Goal: Contribute content: Add original content to the website for others to see

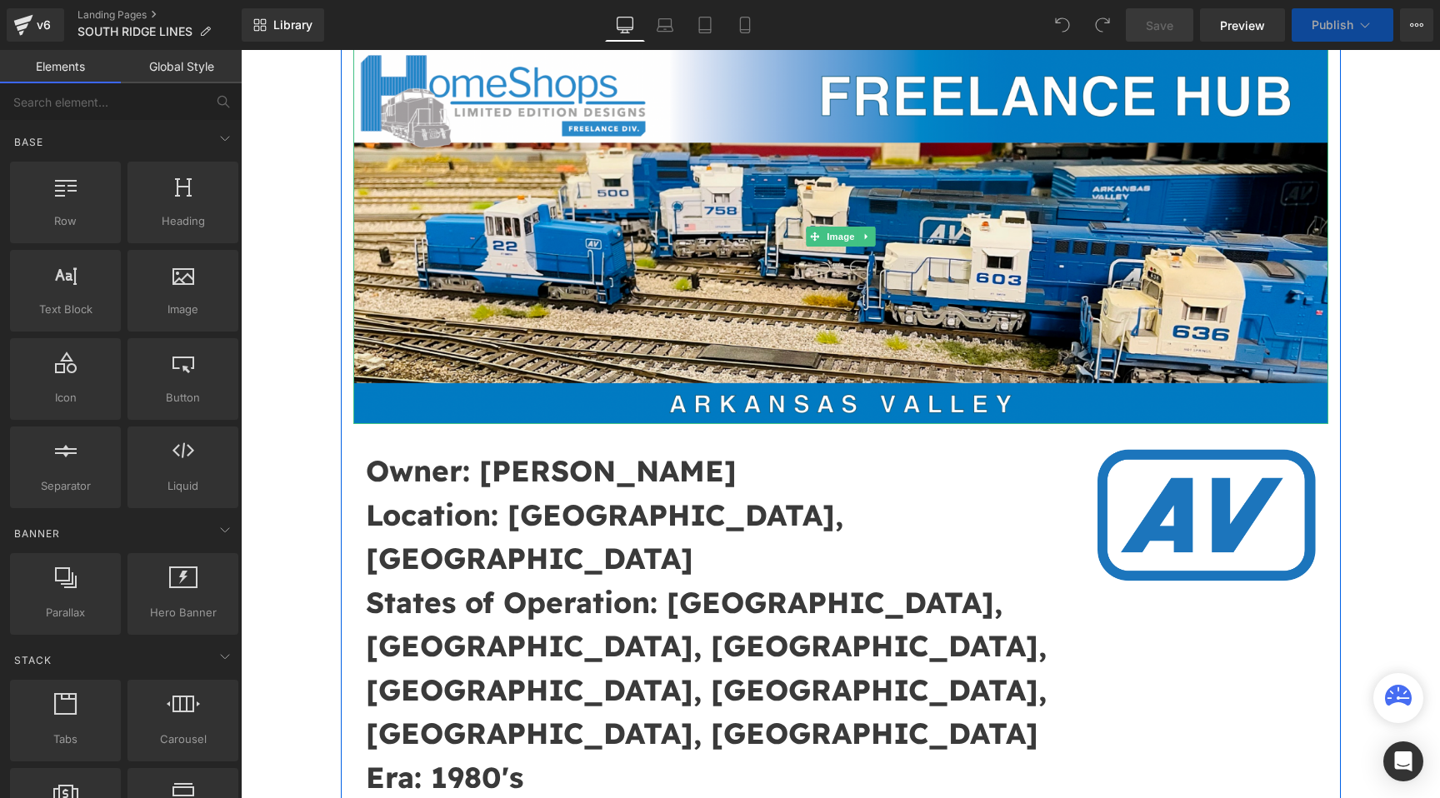
scroll to position [177, 0]
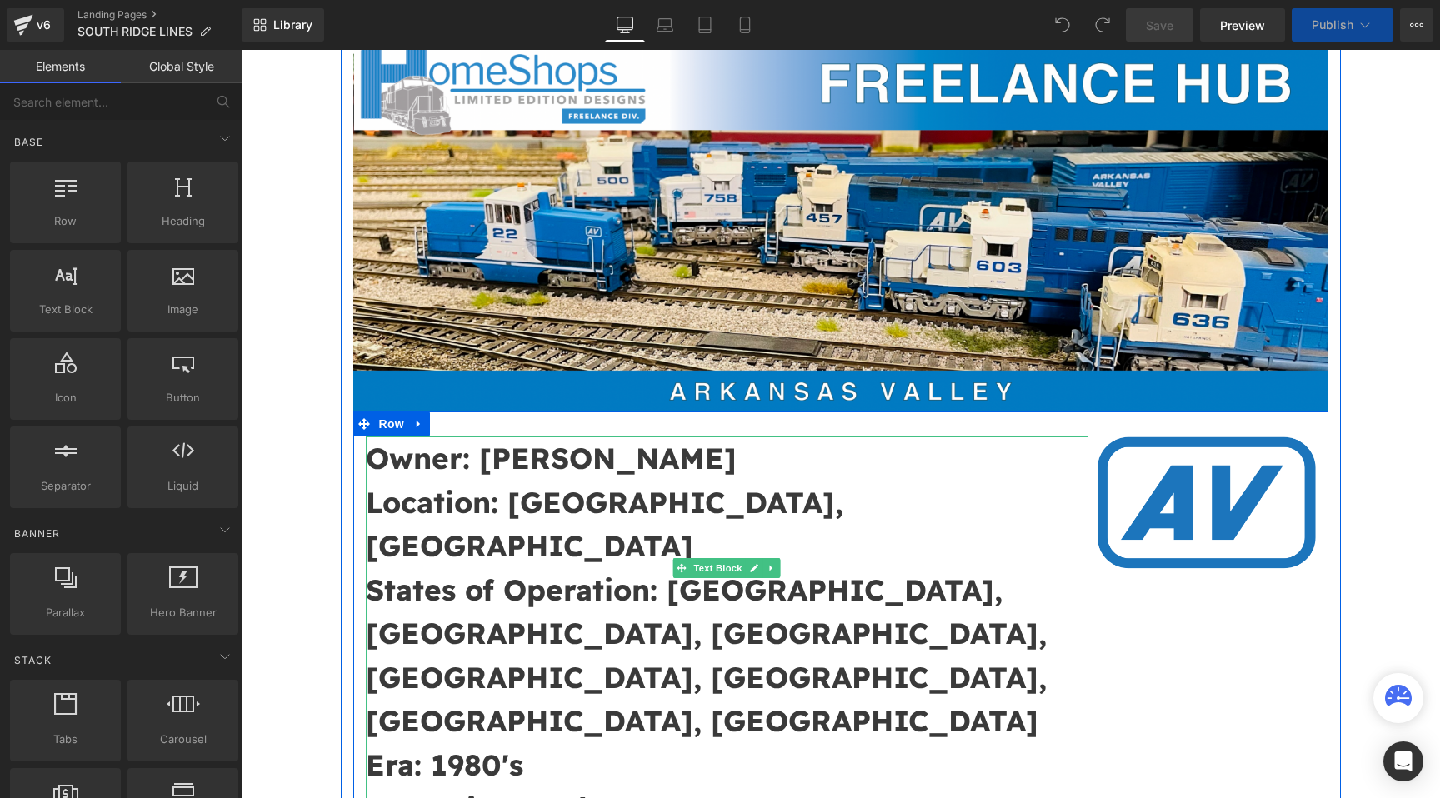
click at [616, 461] on b "Owner: [PERSON_NAME]" at bounding box center [551, 458] width 371 height 37
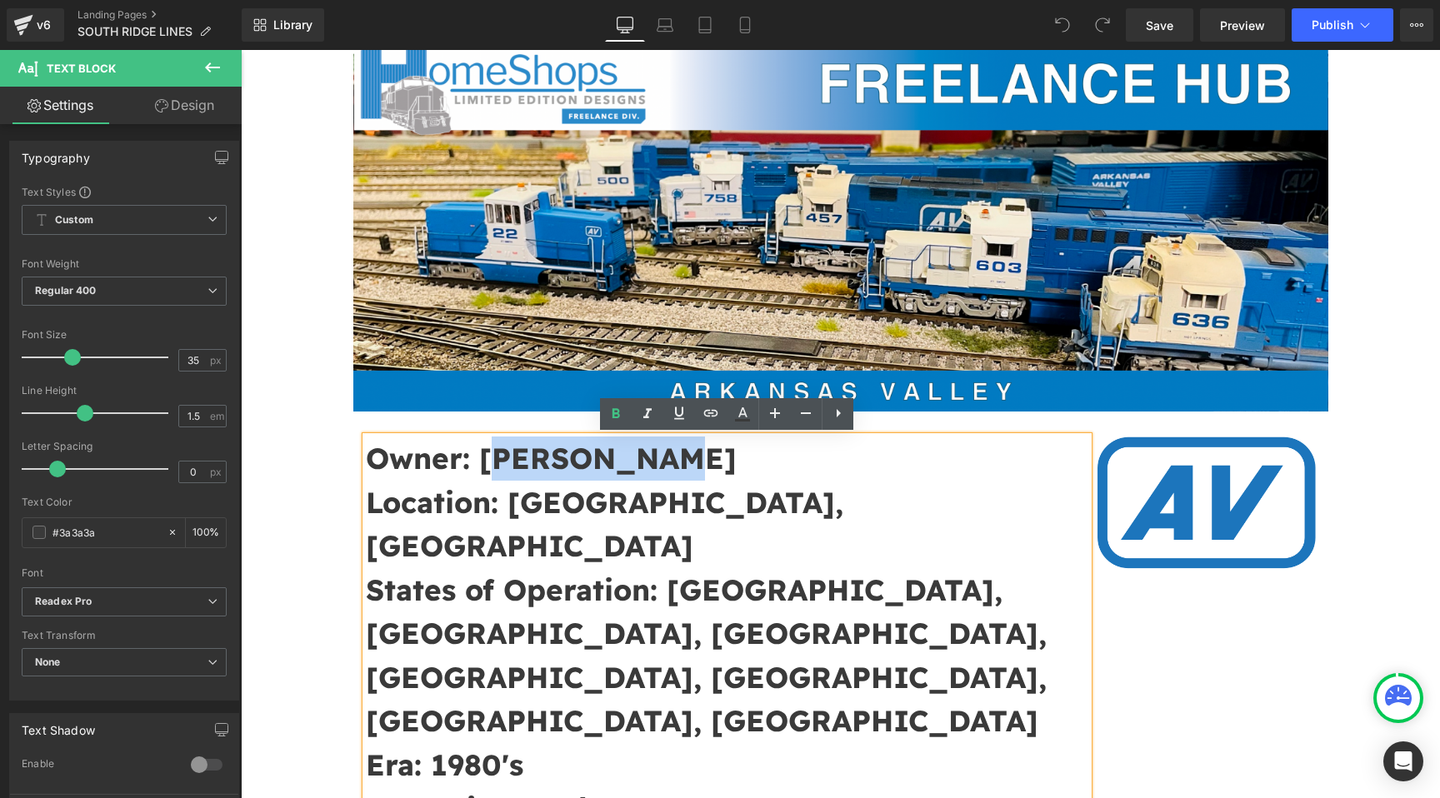
drag, startPoint x: 679, startPoint y: 455, endPoint x: 488, endPoint y: 459, distance: 190.9
click at [488, 459] on p "Owner: [PERSON_NAME]" at bounding box center [727, 459] width 723 height 44
click at [373, 458] on b "Owner: [PERSON_NAME]" at bounding box center [551, 458] width 371 height 37
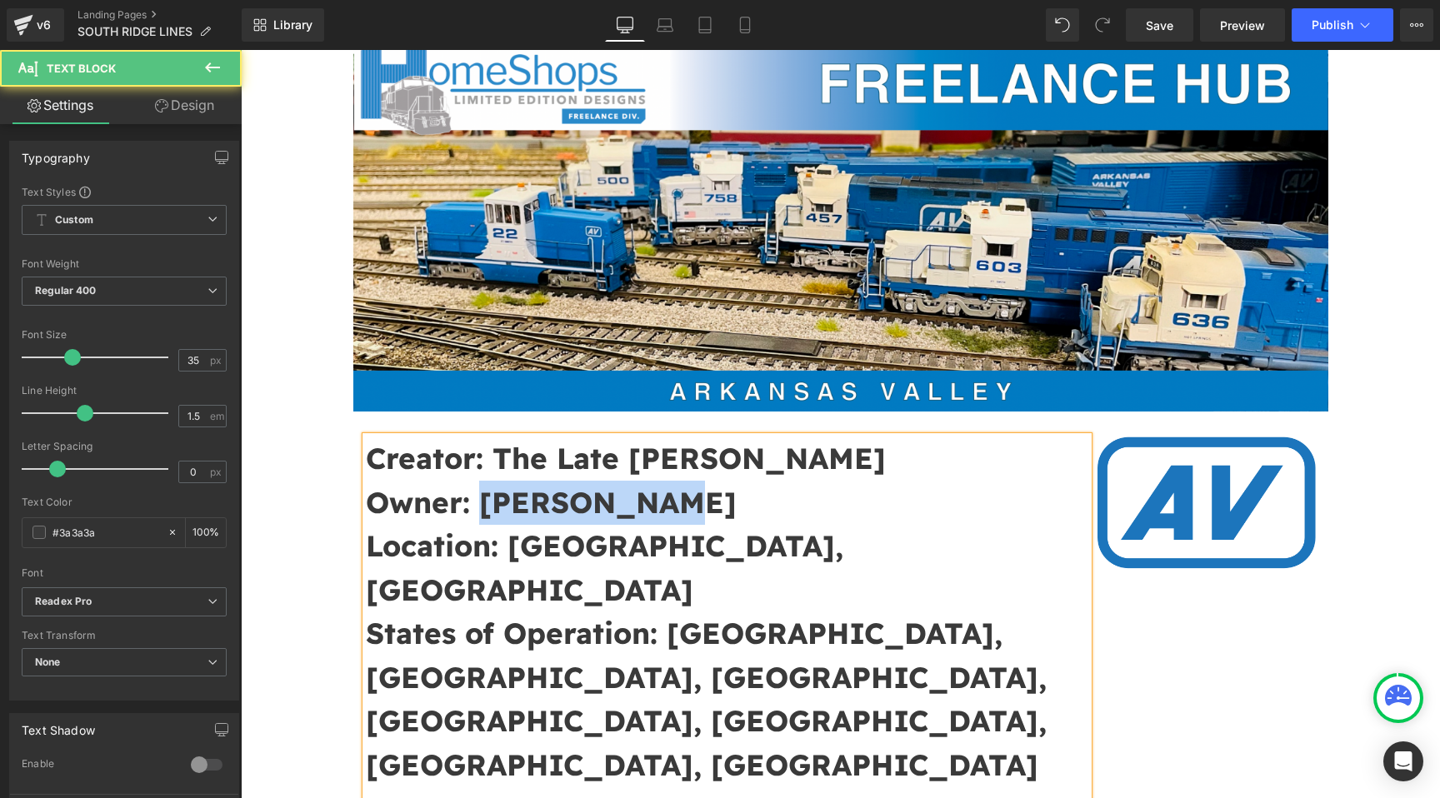
drag, startPoint x: 674, startPoint y: 512, endPoint x: 485, endPoint y: 512, distance: 189.2
click at [485, 512] on p "Owner: [PERSON_NAME]" at bounding box center [727, 503] width 723 height 44
click at [536, 503] on b "Owner: [PERSON_NAME]" at bounding box center [551, 502] width 371 height 37
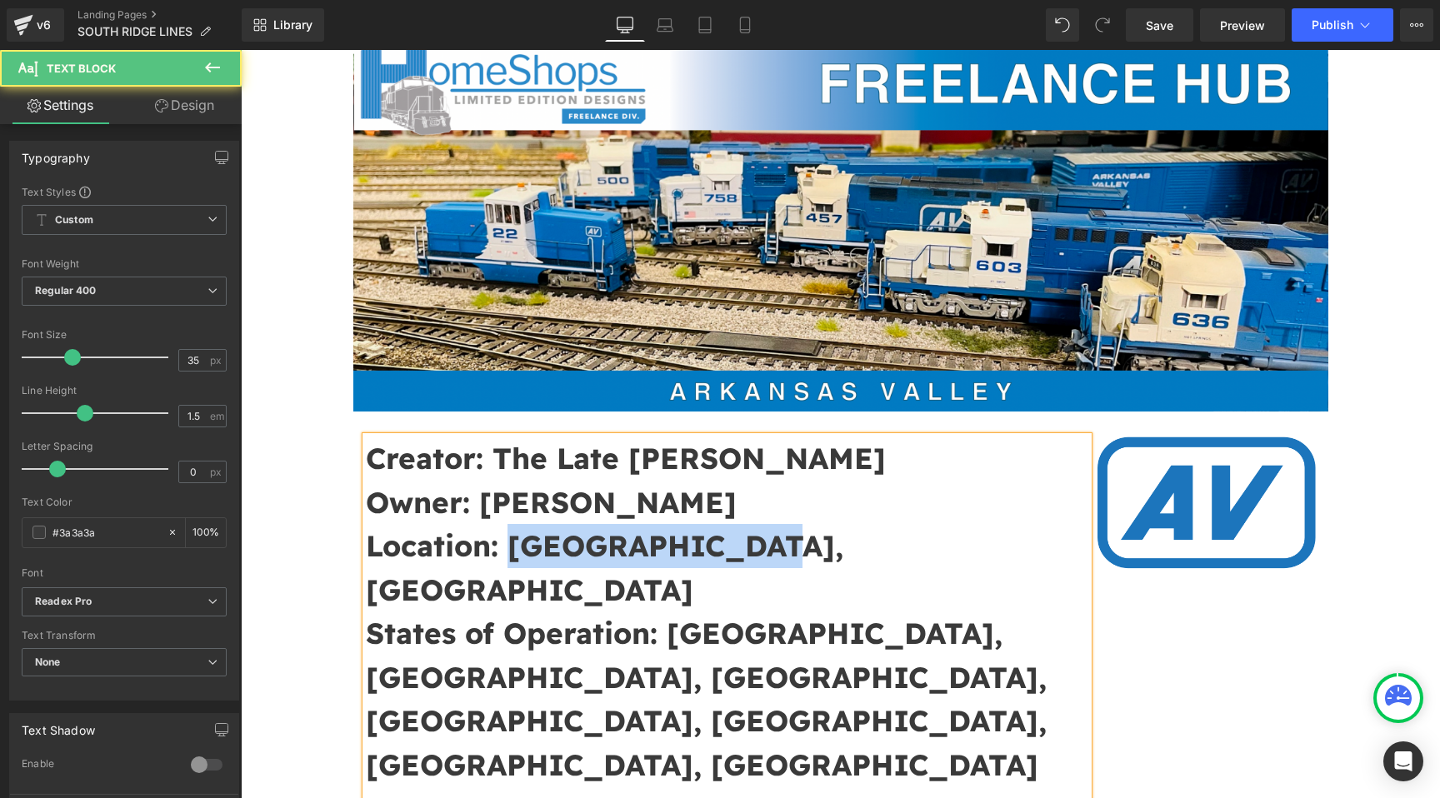
drag, startPoint x: 755, startPoint y: 549, endPoint x: 513, endPoint y: 546, distance: 241.7
click at [513, 546] on p "Location: [GEOGRAPHIC_DATA], [GEOGRAPHIC_DATA]" at bounding box center [727, 567] width 723 height 87
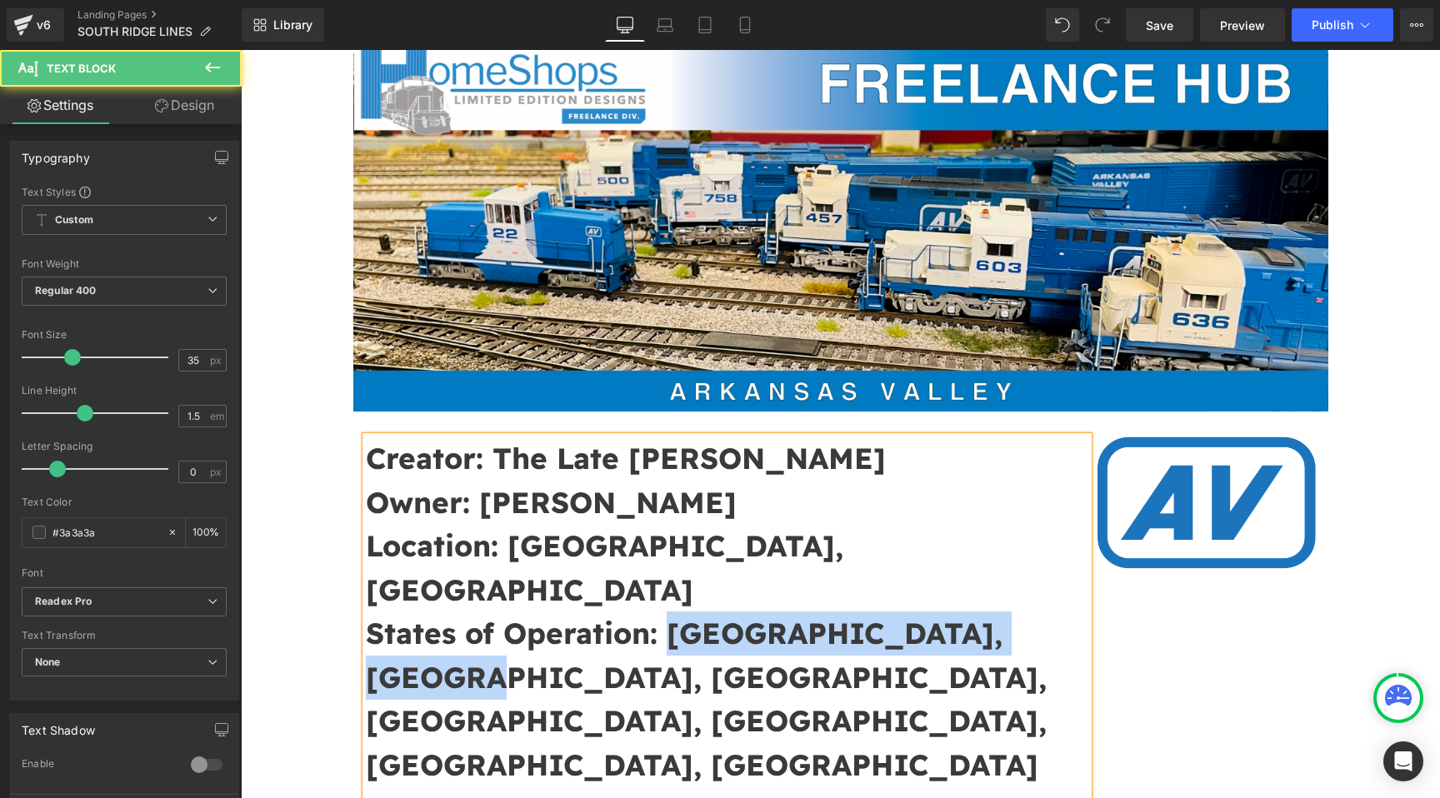
drag, startPoint x: 672, startPoint y: 591, endPoint x: 1172, endPoint y: 607, distance: 500.2
click at [1171, 607] on div "Creator: The Late [PERSON_NAME] Owner: [PERSON_NAME] Location: [GEOGRAPHIC_DATA…" at bounding box center [840, 669] width 975 height 515
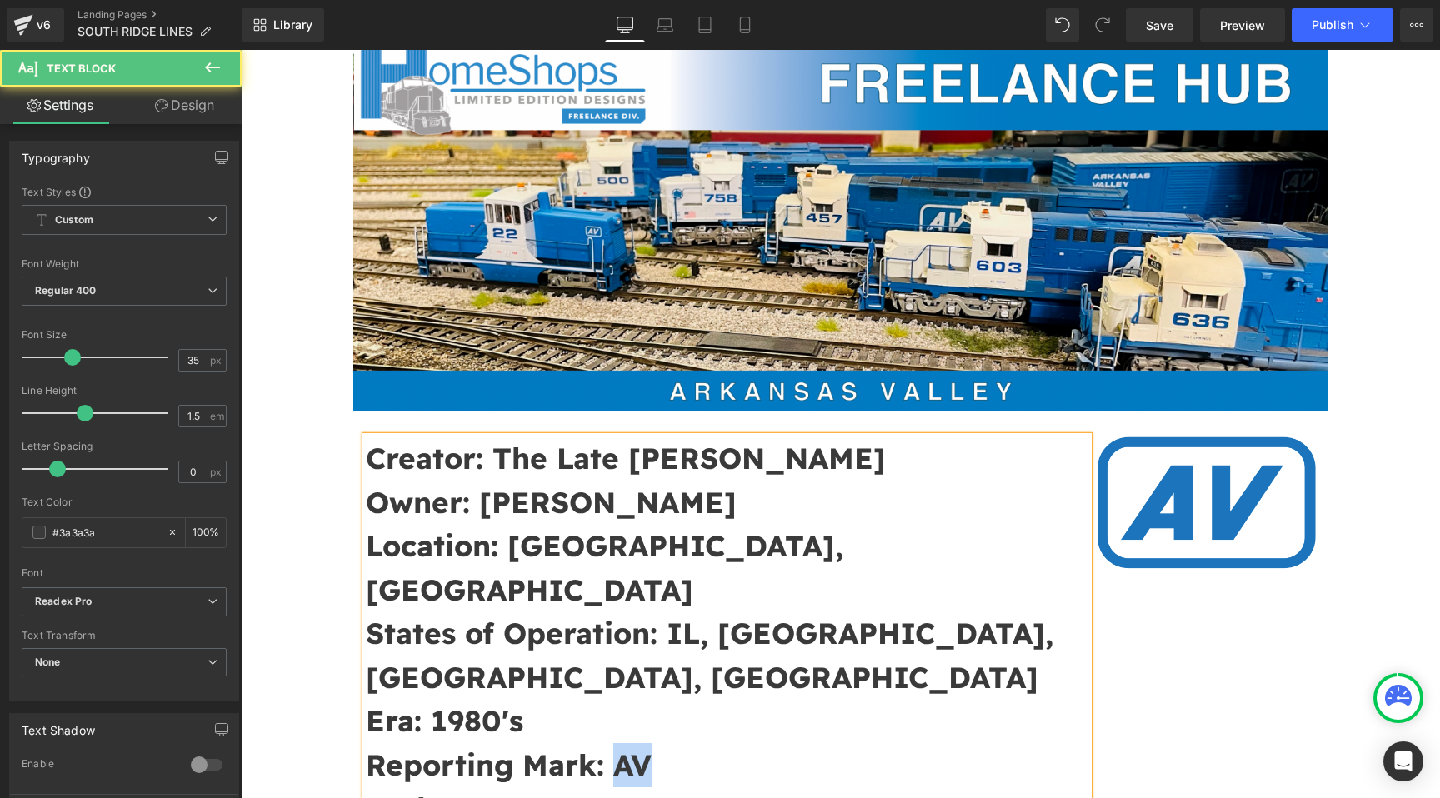
drag, startPoint x: 649, startPoint y: 679, endPoint x: 613, endPoint y: 678, distance: 35.8
click at [613, 747] on b "Reporting Mark: AV" at bounding box center [509, 765] width 286 height 37
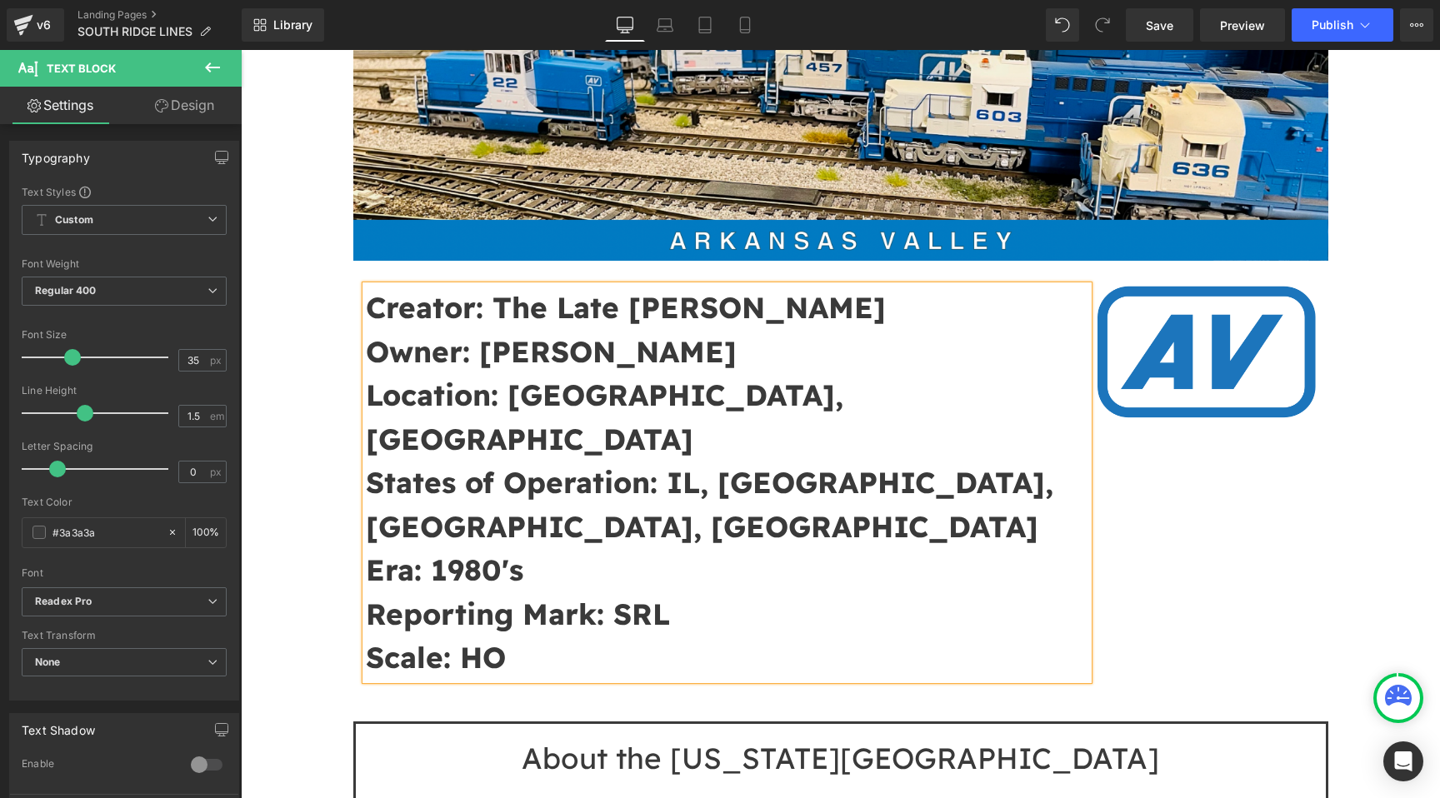
scroll to position [351, 0]
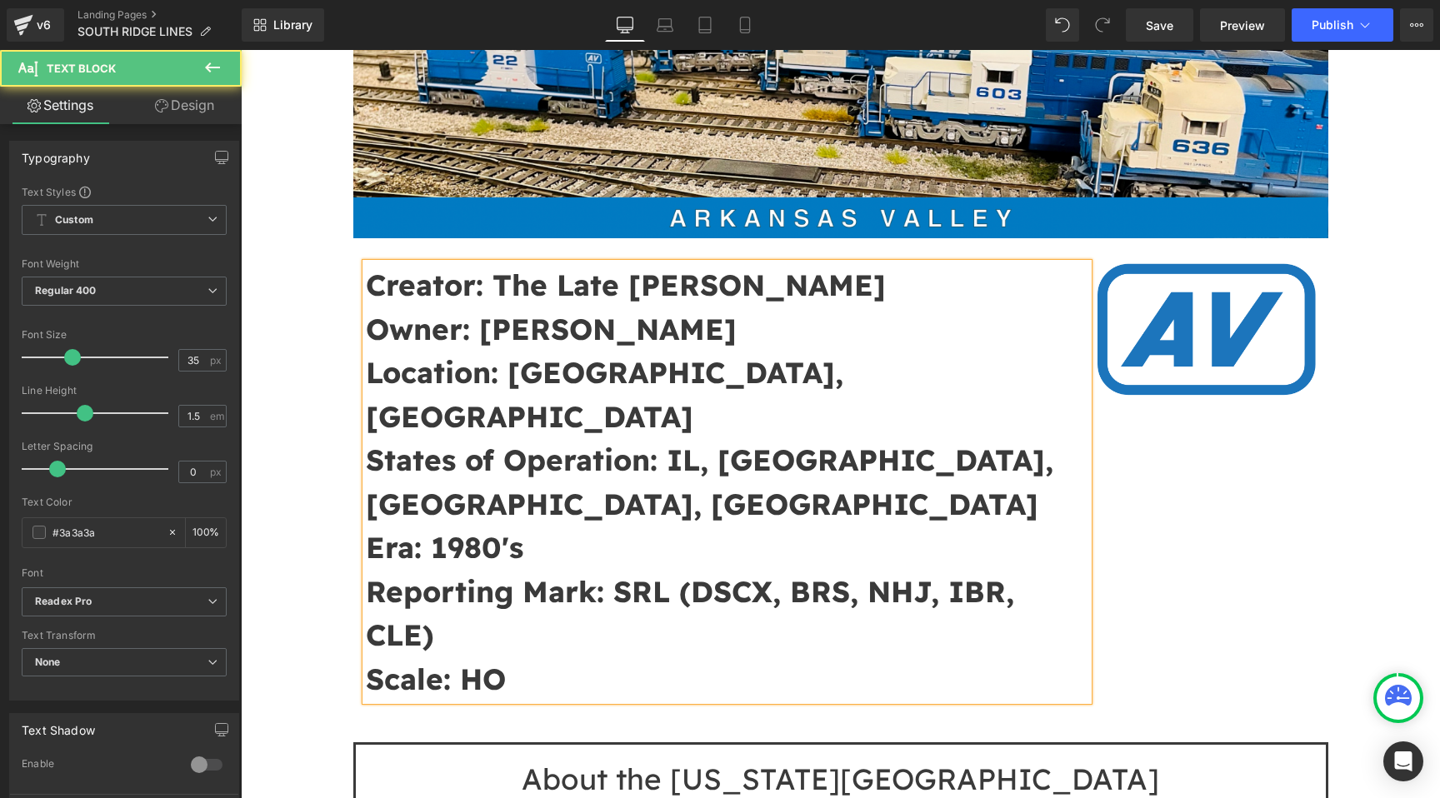
click at [612, 573] on b "Reporting Mark: SRL (DSCX, BRS, NHJ, IBR, CLE)" at bounding box center [690, 613] width 648 height 81
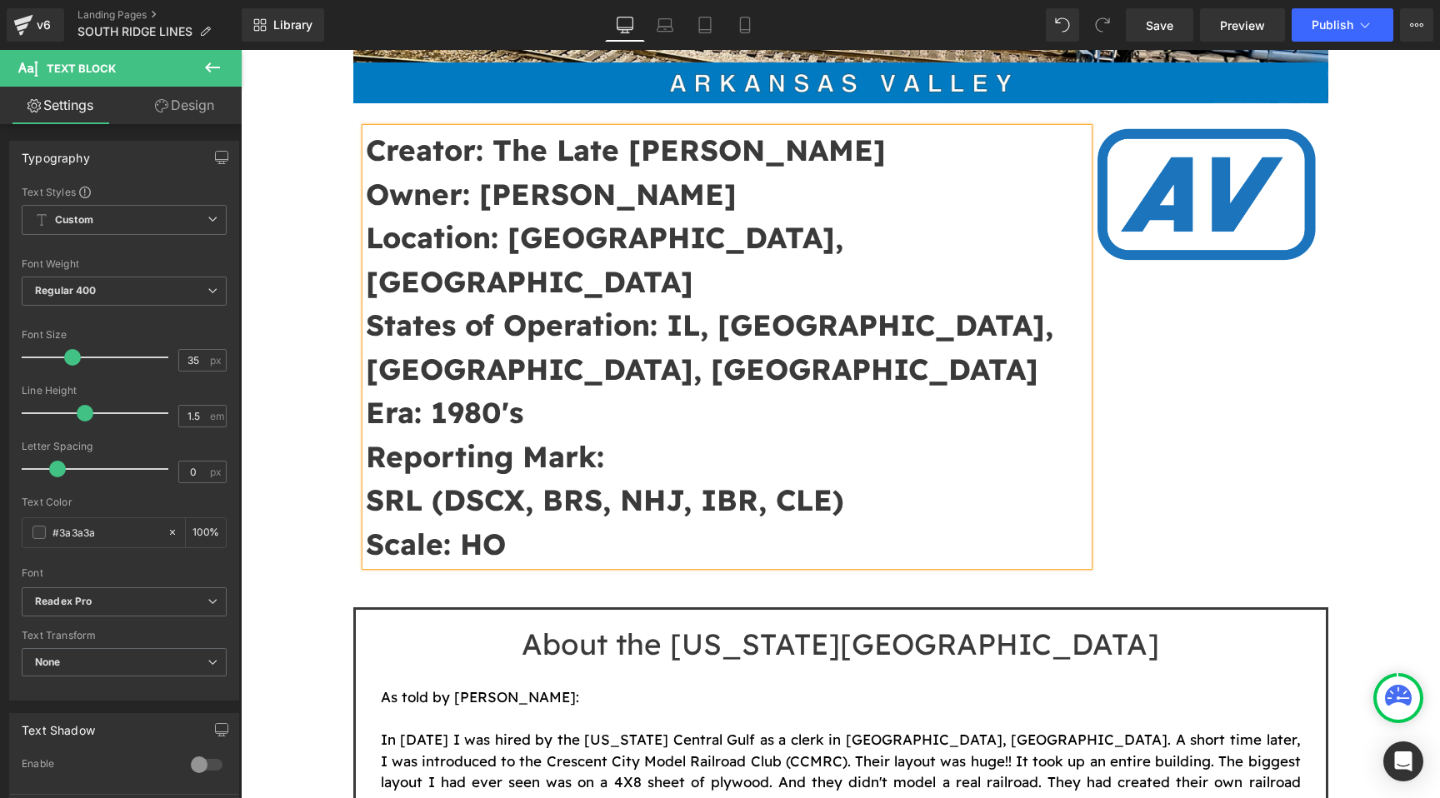
scroll to position [555, 0]
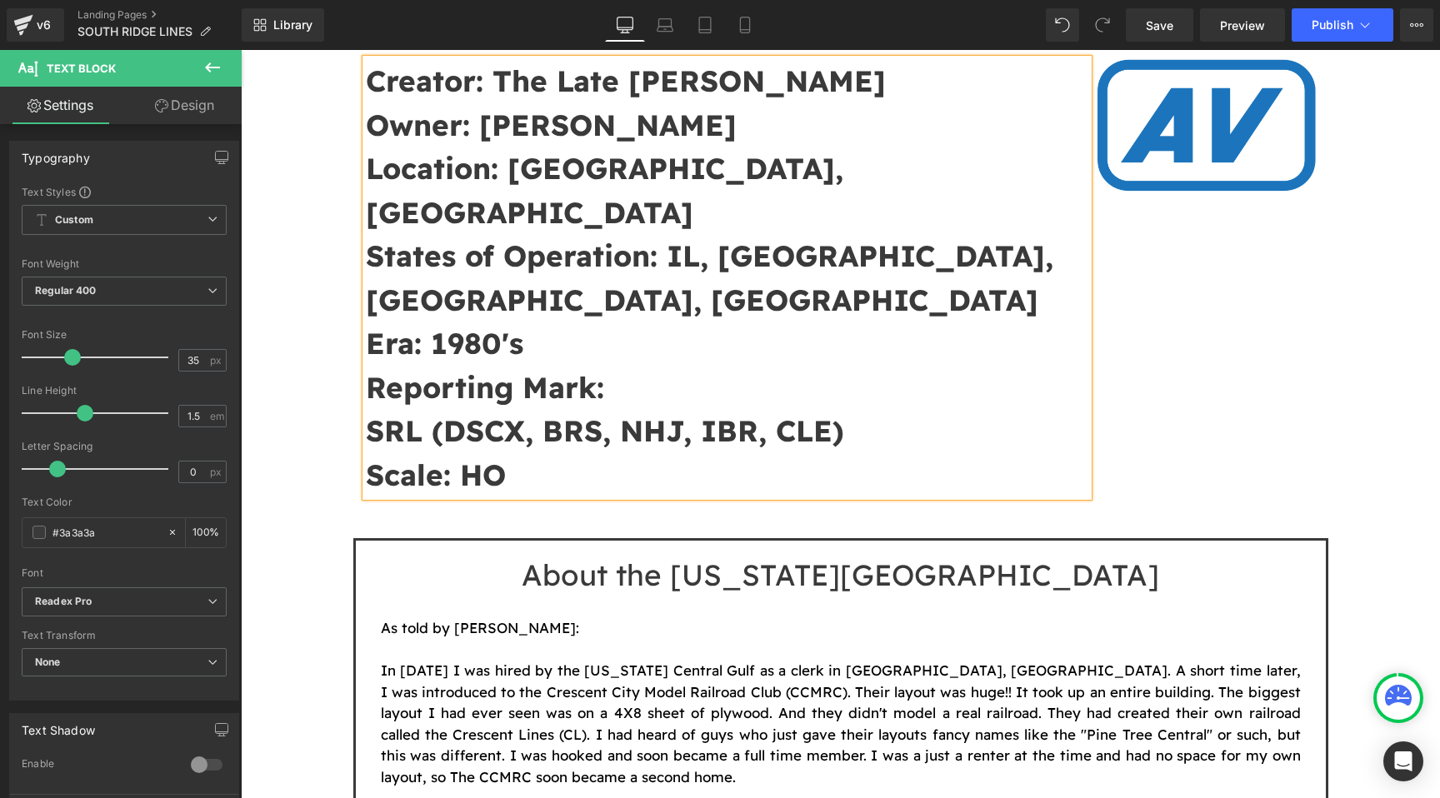
click at [442, 412] on b "SRL (DSCX, BRS, NHJ, IBR, CLE)" at bounding box center [605, 430] width 478 height 37
click at [1176, 347] on div "Creator: The Late [PERSON_NAME] Owner: [PERSON_NAME] Location: [GEOGRAPHIC_DATA…" at bounding box center [840, 269] width 975 height 471
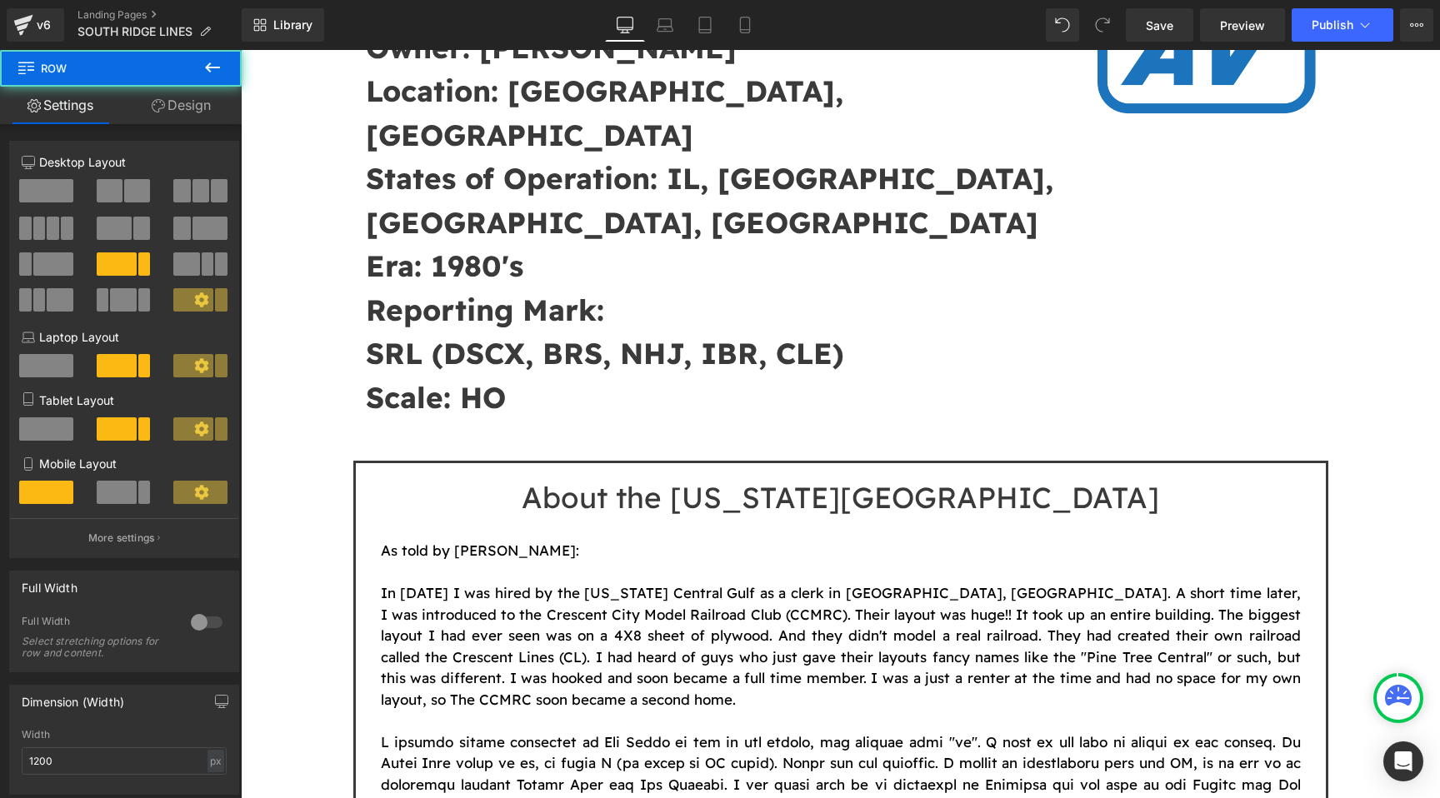
scroll to position [639, 0]
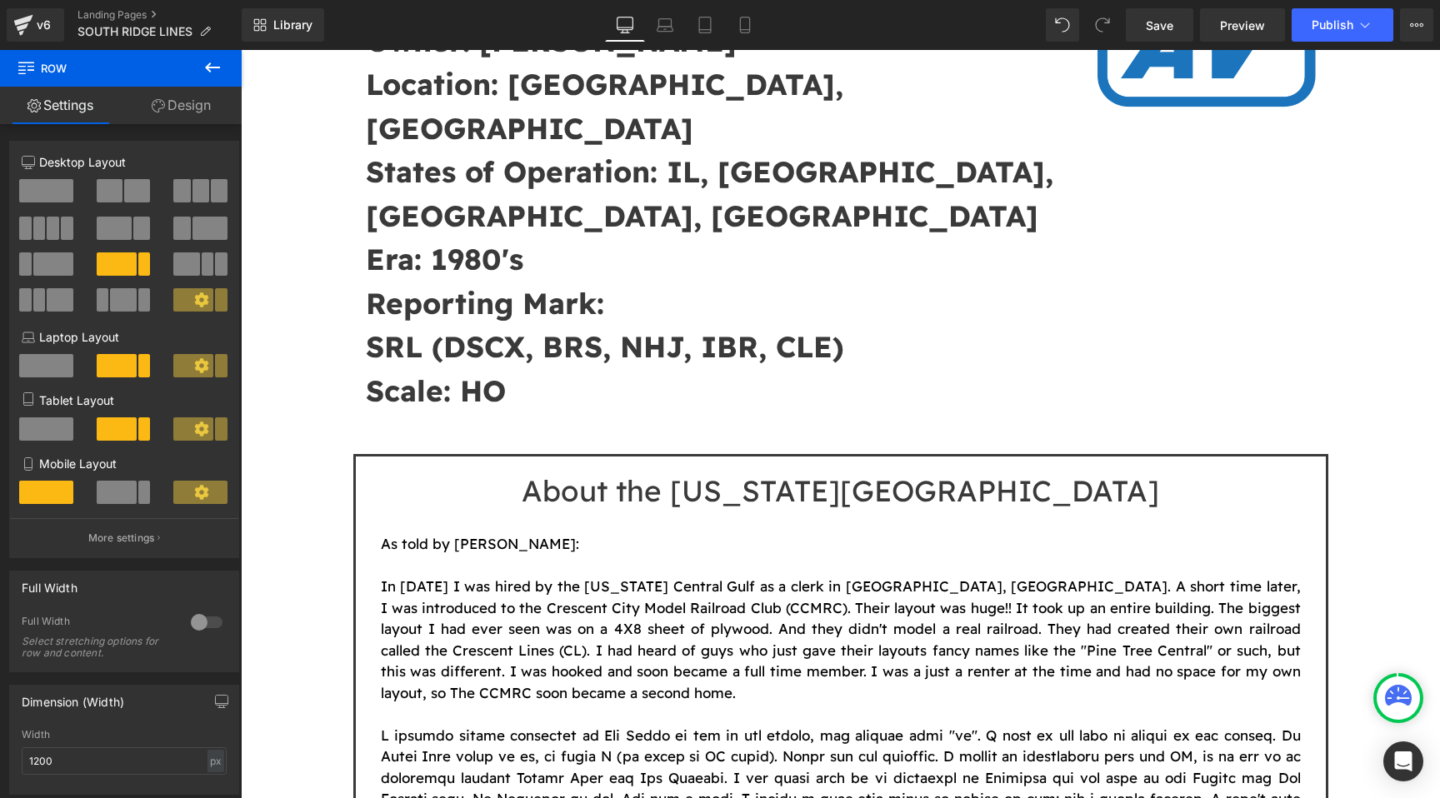
click at [1025, 473] on h1 "About the [US_STATE][GEOGRAPHIC_DATA]" at bounding box center [840, 490] width 945 height 35
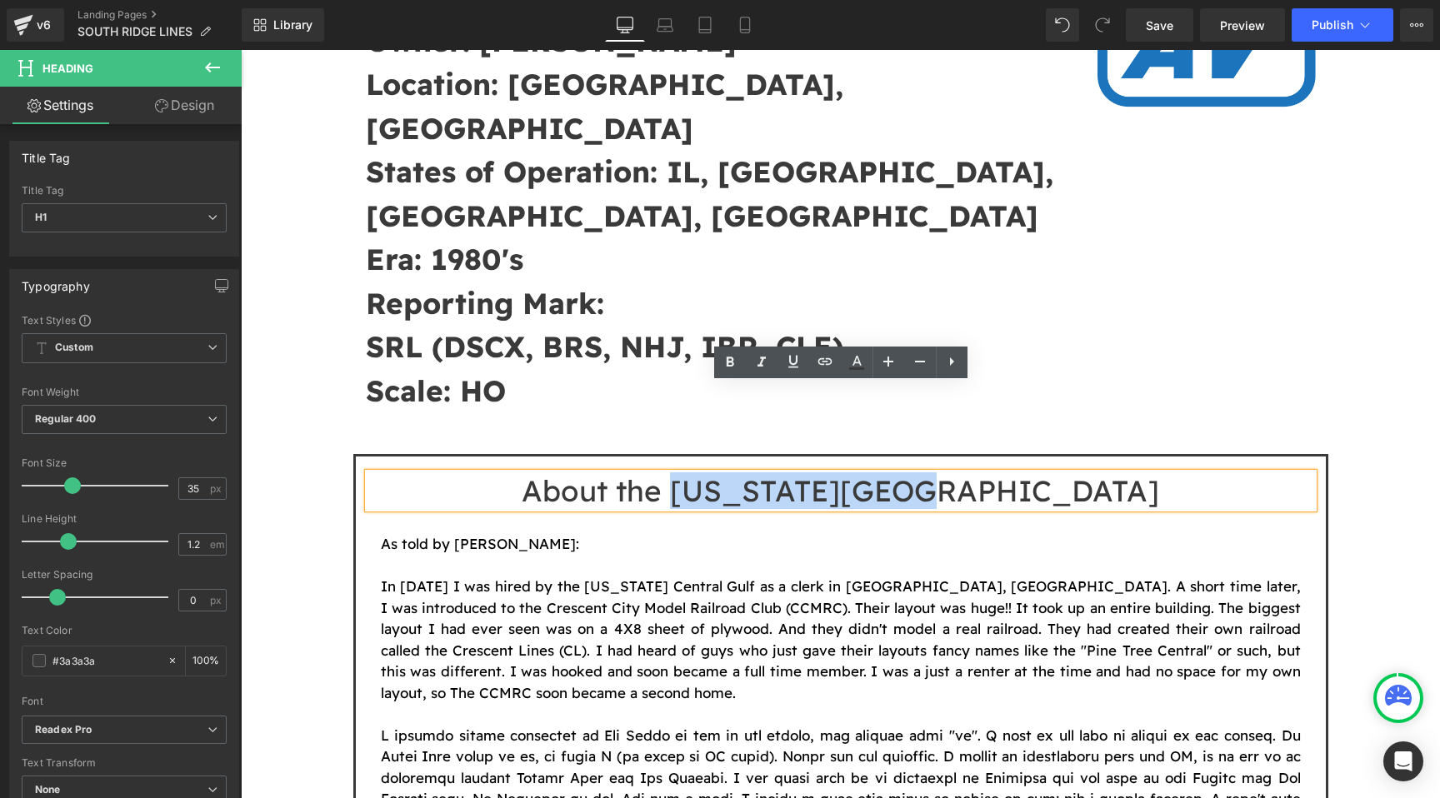
drag, startPoint x: 1062, startPoint y: 405, endPoint x: 813, endPoint y: 410, distance: 248.4
click at [813, 473] on h1 "About the [US_STATE][GEOGRAPHIC_DATA]" at bounding box center [840, 490] width 945 height 35
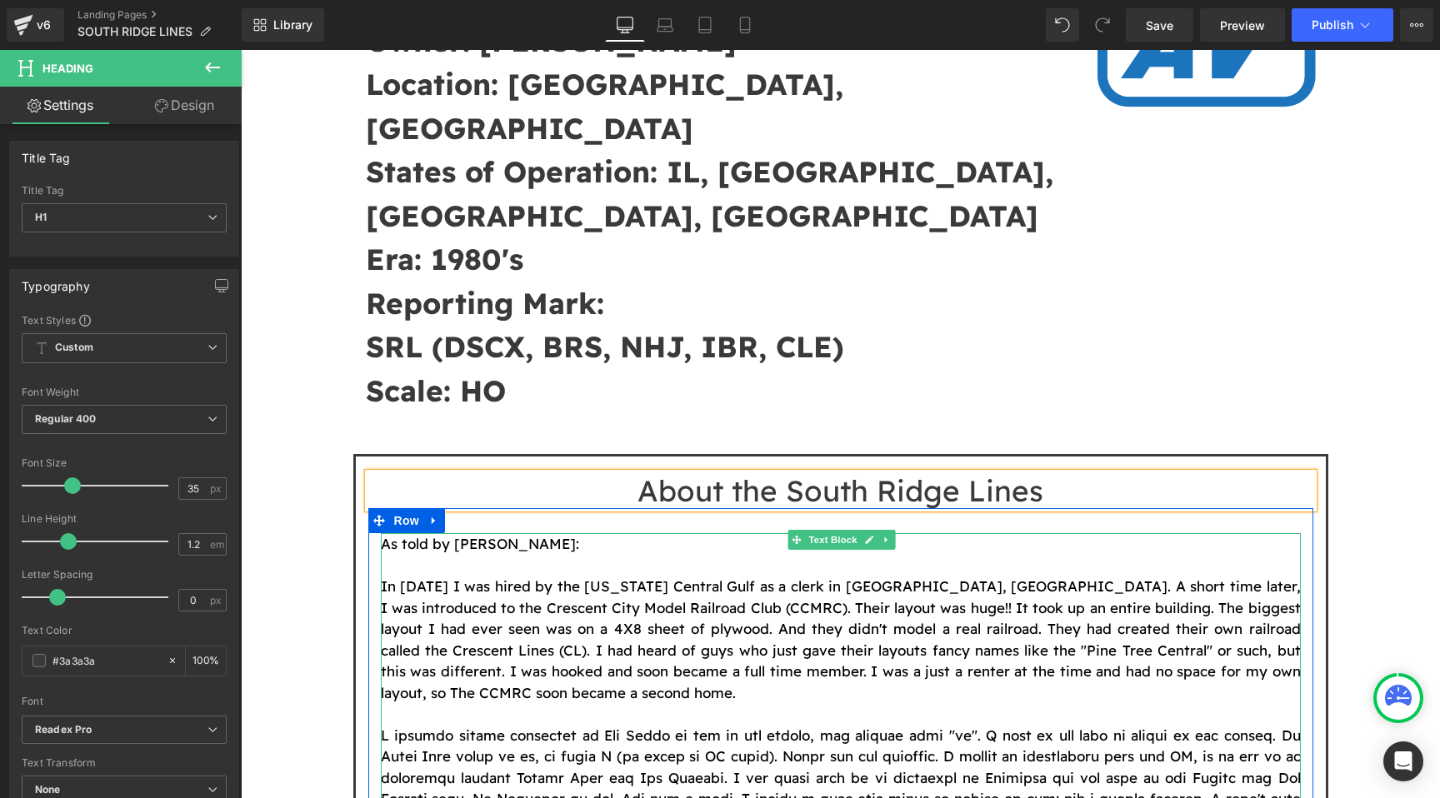
click at [812, 577] on font "In [DATE] I was hired by the [US_STATE] Central Gulf as a clerk in [GEOGRAPHIC_…" at bounding box center [841, 639] width 920 height 124
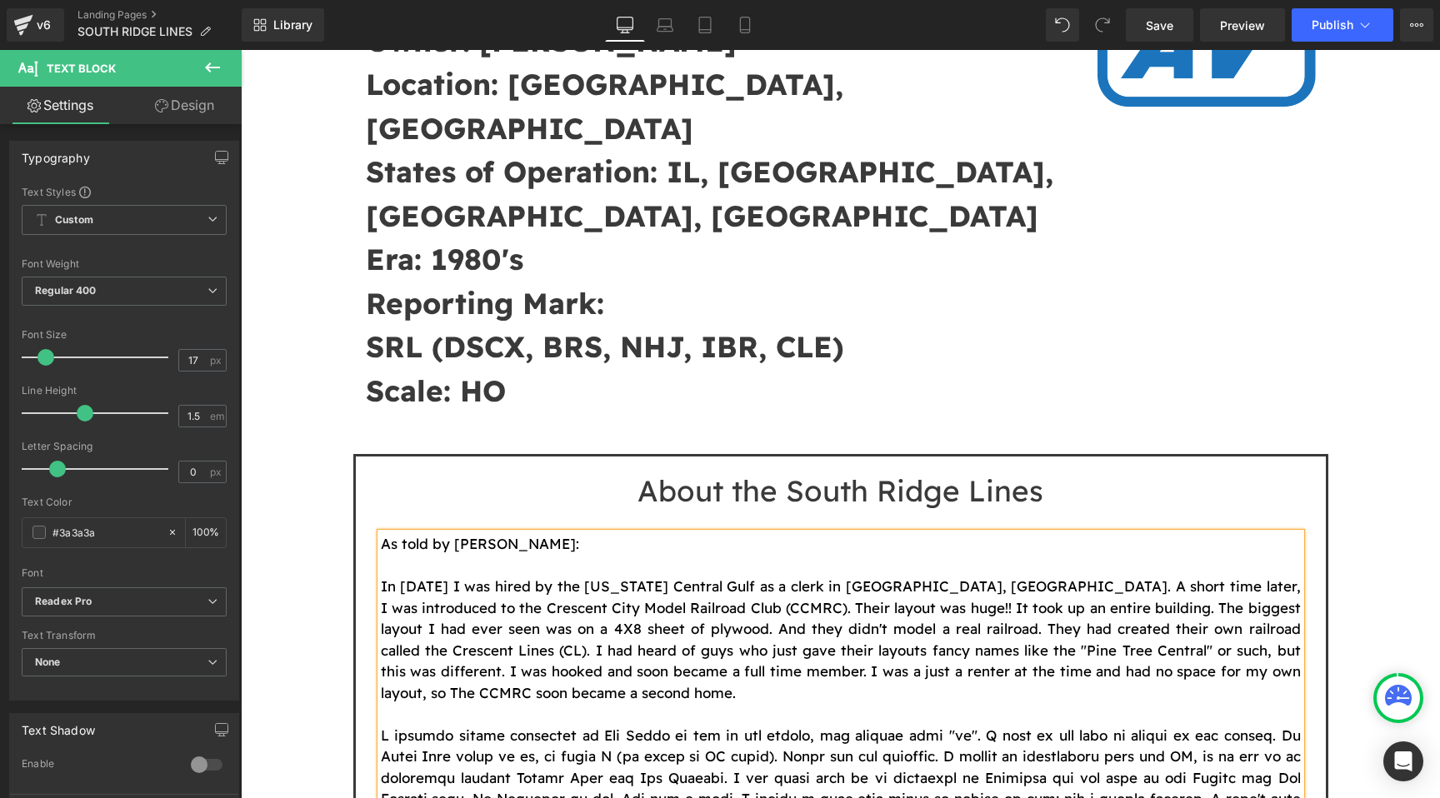
click at [793, 577] on font "In [DATE] I was hired by the [US_STATE] Central Gulf as a clerk in [GEOGRAPHIC_…" at bounding box center [841, 639] width 920 height 124
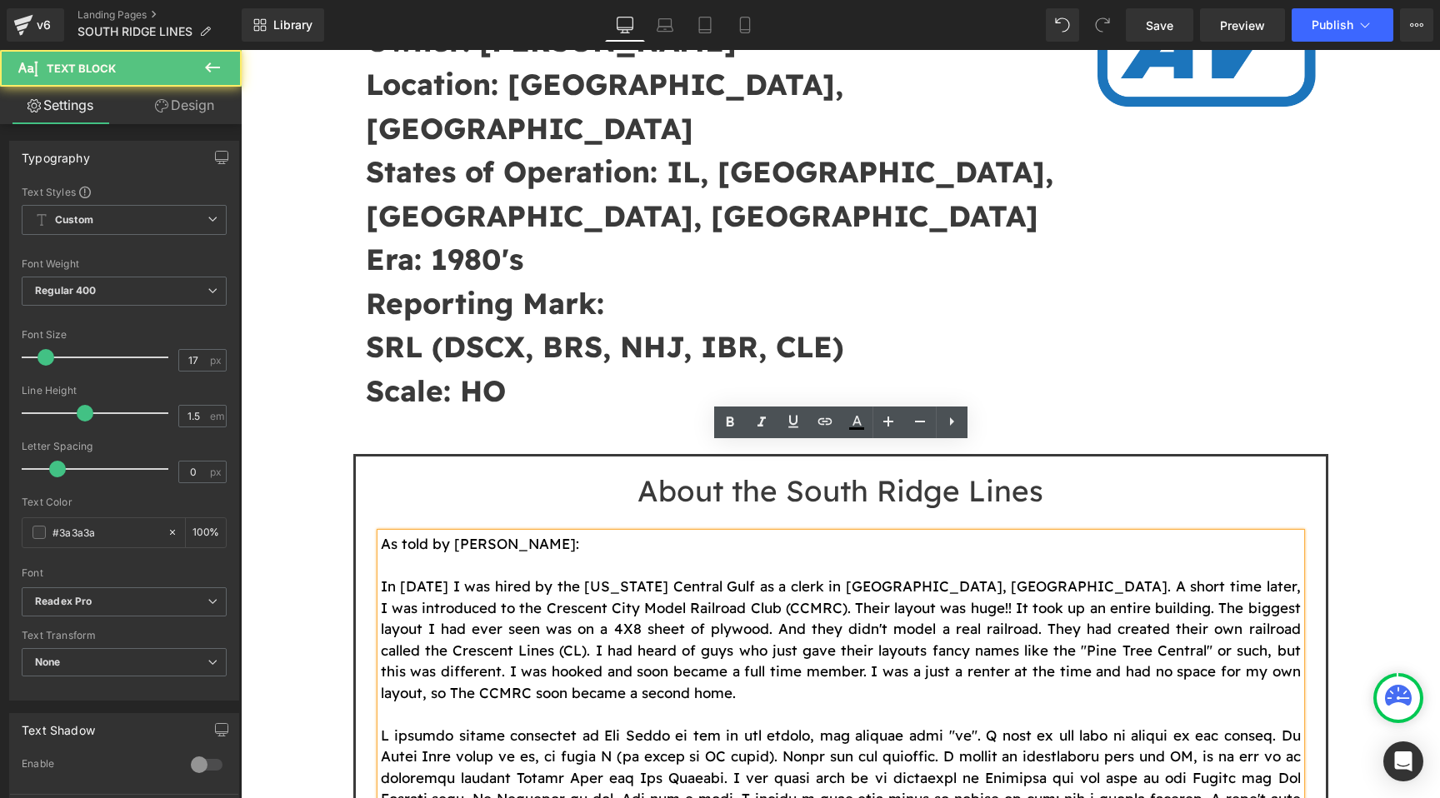
click at [793, 577] on font "In [DATE] I was hired by the [US_STATE] Central Gulf as a clerk in [GEOGRAPHIC_…" at bounding box center [841, 639] width 920 height 124
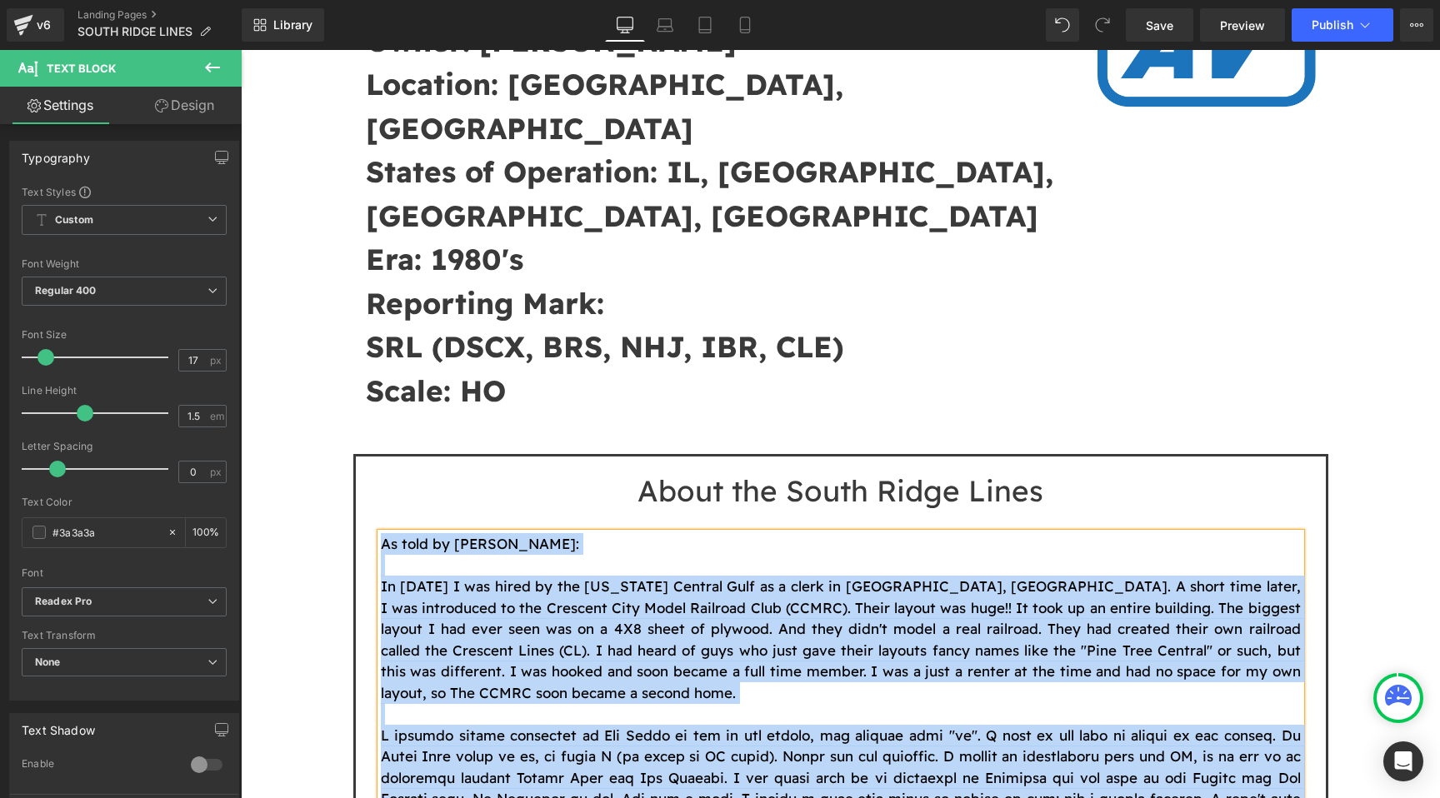
paste div
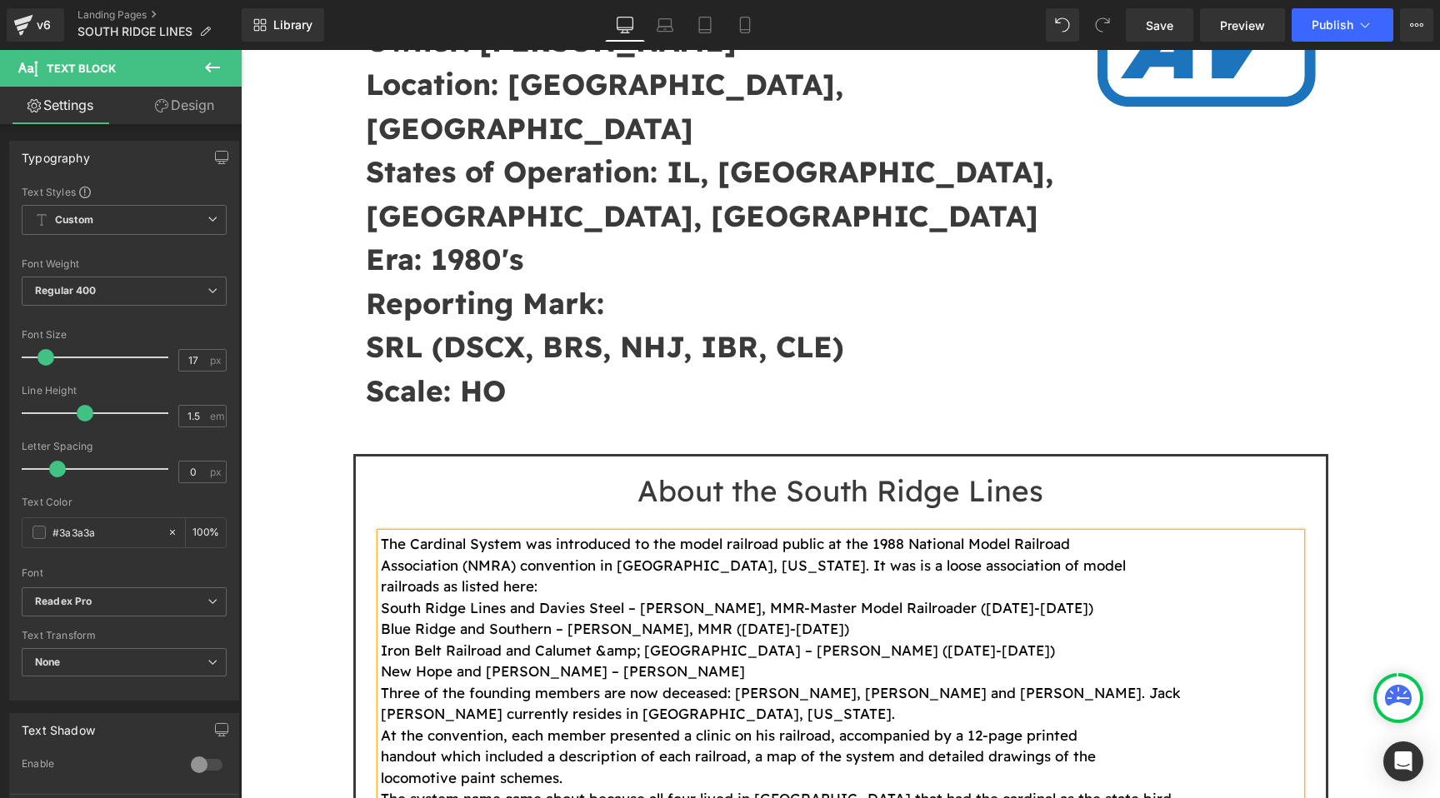
click at [1152, 533] on p "The Cardinal System was introduced to the model railroad public at the 1988 Nat…" at bounding box center [841, 544] width 920 height 22
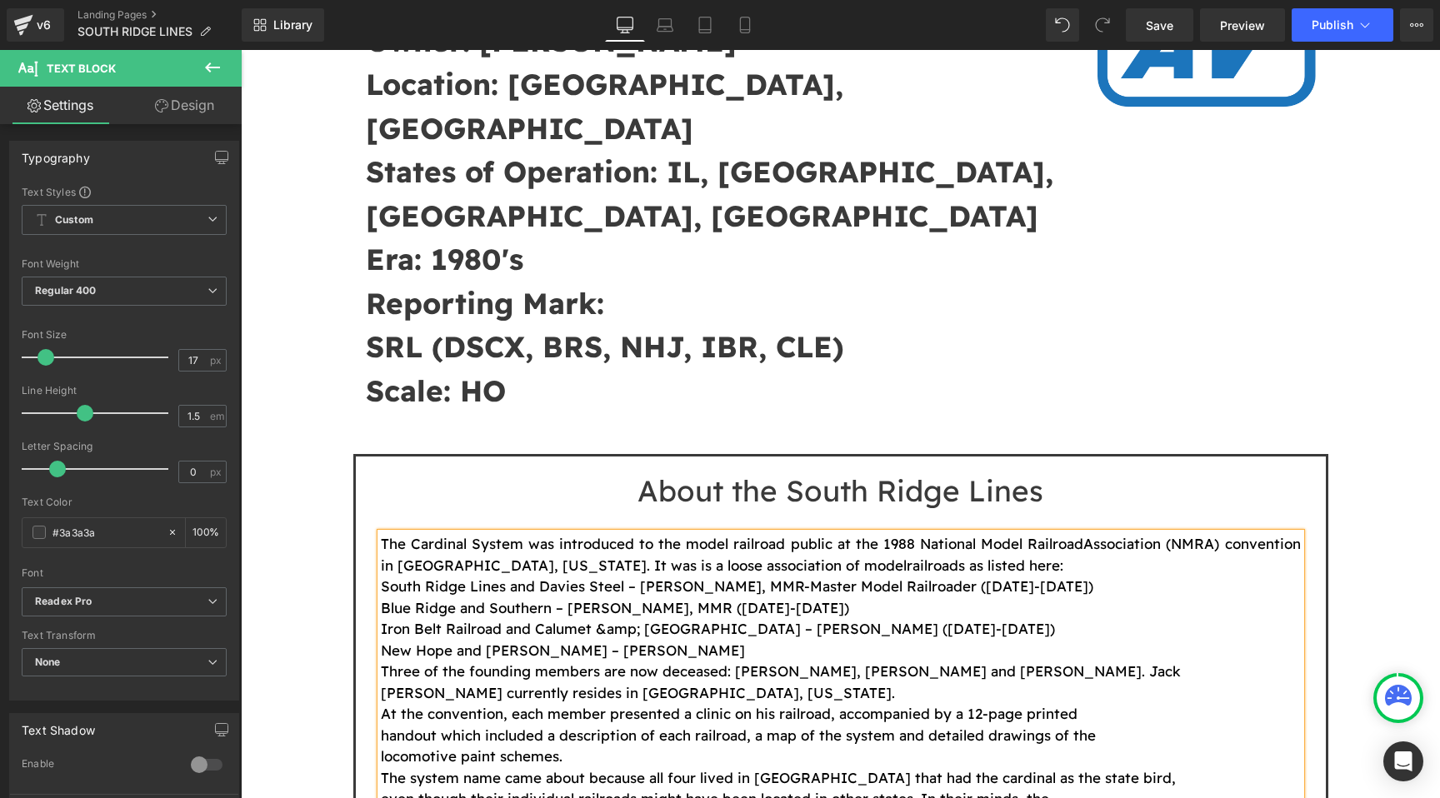
click at [1048, 533] on p "The Cardinal System was introduced to the model railroad public at the 1988 Nat…" at bounding box center [841, 554] width 920 height 42
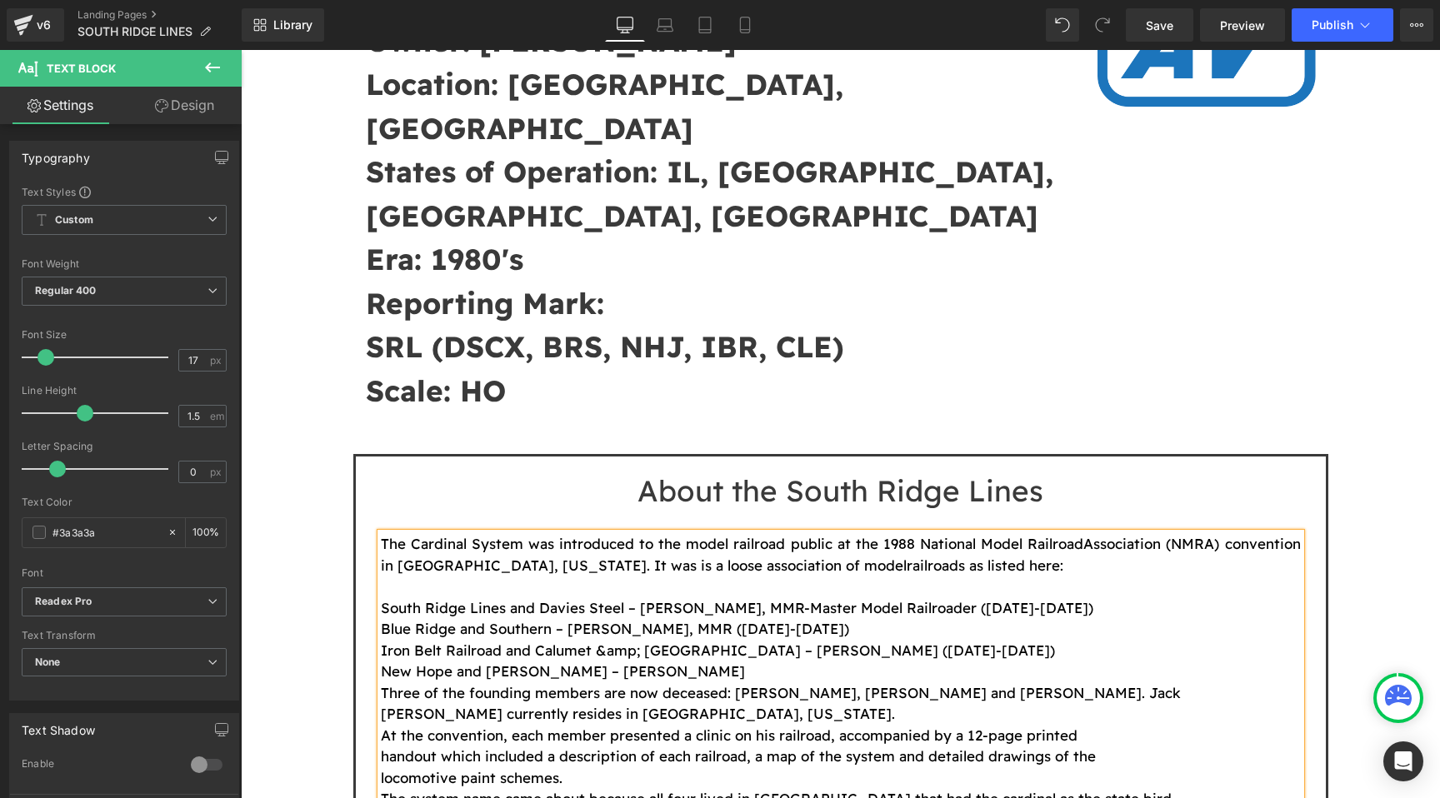
click at [973, 661] on p "New Hope and [PERSON_NAME] – [PERSON_NAME]" at bounding box center [841, 672] width 920 height 22
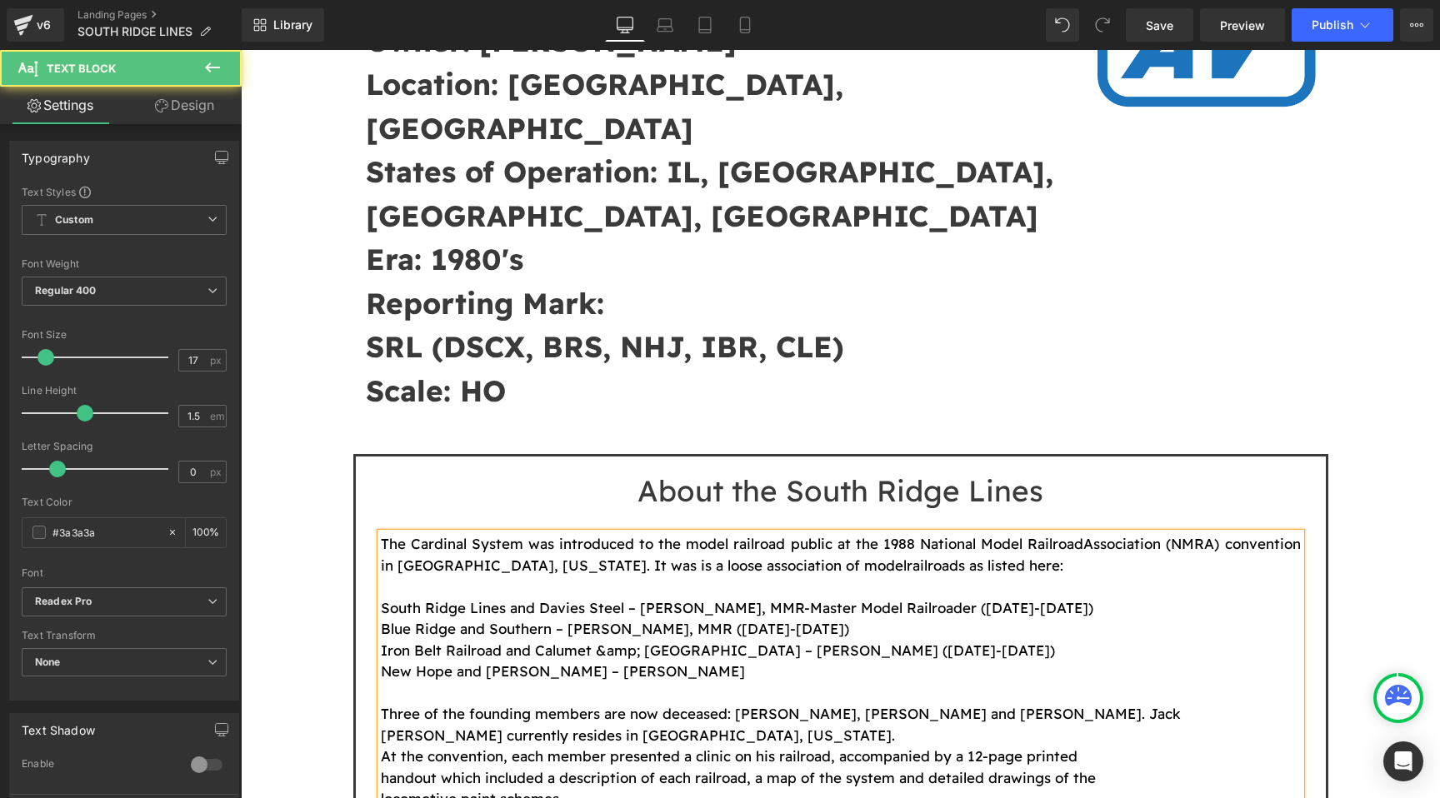
click at [1095, 703] on p "Three of the founding members are now deceased: [PERSON_NAME], [PERSON_NAME] an…" at bounding box center [841, 714] width 920 height 22
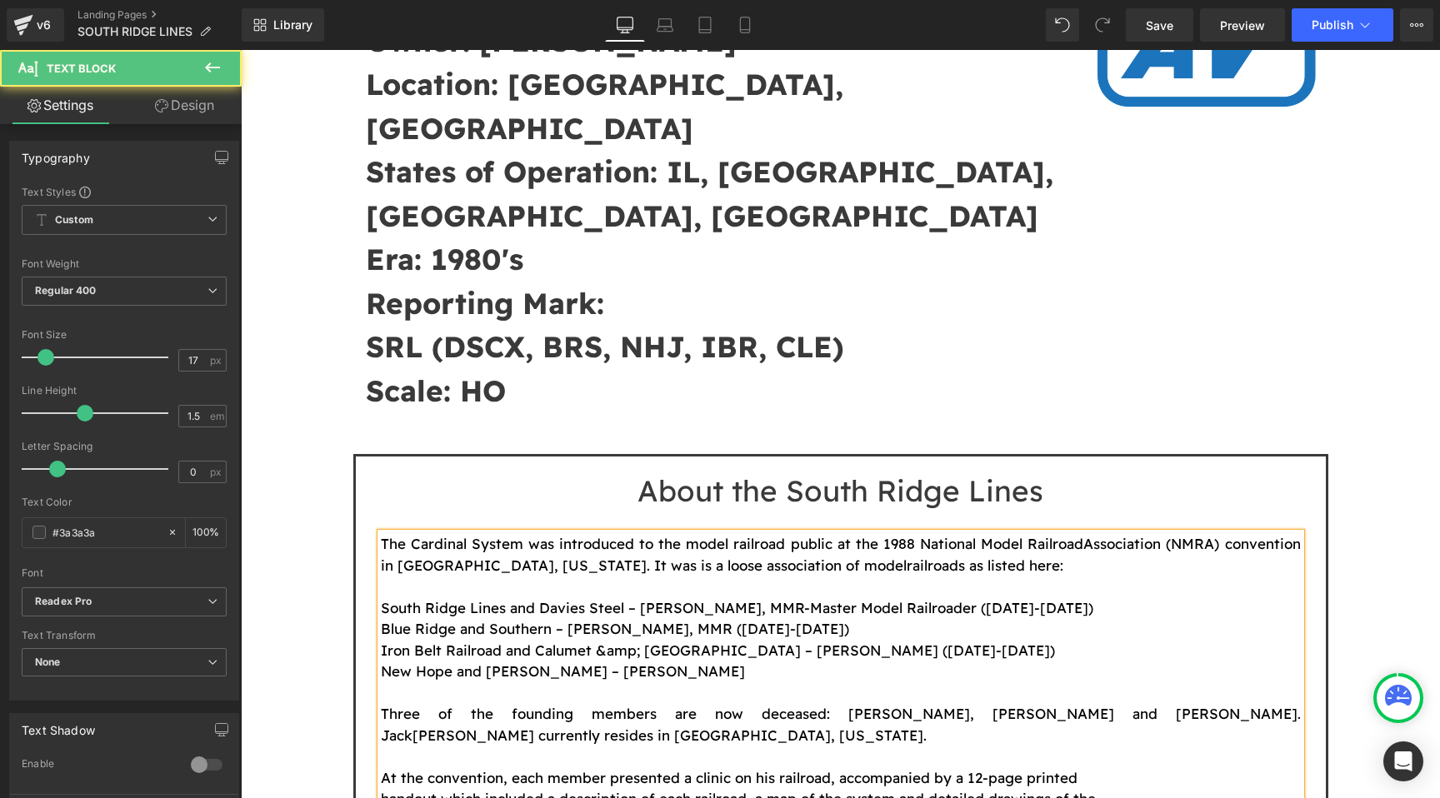
click at [1086, 767] on p "At the convention, each member presented a clinic on his railroad, accompanied …" at bounding box center [841, 778] width 920 height 22
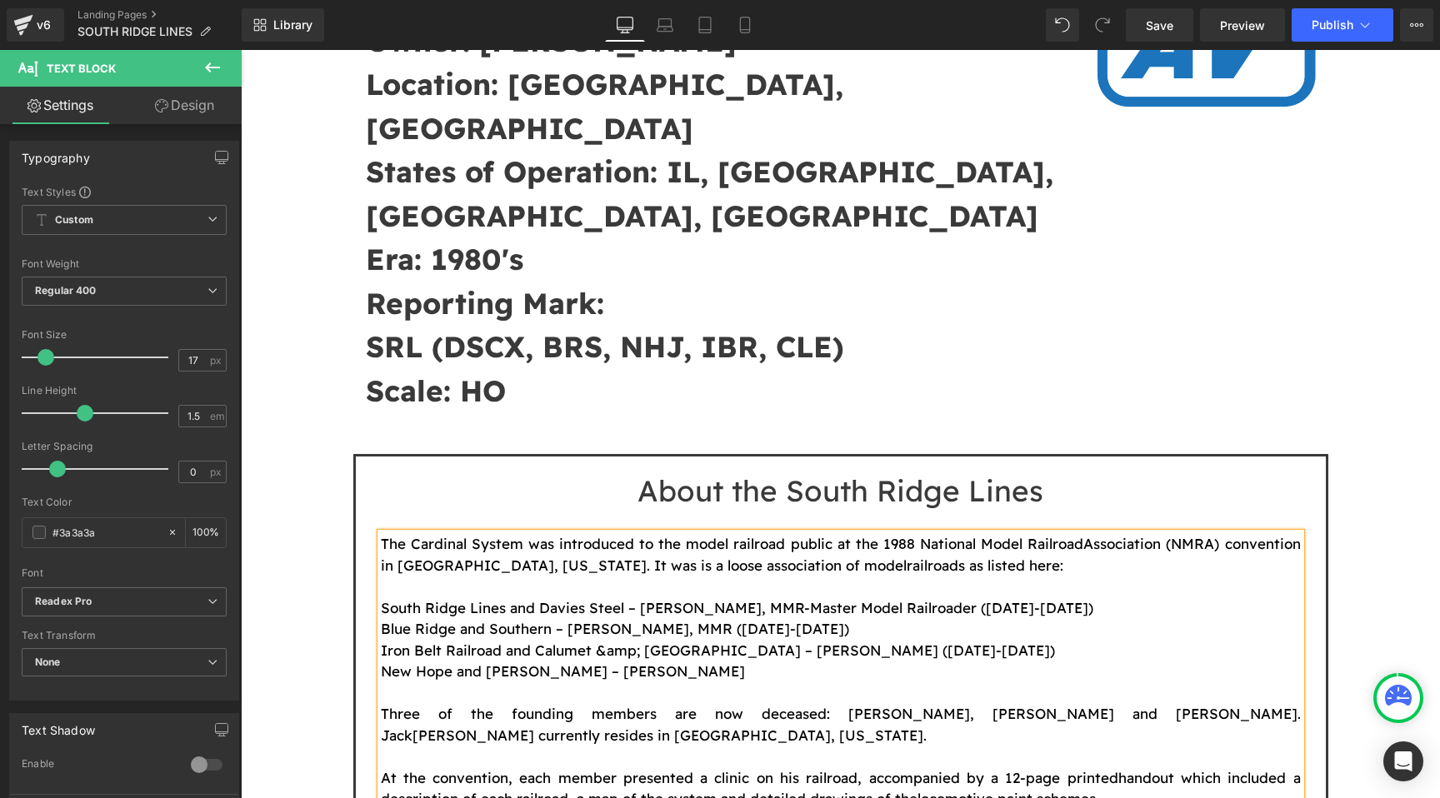
click at [1189, 767] on p "At the convention, each member presented a clinic on his railroad, accompanied …" at bounding box center [841, 788] width 920 height 42
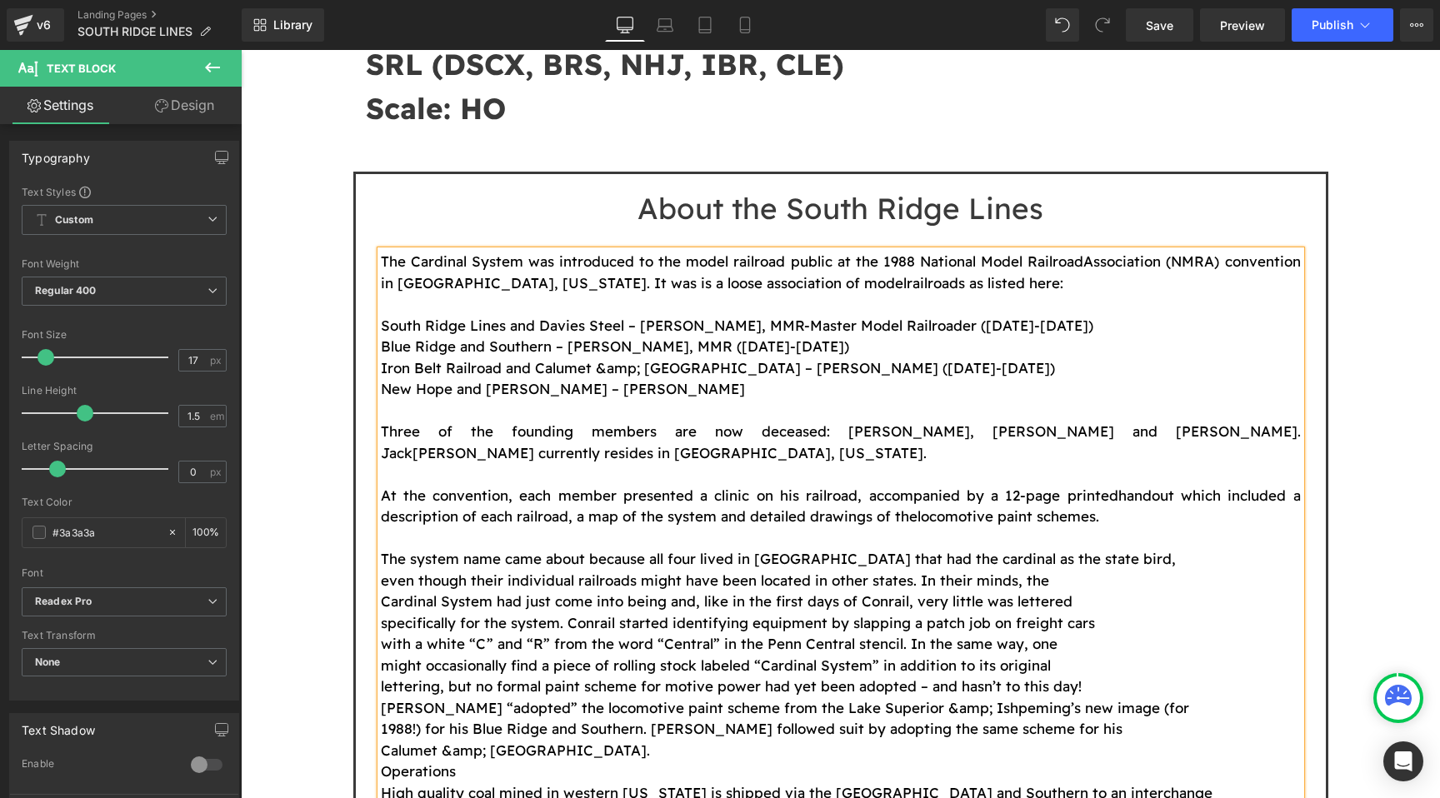
scroll to position [1012, 0]
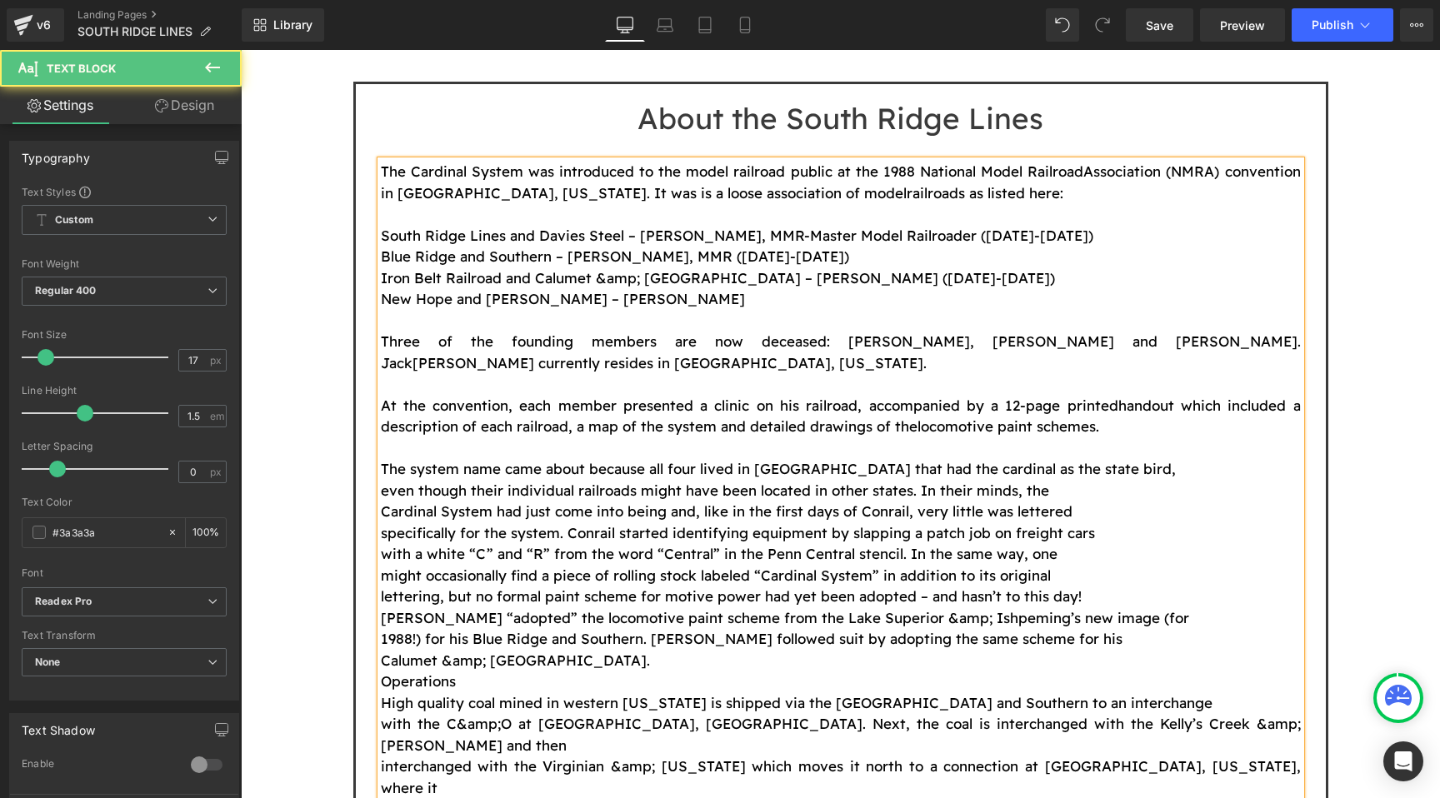
click at [1082, 458] on p "The system name came about because all four lived in [GEOGRAPHIC_DATA] that had…" at bounding box center [841, 469] width 920 height 22
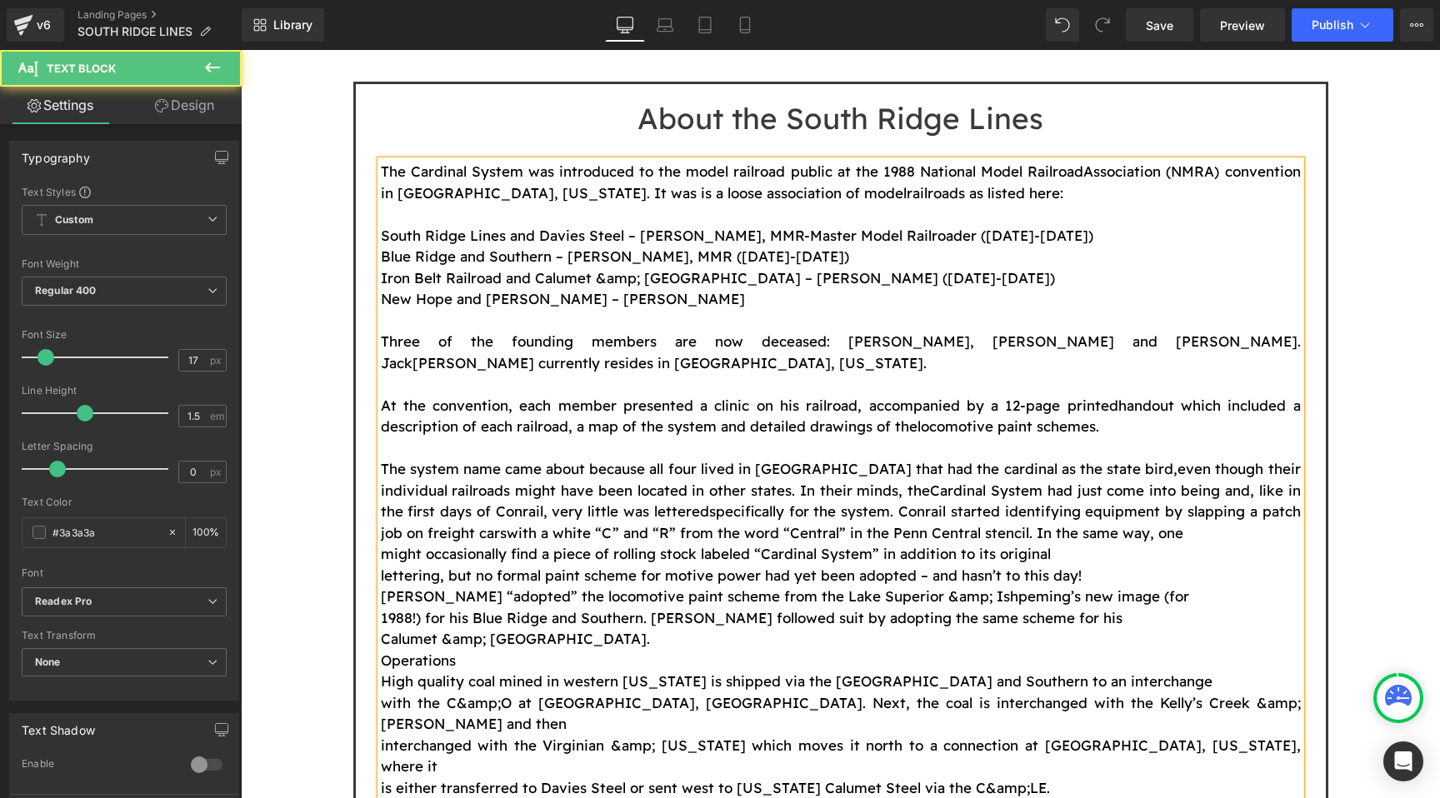
click at [1116, 458] on p "The system name came about because all four lived in [GEOGRAPHIC_DATA] that had…" at bounding box center [841, 500] width 920 height 85
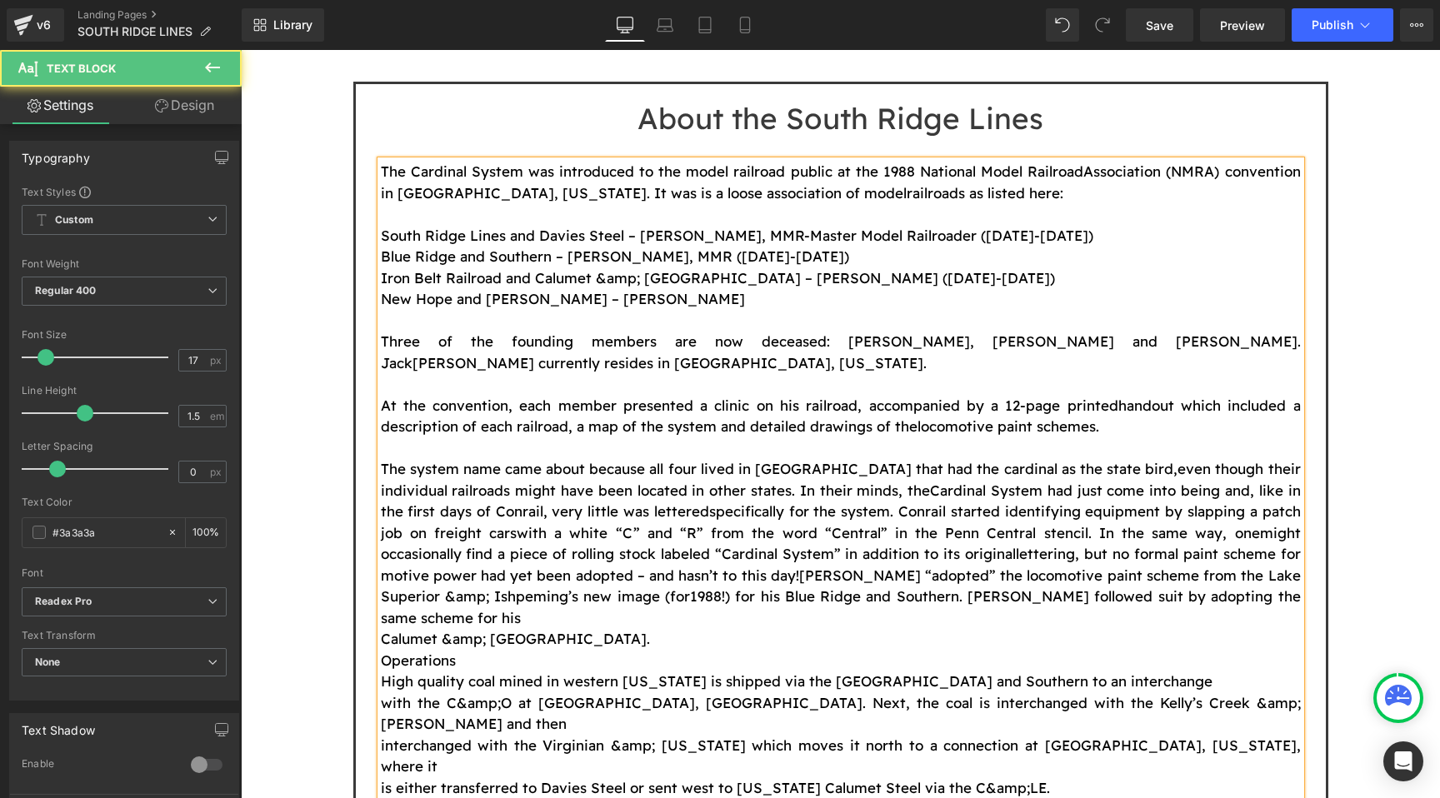
click at [1132, 496] on p "The system name came about because all four lived in [GEOGRAPHIC_DATA] that had…" at bounding box center [841, 543] width 920 height 170
click at [1178, 567] on span "[PERSON_NAME] “adopted” the locomotive paint scheme from the Lake Superior &amp…" at bounding box center [841, 586] width 920 height 39
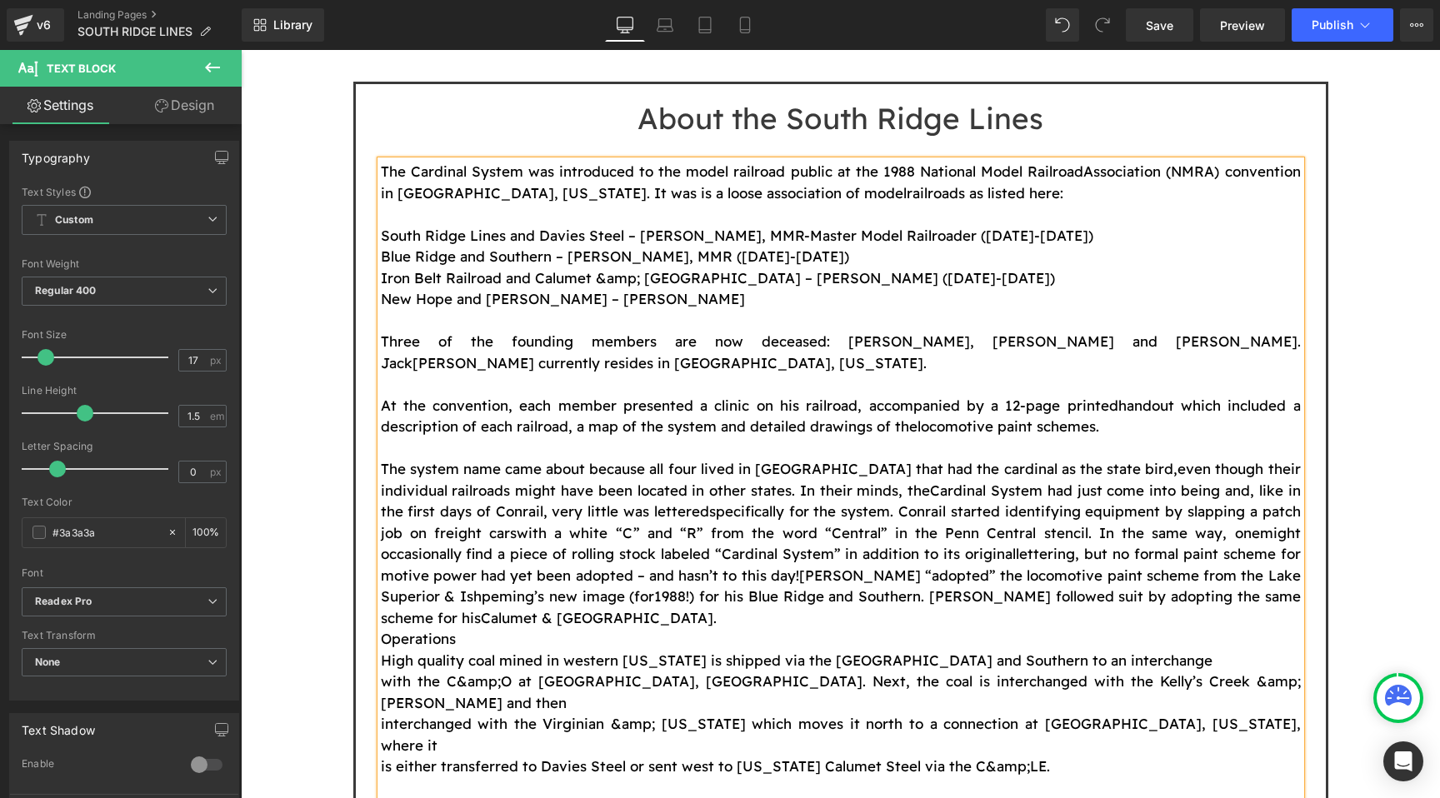
click at [1220, 508] on p "The system name came about because all four lived in [GEOGRAPHIC_DATA] that had…" at bounding box center [841, 543] width 920 height 170
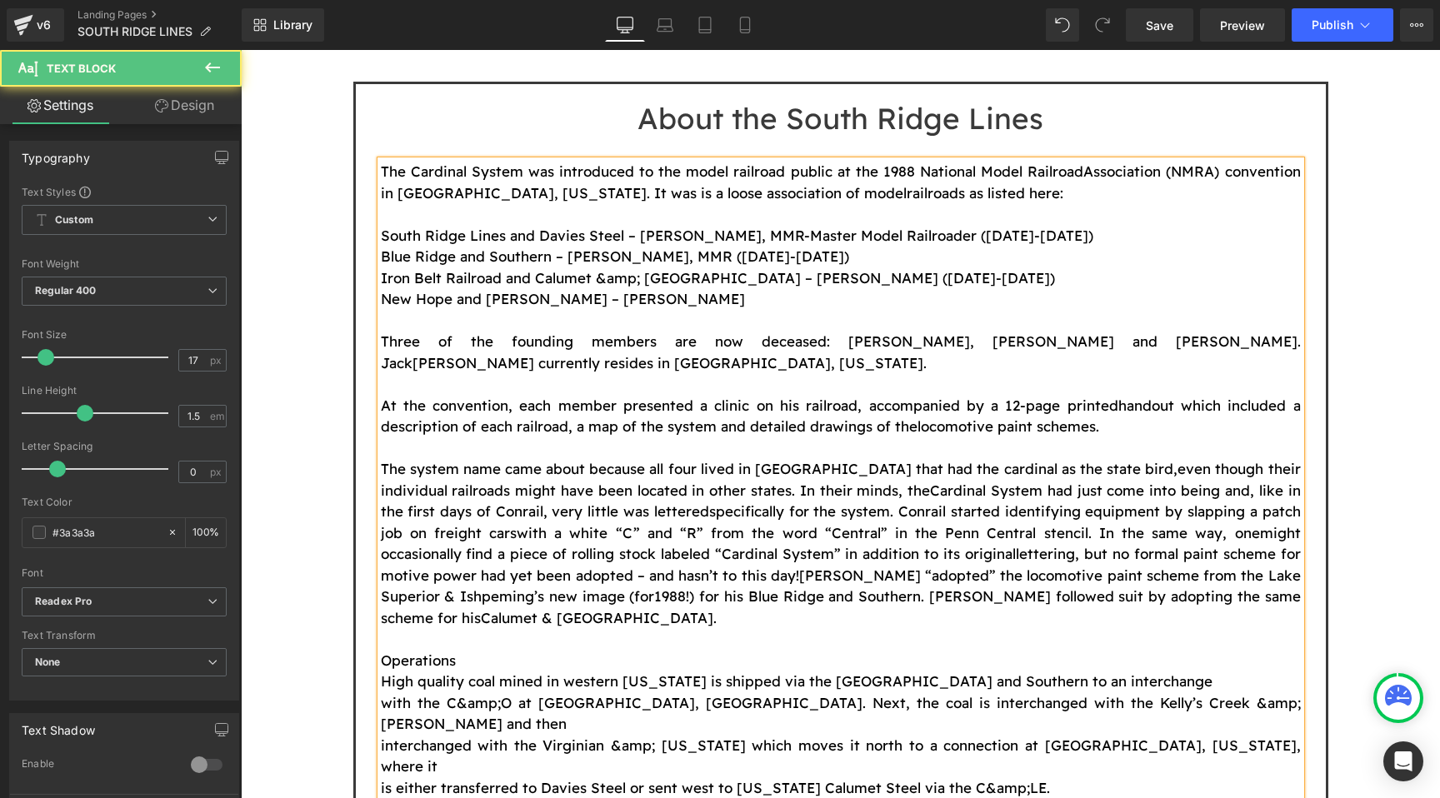
click at [1013, 650] on p "Operations" at bounding box center [841, 661] width 920 height 22
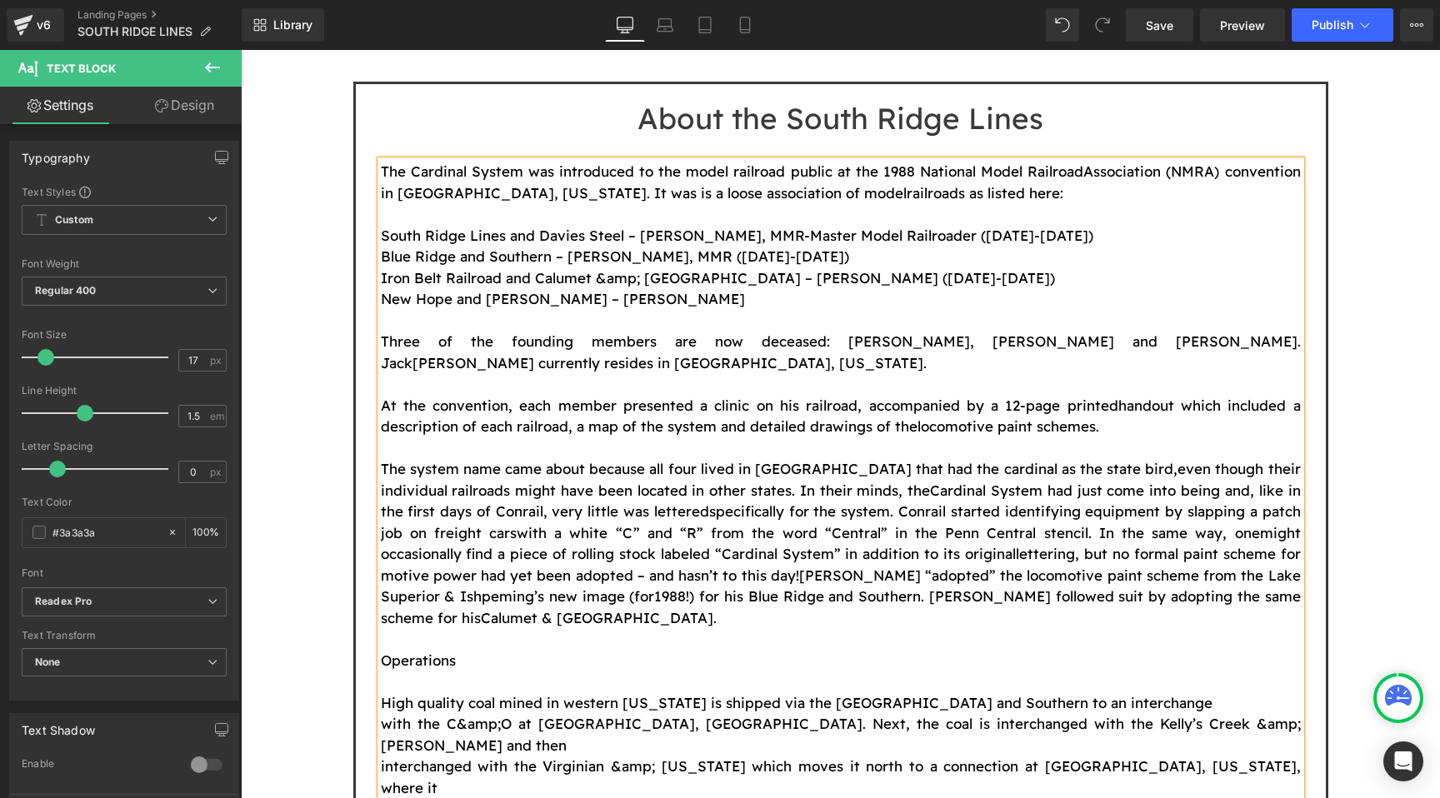
click at [1143, 692] on p "High quality coal mined in western [US_STATE] is shipped via the [GEOGRAPHIC_DA…" at bounding box center [841, 703] width 920 height 22
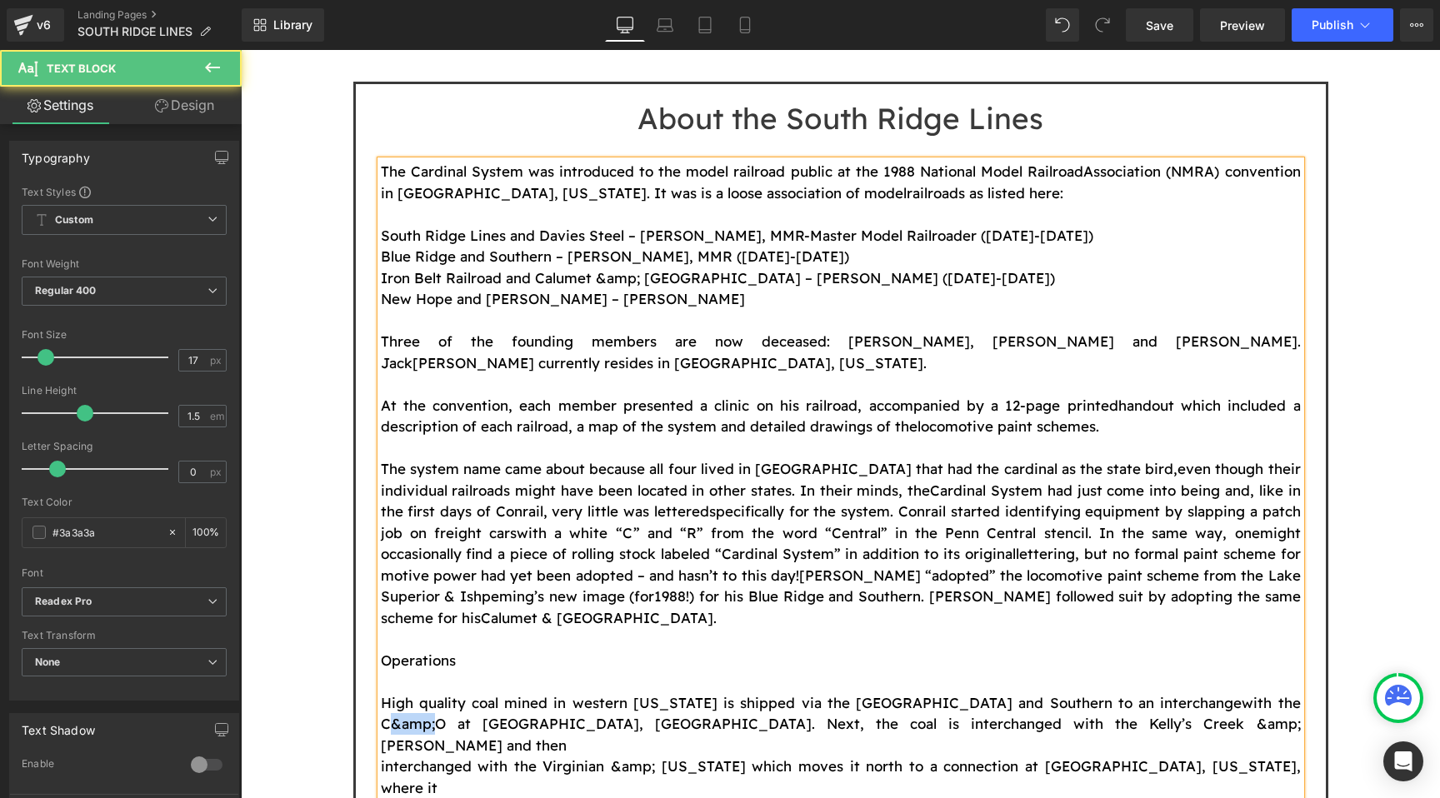
drag, startPoint x: 1233, startPoint y: 596, endPoint x: 1185, endPoint y: 593, distance: 48.4
click at [1185, 694] on span "with the C&amp;O at [GEOGRAPHIC_DATA], [GEOGRAPHIC_DATA]. Next, the coal is int…" at bounding box center [841, 724] width 920 height 60
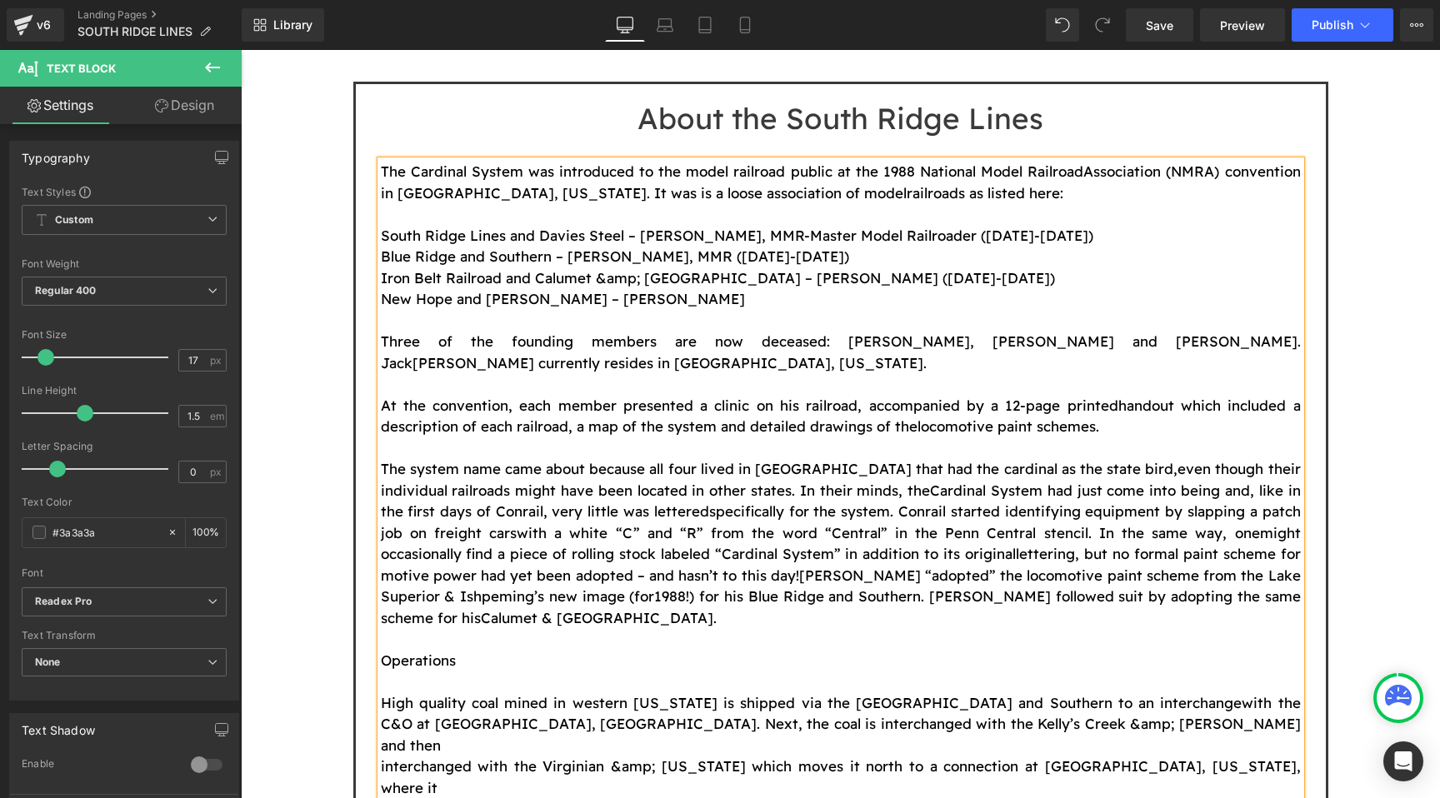
click at [795, 694] on span "with the C&O at [GEOGRAPHIC_DATA], [GEOGRAPHIC_DATA]. Next, the coal is interch…" at bounding box center [841, 724] width 920 height 60
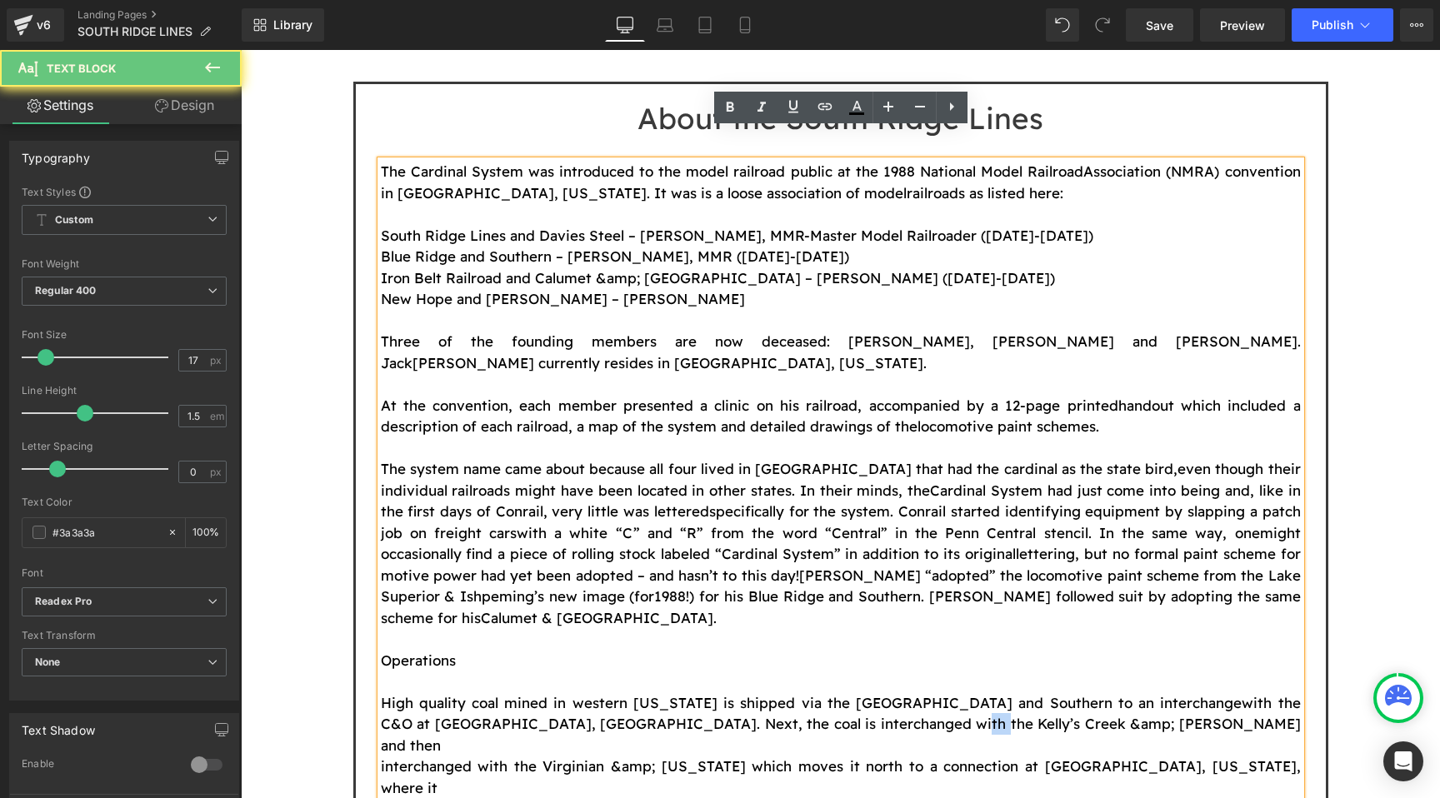
click at [795, 694] on span "with the C&O at [GEOGRAPHIC_DATA], [GEOGRAPHIC_DATA]. Next, the coal is interch…" at bounding box center [841, 724] width 920 height 60
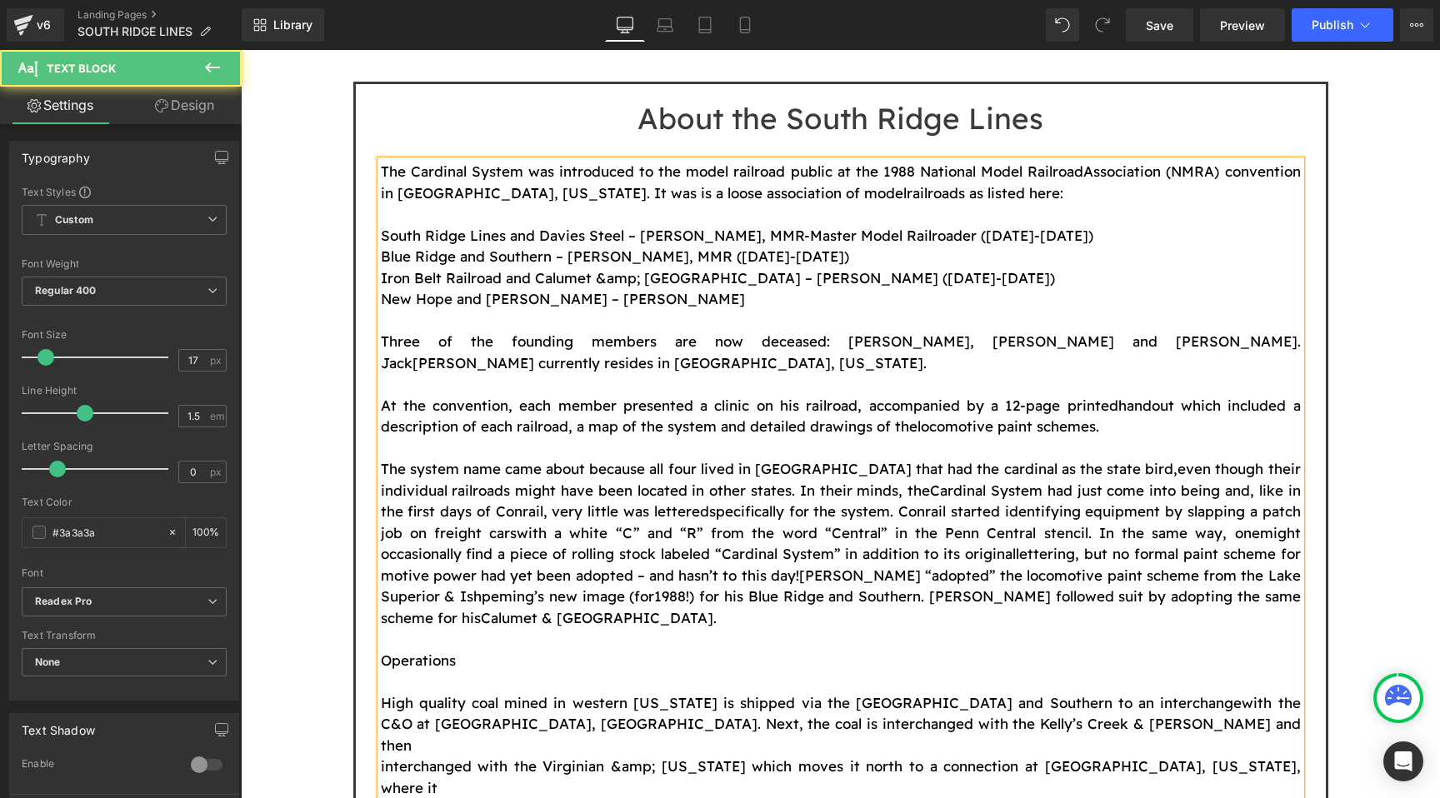
click at [904, 692] on p "High quality coal mined in western [US_STATE] is shipped via the [GEOGRAPHIC_DA…" at bounding box center [841, 724] width 920 height 64
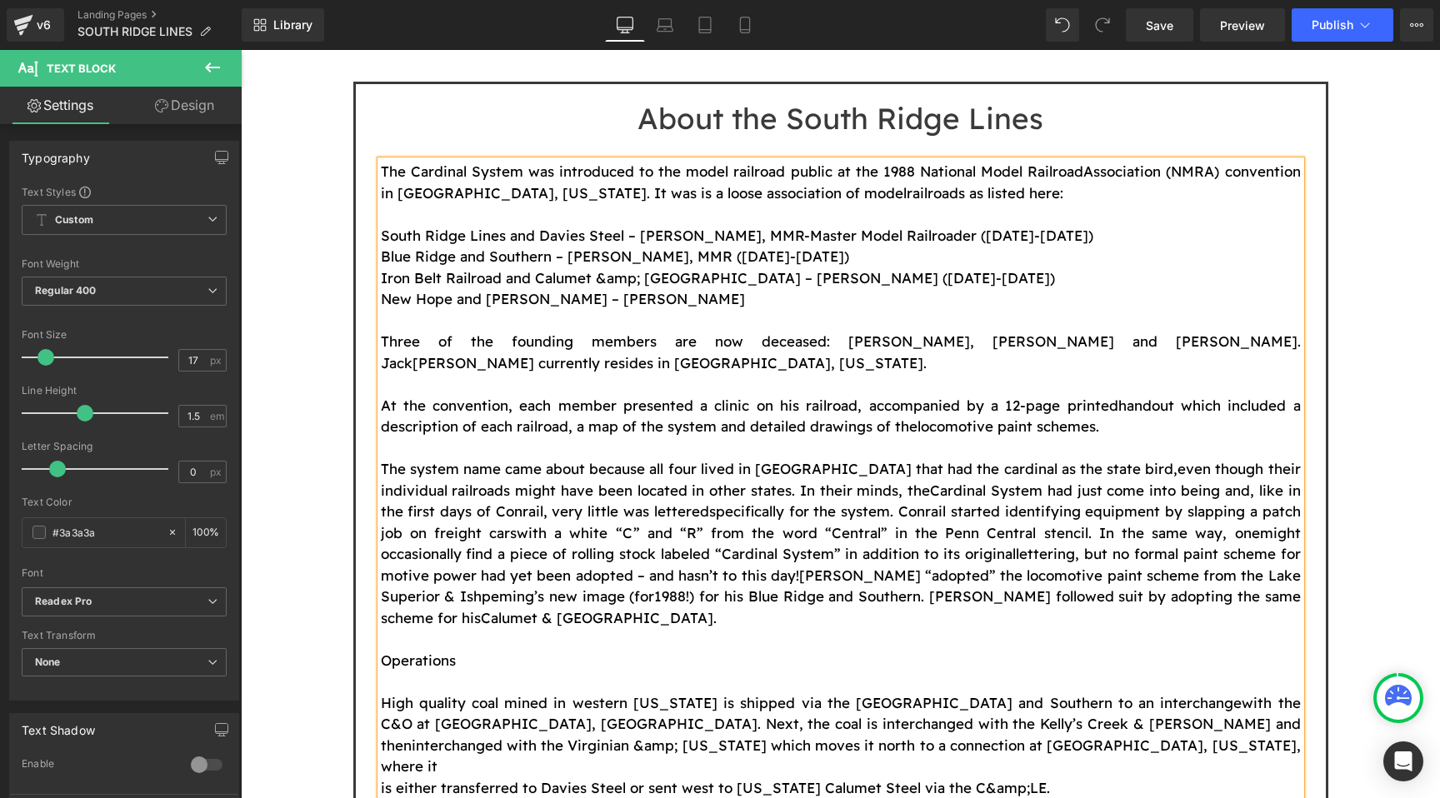
click at [1147, 737] on span "interchanged with the Virginian &amp; [US_STATE] which moves it north to a conn…" at bounding box center [841, 756] width 920 height 39
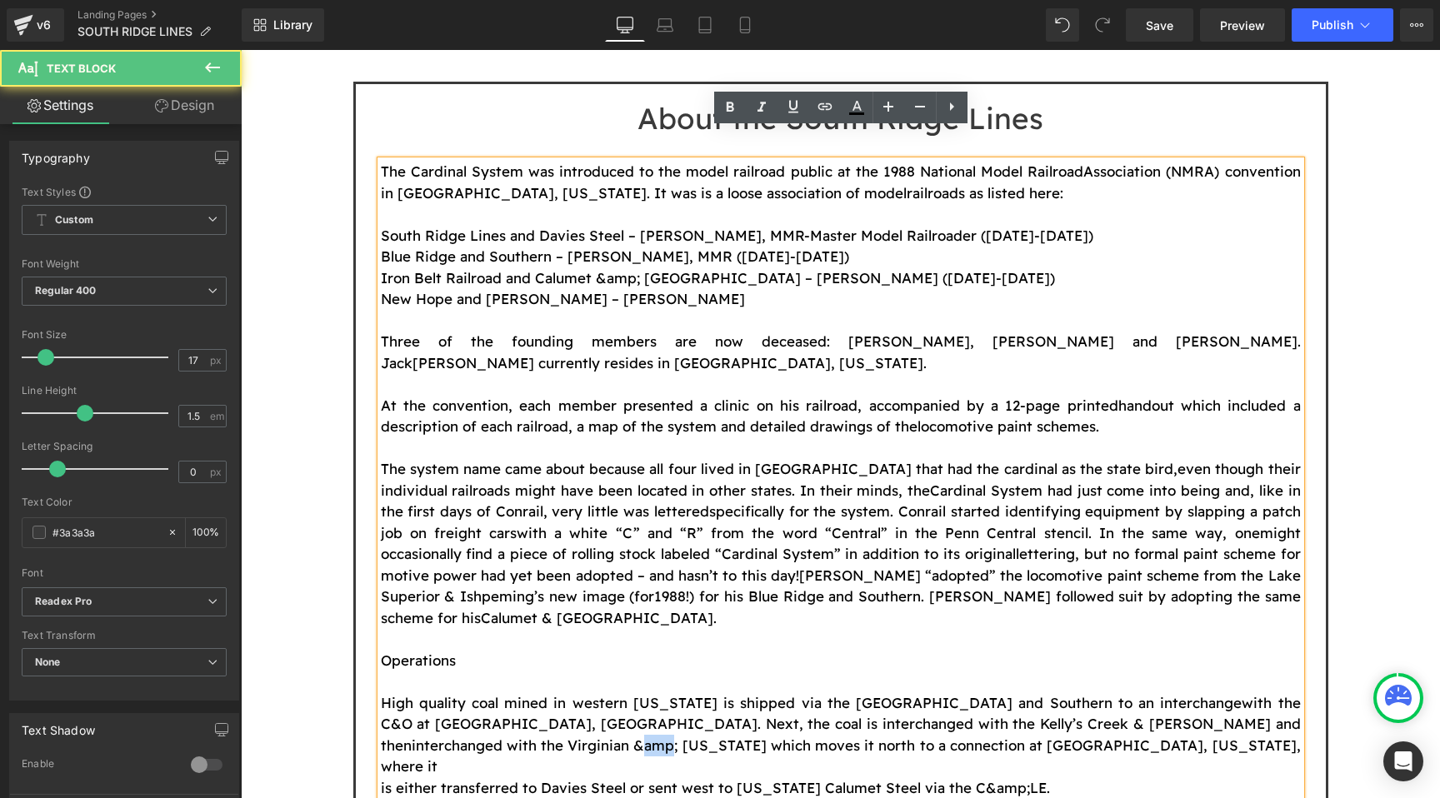
click at [1147, 737] on span "interchanged with the Virginian &amp; [US_STATE] which moves it north to a conn…" at bounding box center [841, 756] width 920 height 39
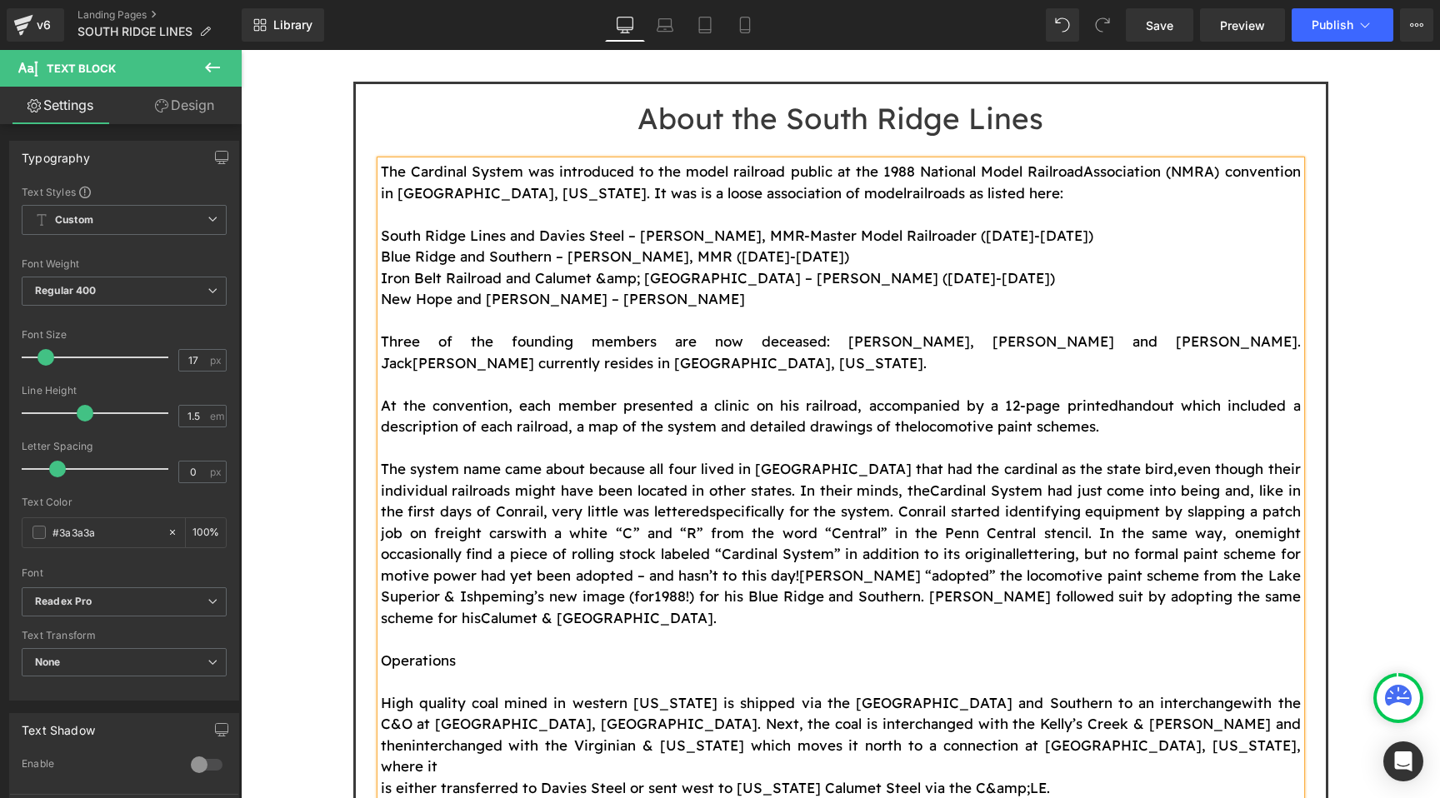
click at [882, 692] on p "High quality coal mined in western [US_STATE] is shipped via the [GEOGRAPHIC_DA…" at bounding box center [841, 734] width 920 height 85
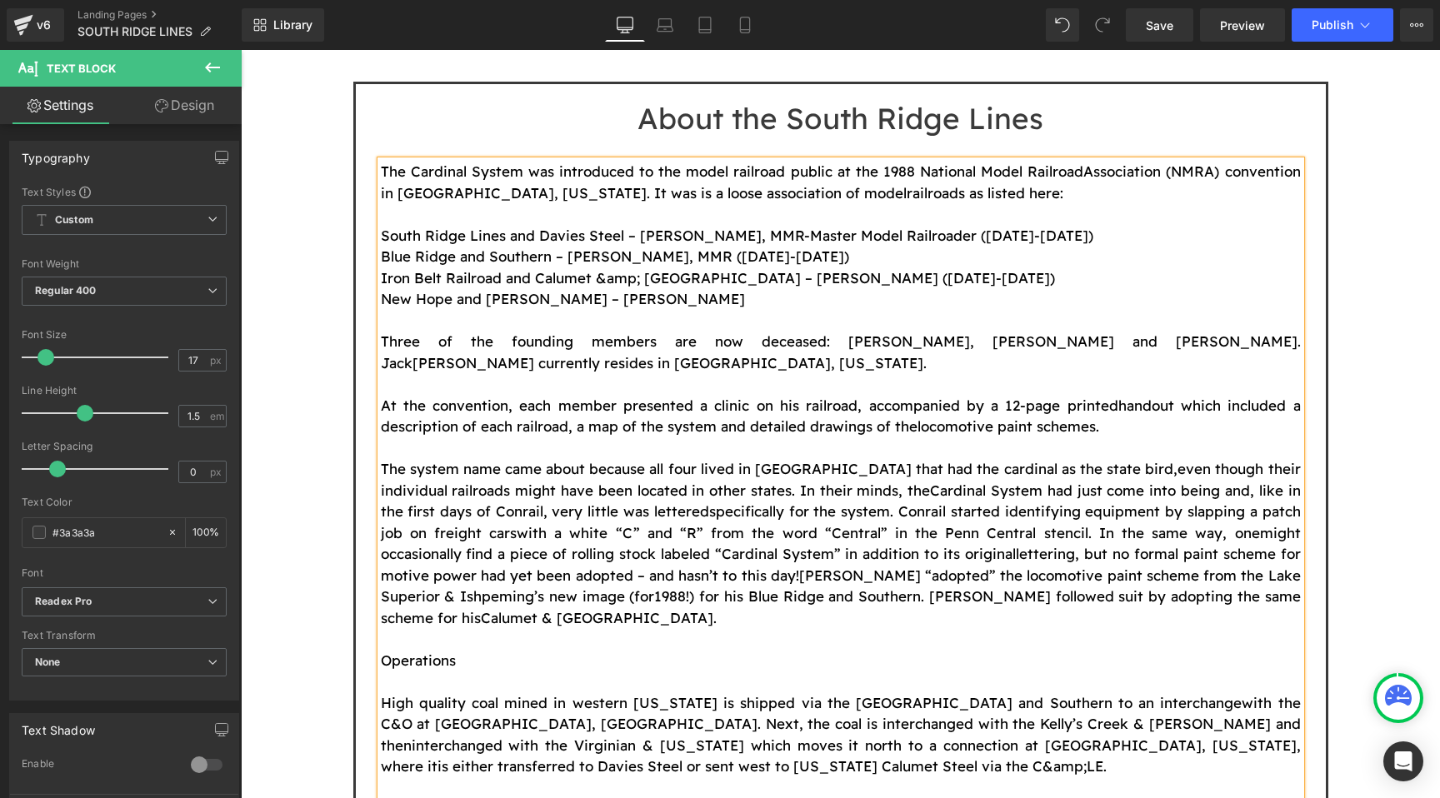
click at [421, 692] on p "High quality coal mined in western [US_STATE] is shipped via the [GEOGRAPHIC_DA…" at bounding box center [841, 734] width 920 height 85
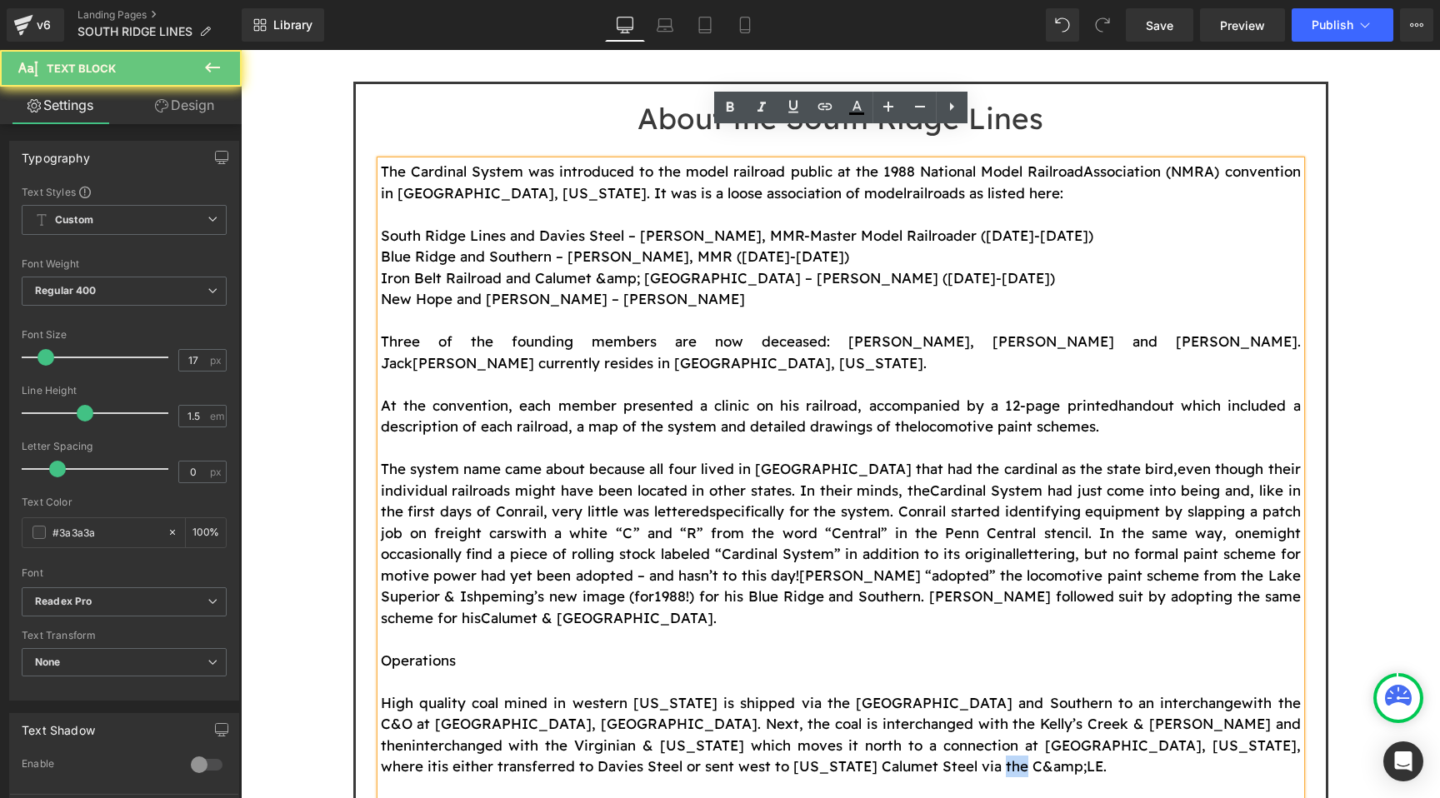
click at [421, 692] on p "High quality coal mined in western [US_STATE] is shipped via the [GEOGRAPHIC_DA…" at bounding box center [841, 734] width 920 height 85
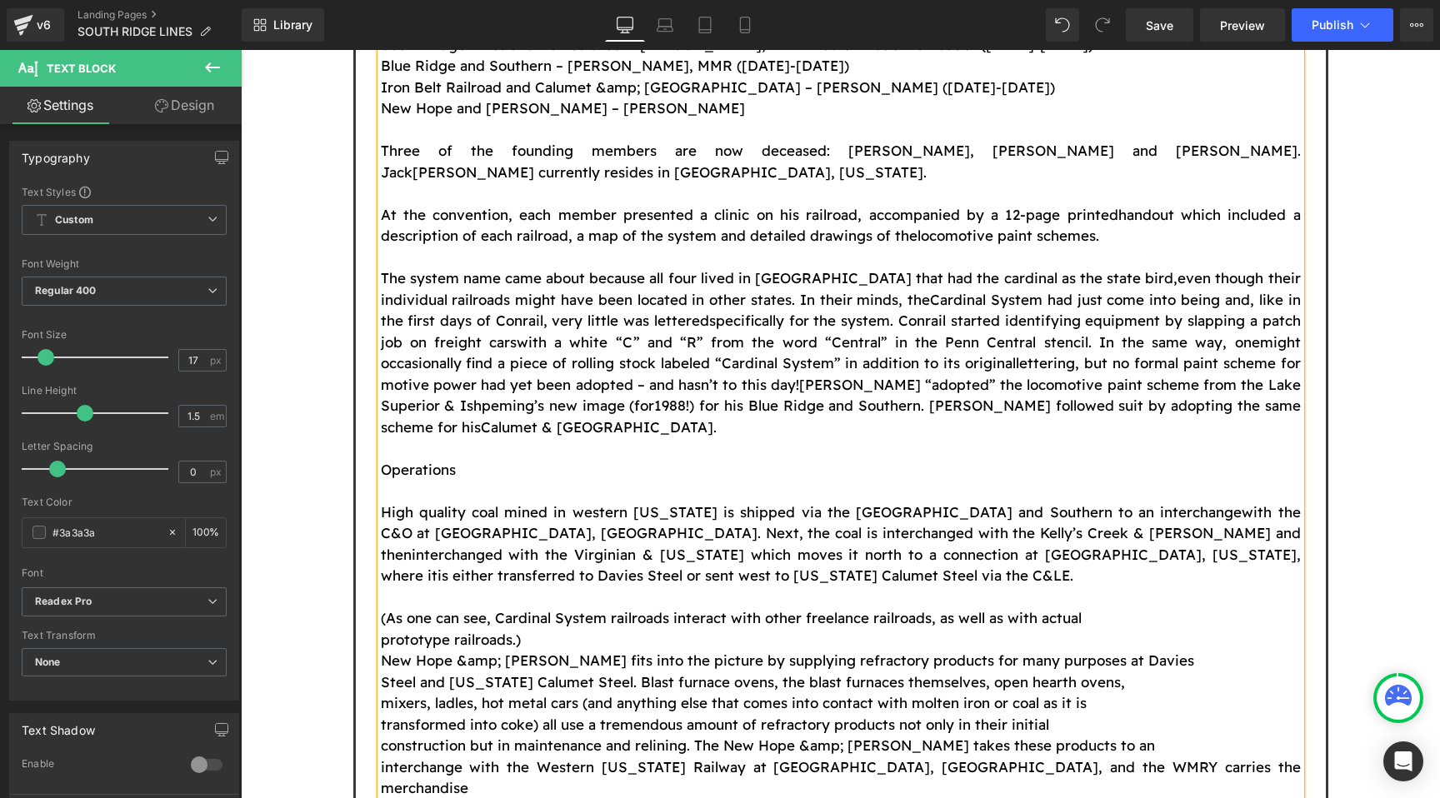
scroll to position [1265, 0]
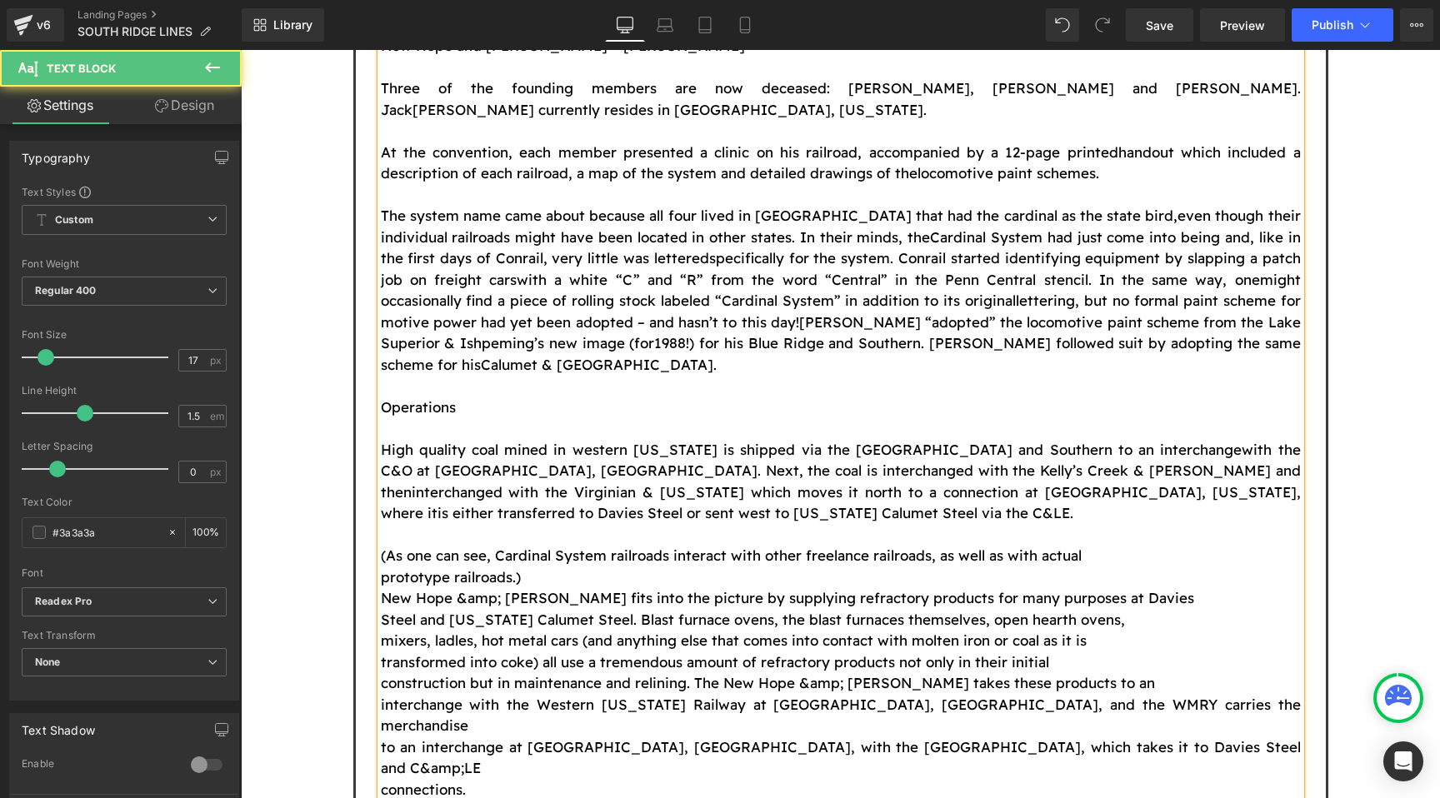
click at [659, 567] on p "prototype railroads.)" at bounding box center [841, 578] width 920 height 22
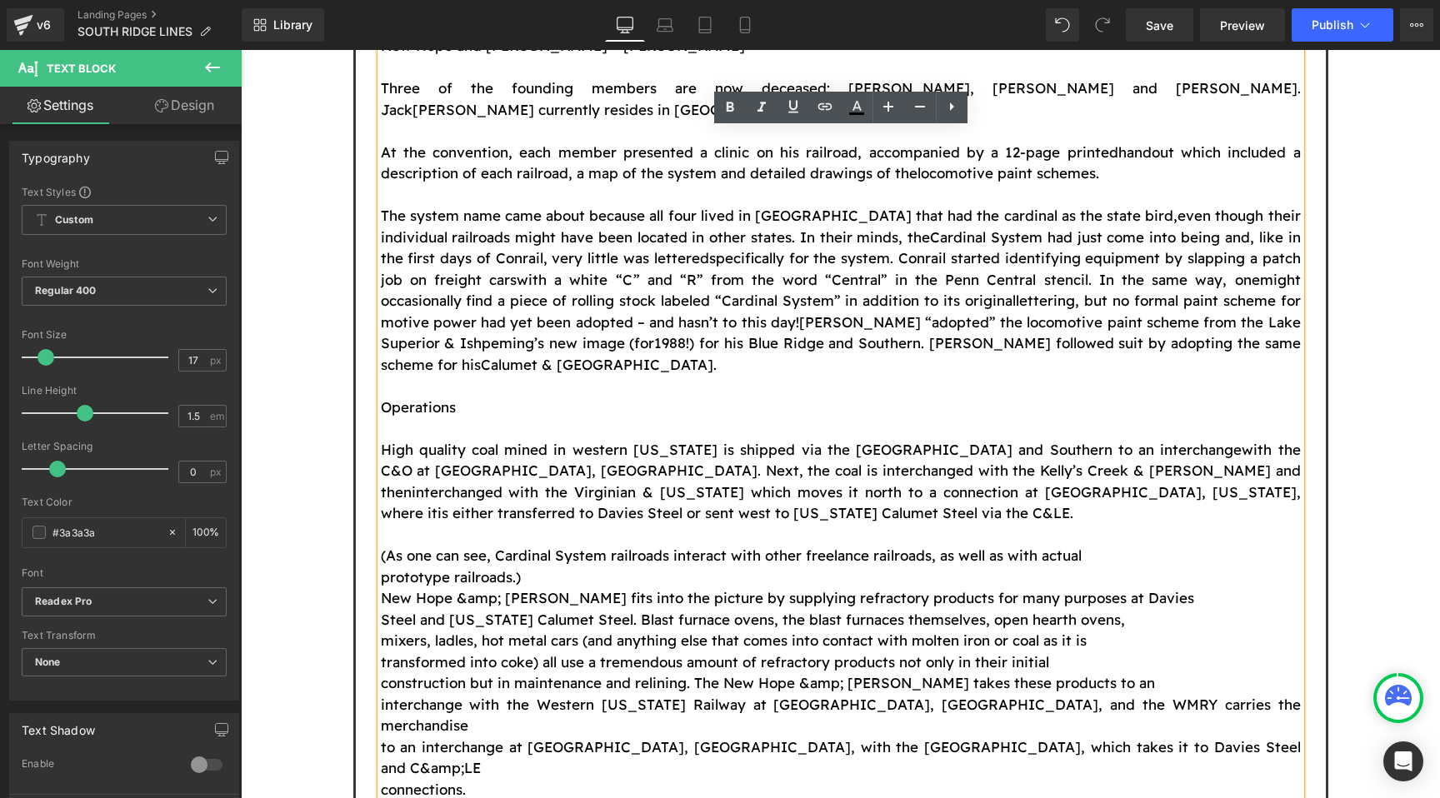
click at [1104, 545] on p "(As one can see, Cardinal System railroads interact with other freelance railro…" at bounding box center [841, 556] width 920 height 22
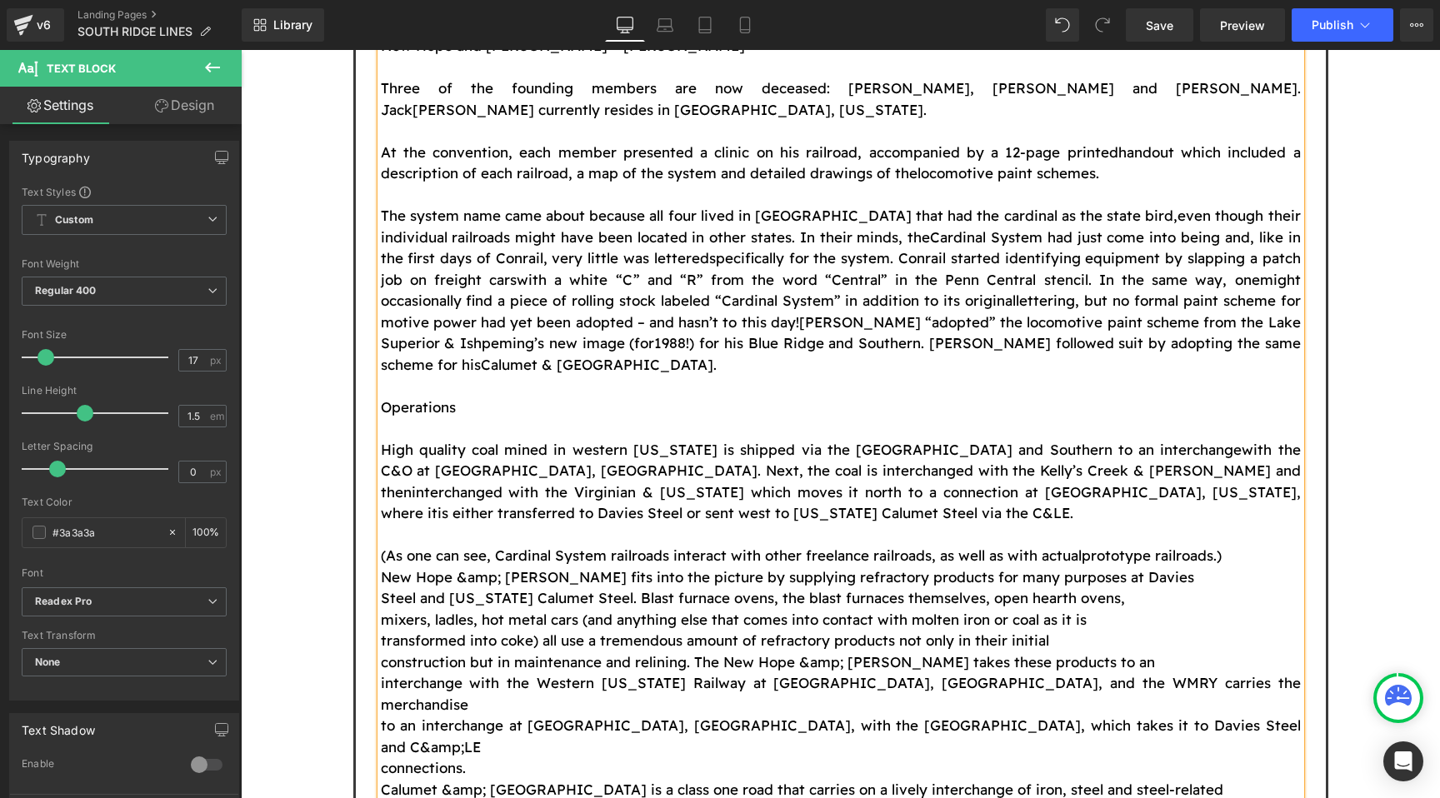
click at [491, 568] on font "New Hope &amp; [PERSON_NAME] fits into the picture by supplying refractory prod…" at bounding box center [787, 576] width 813 height 17
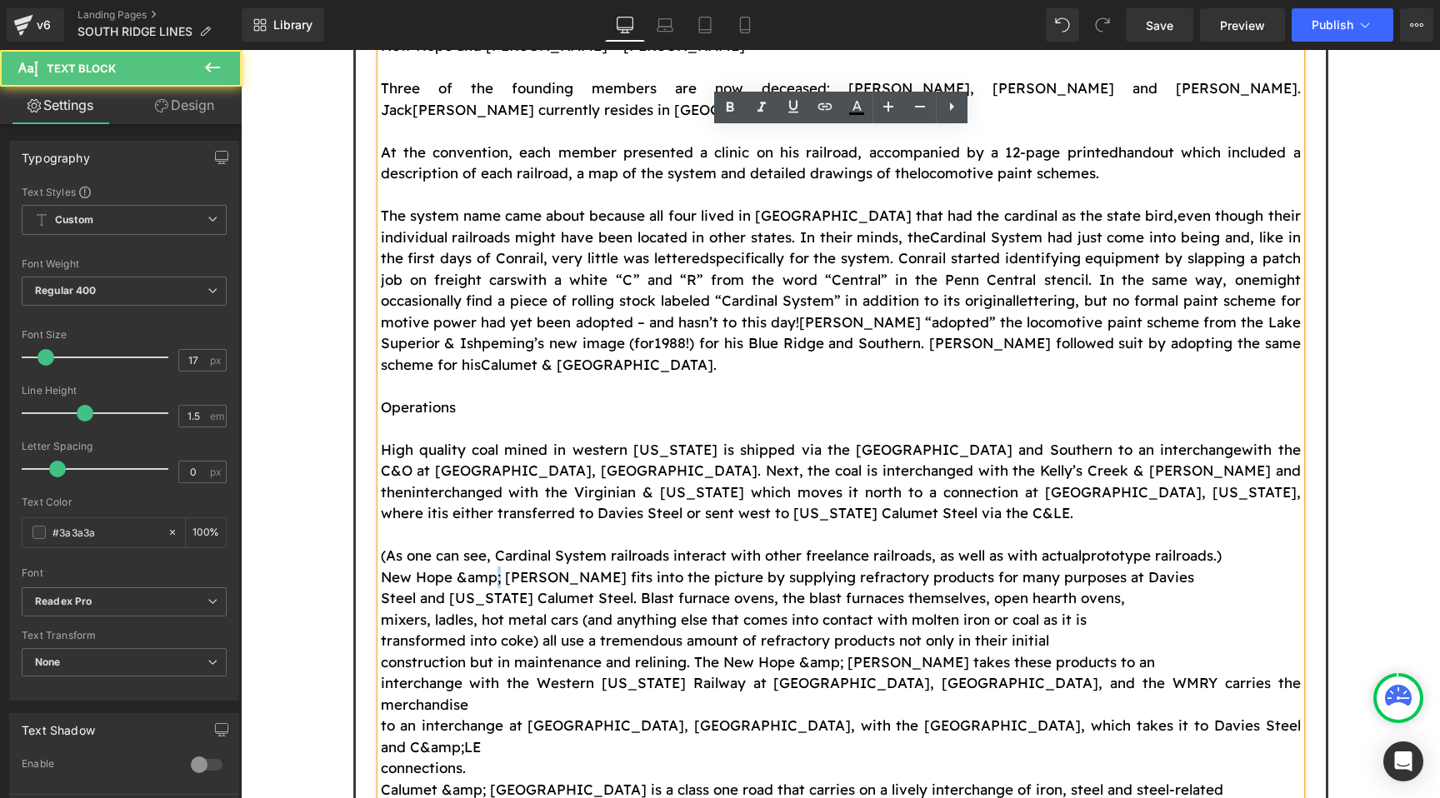
click at [491, 568] on font "New Hope &amp; [PERSON_NAME] fits into the picture by supplying refractory prod…" at bounding box center [787, 576] width 813 height 17
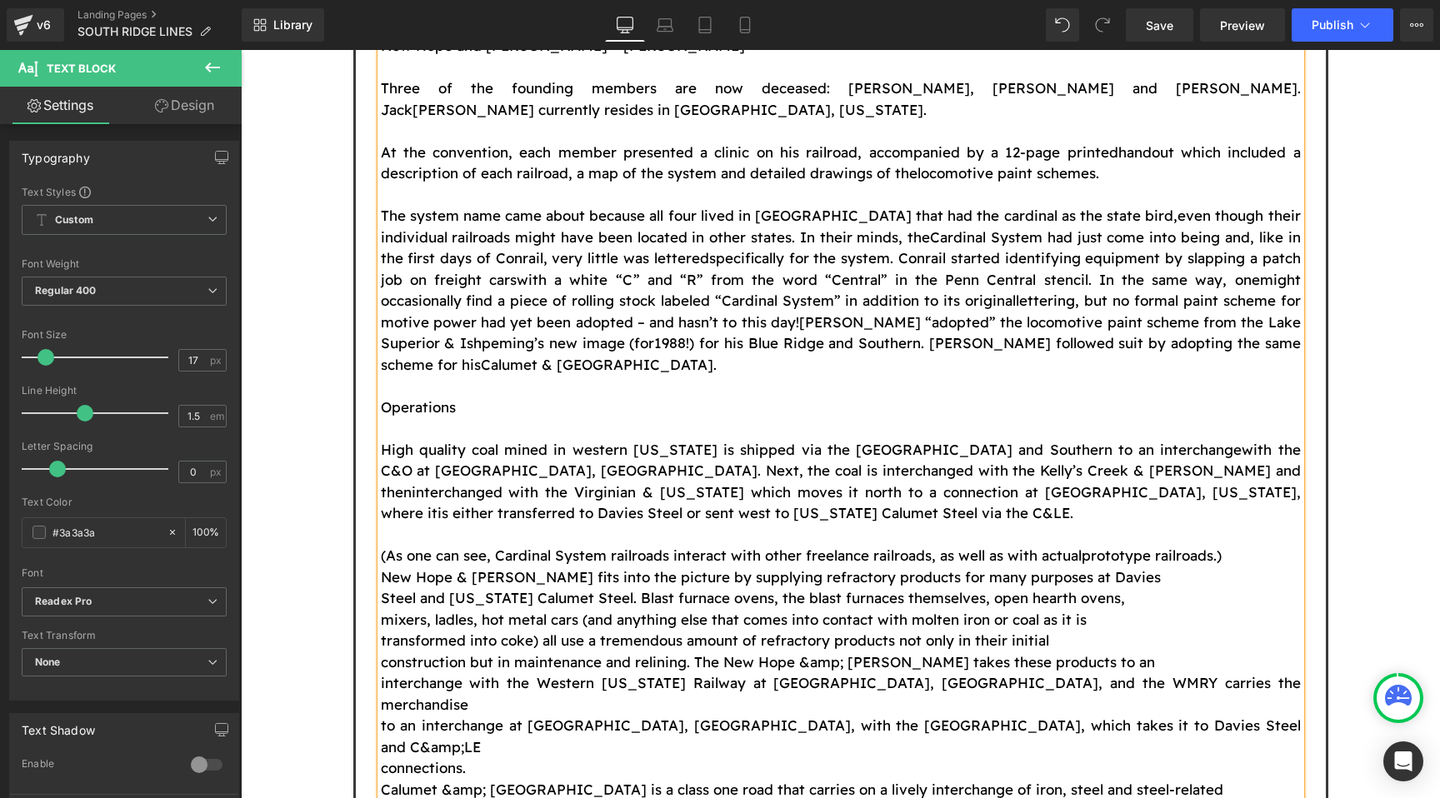
click at [1266, 545] on p "(As one can see, Cardinal System railroads interact with other freelance railro…" at bounding box center [841, 556] width 920 height 22
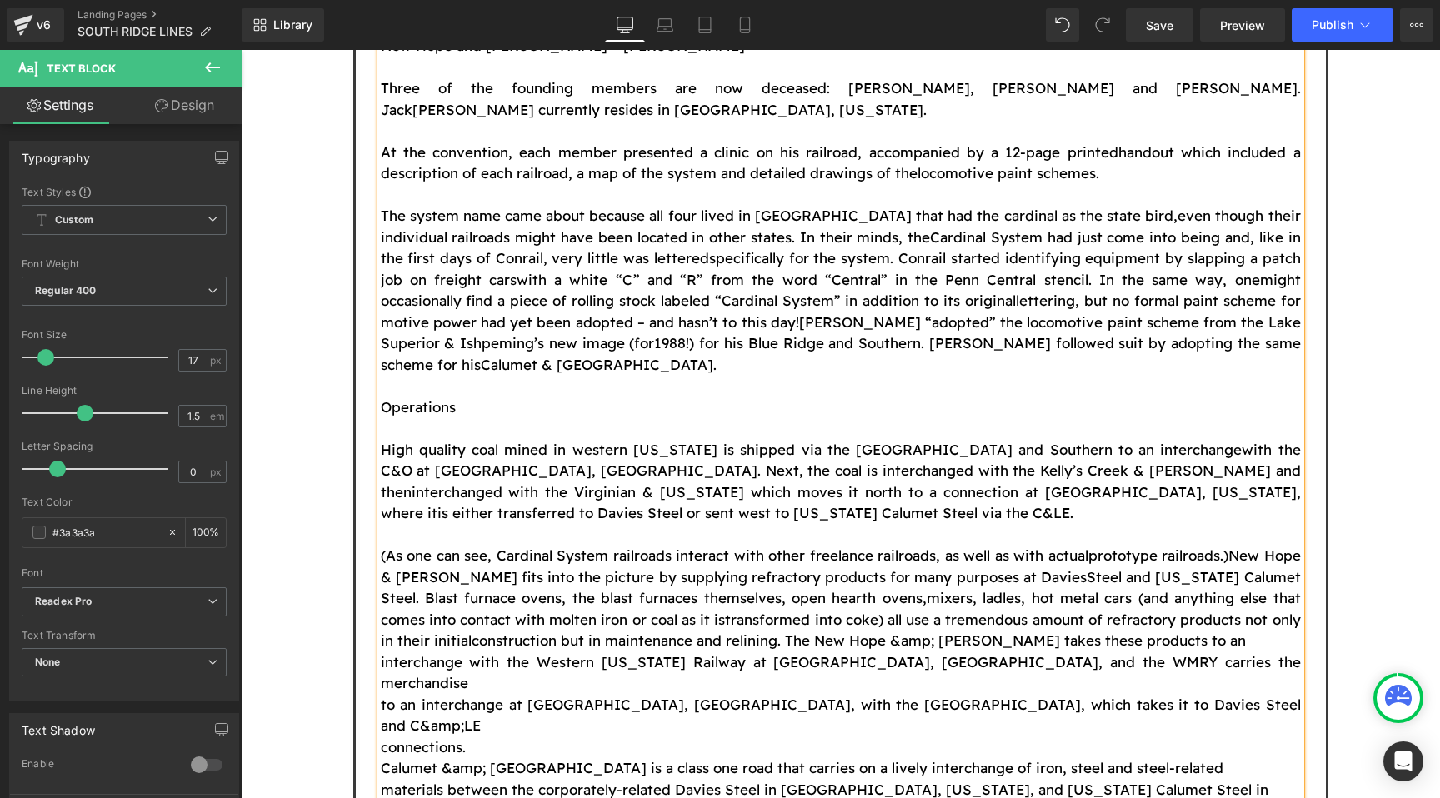
click at [1248, 545] on p "(As one can see, Cardinal System railroads interact with other freelance railro…" at bounding box center [841, 598] width 920 height 107
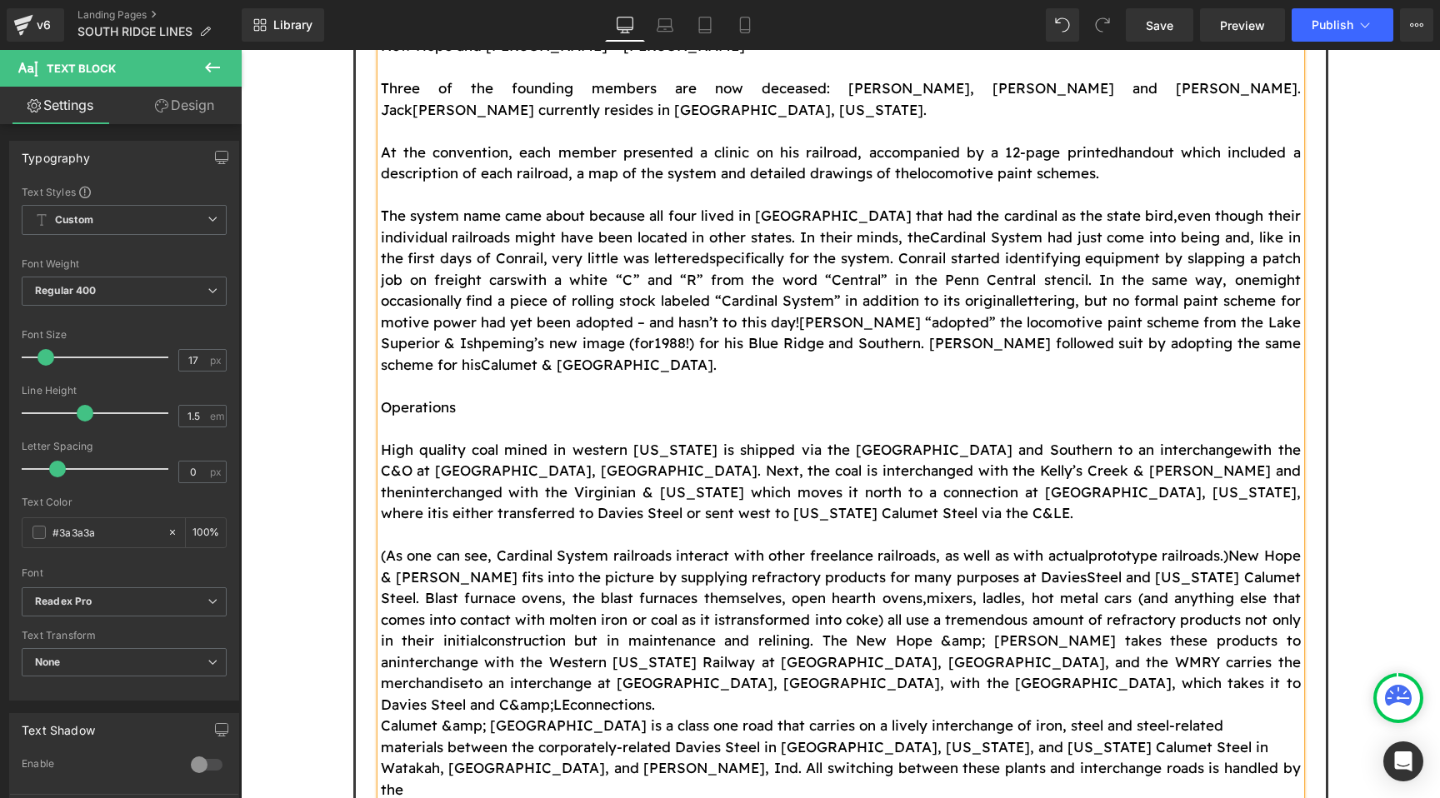
click at [697, 674] on span "to an interchange at [GEOGRAPHIC_DATA], [GEOGRAPHIC_DATA], with the [GEOGRAPHIC…" at bounding box center [841, 693] width 920 height 39
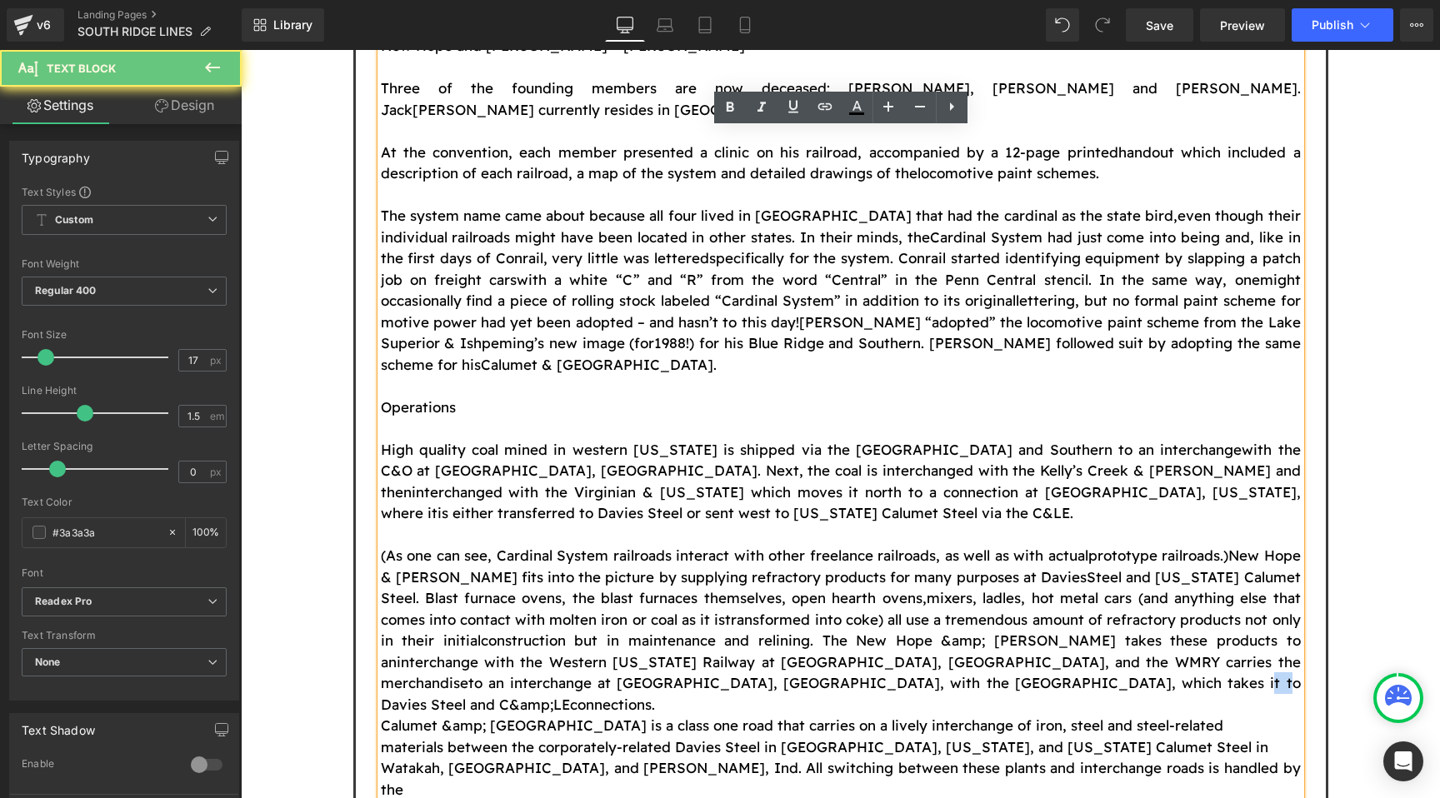
click at [697, 674] on span "to an interchange at [GEOGRAPHIC_DATA], [GEOGRAPHIC_DATA], with the [GEOGRAPHIC…" at bounding box center [841, 693] width 920 height 39
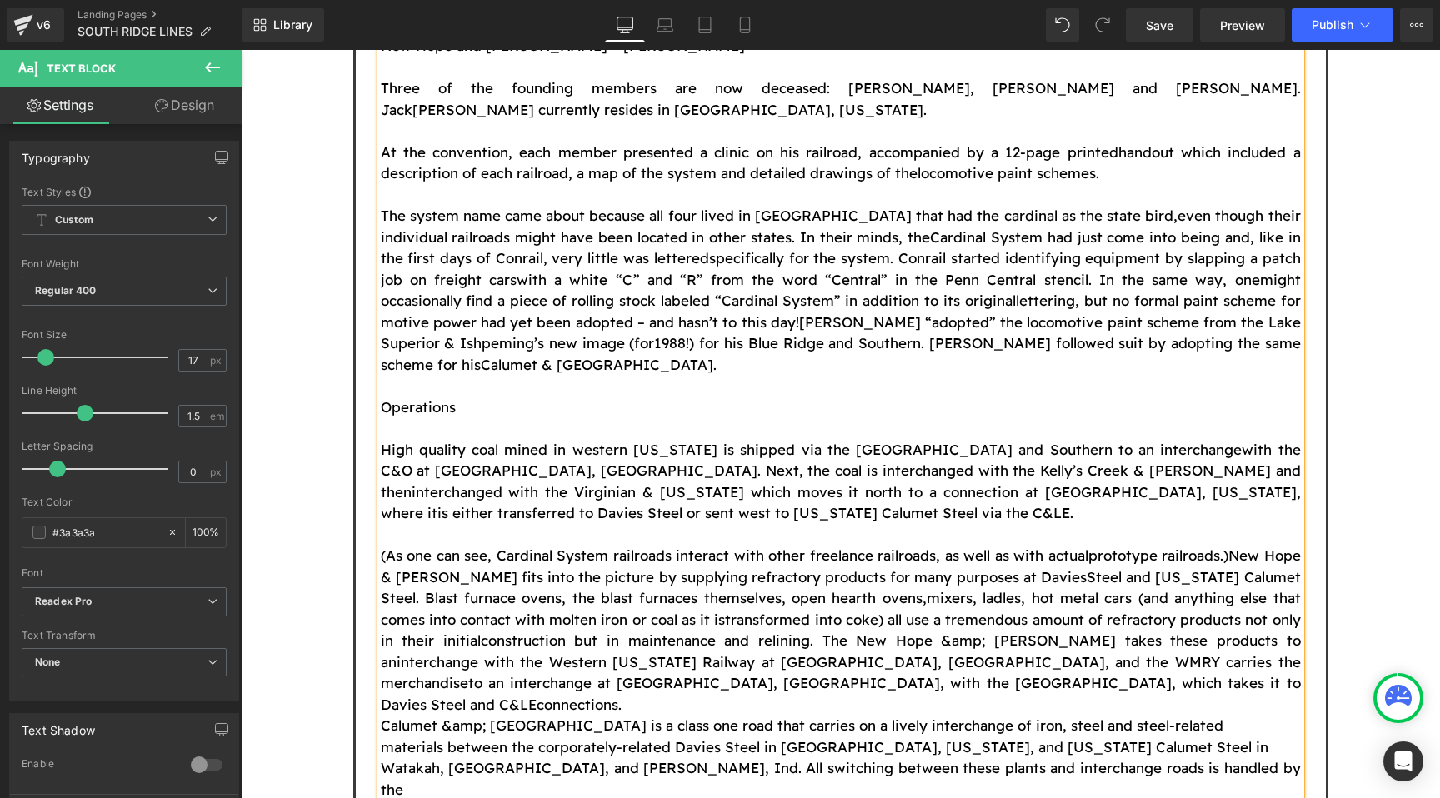
click at [797, 550] on p "(As one can see, Cardinal System railroads interact with other freelance railro…" at bounding box center [841, 630] width 920 height 170
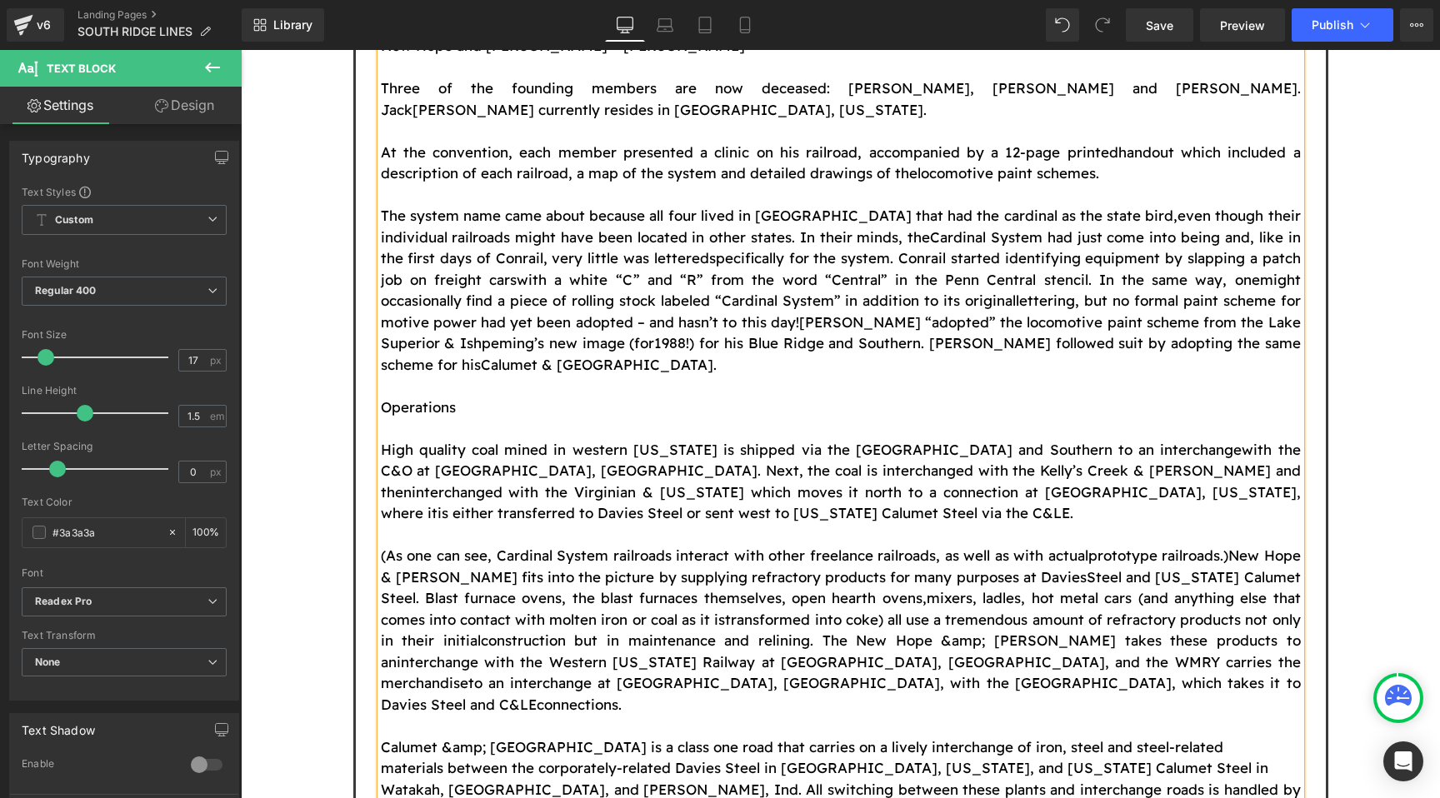
click at [879, 632] on span "construction but in maintenance and relining. The New Hope &amp; [PERSON_NAME] …" at bounding box center [841, 651] width 920 height 39
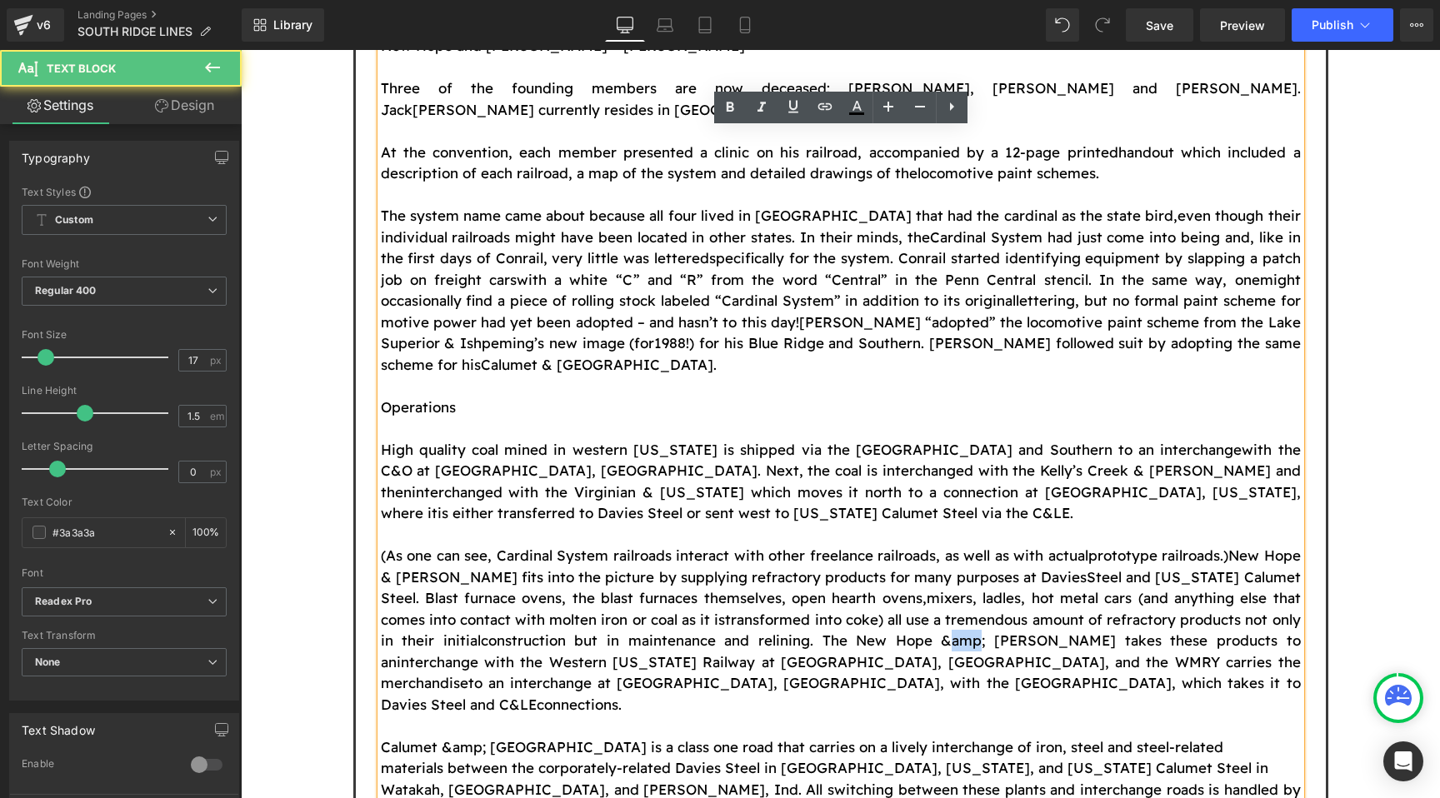
click at [879, 632] on span "construction but in maintenance and relining. The New Hope &amp; [PERSON_NAME] …" at bounding box center [841, 651] width 920 height 39
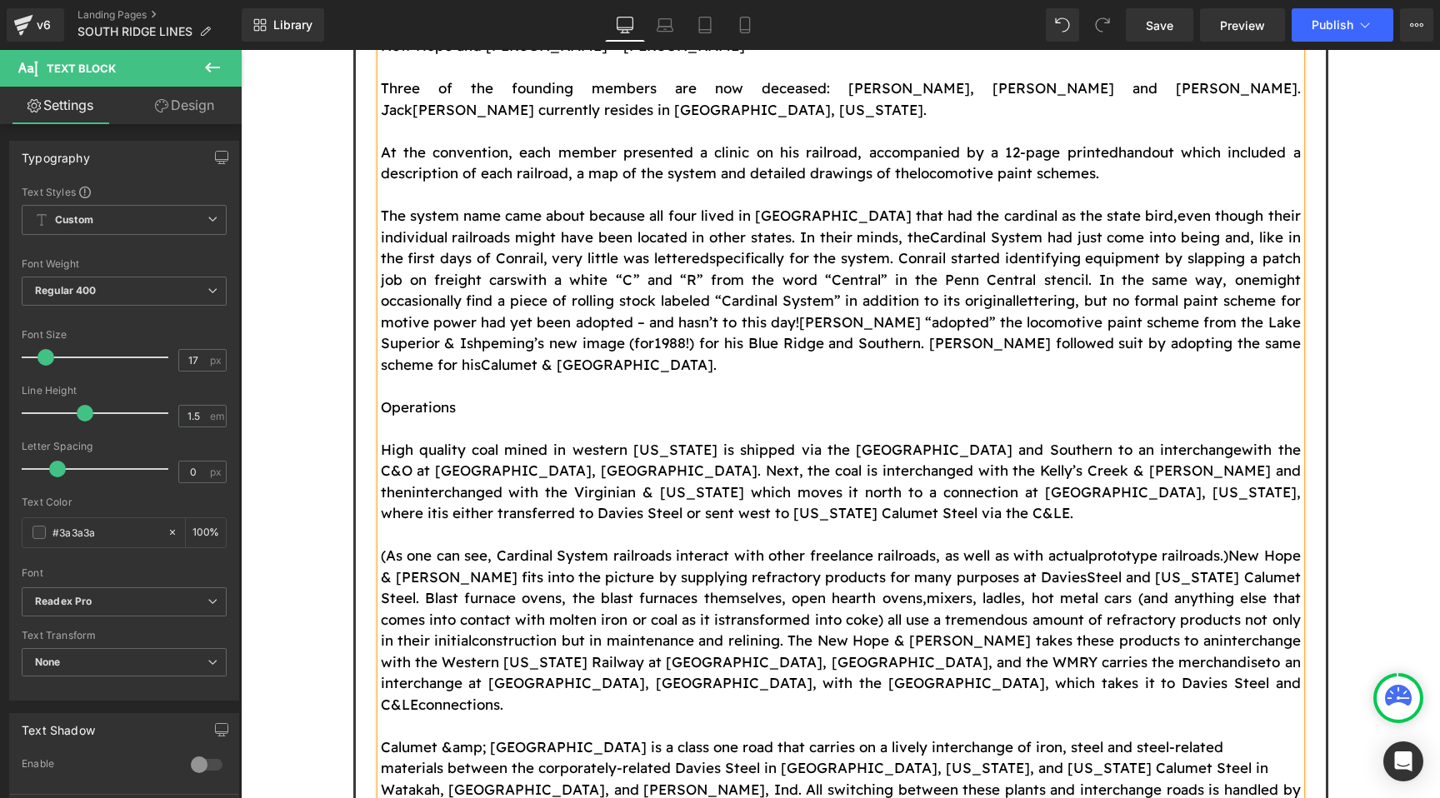
click at [464, 738] on font "Calumet &amp; [GEOGRAPHIC_DATA] is a class one road that carries on a lively in…" at bounding box center [802, 746] width 842 height 17
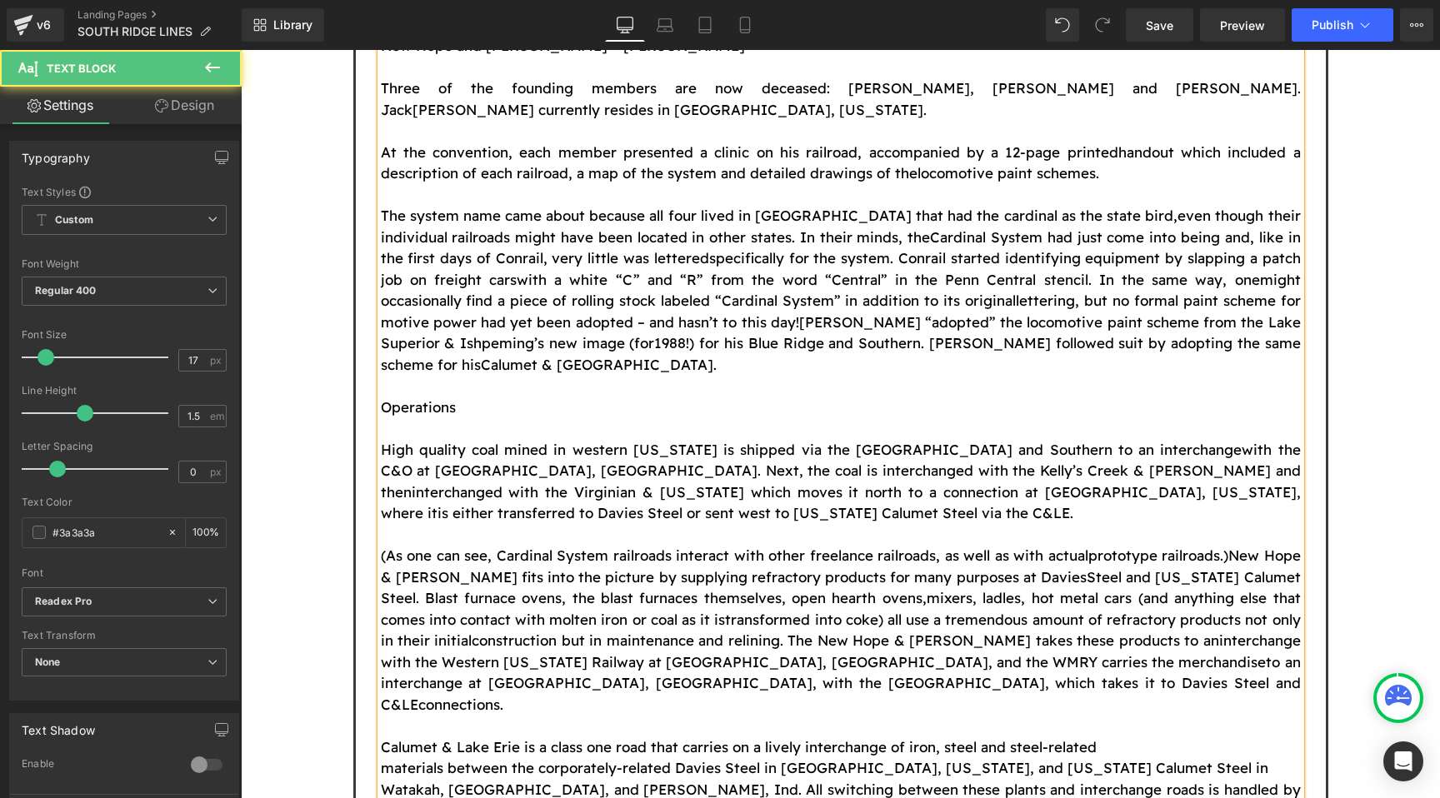
click at [1110, 737] on p "Calumet & Lake Erie is a class one road that carries on a lively interchange of…" at bounding box center [841, 748] width 920 height 22
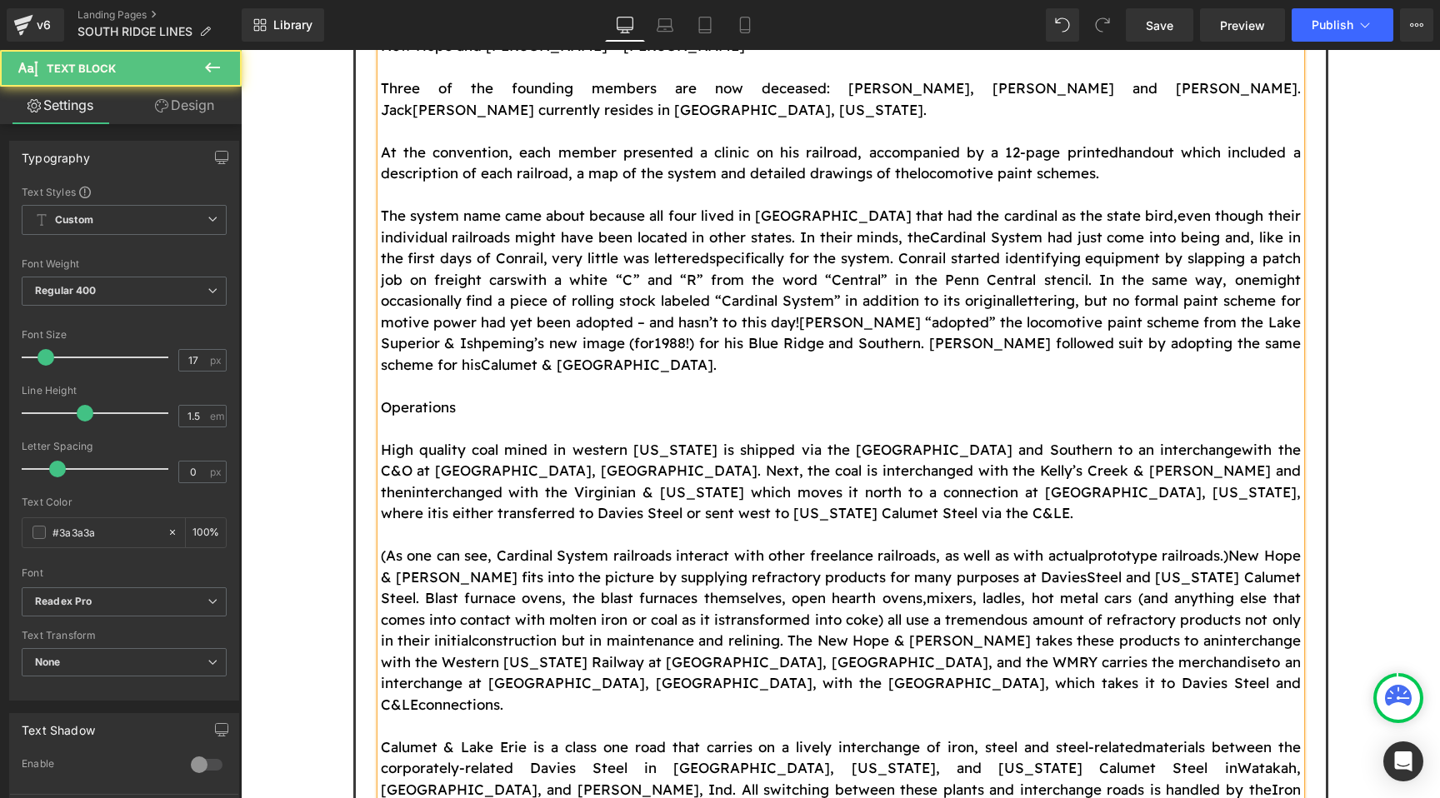
click at [1229, 737] on p "Calumet & Lake Erie is a class one road that carries on a lively interchange of…" at bounding box center [841, 800] width 920 height 127
click at [1261, 737] on p "Calumet & Lake Erie is a class one road that carries on a lively interchange of…" at bounding box center [841, 811] width 920 height 149
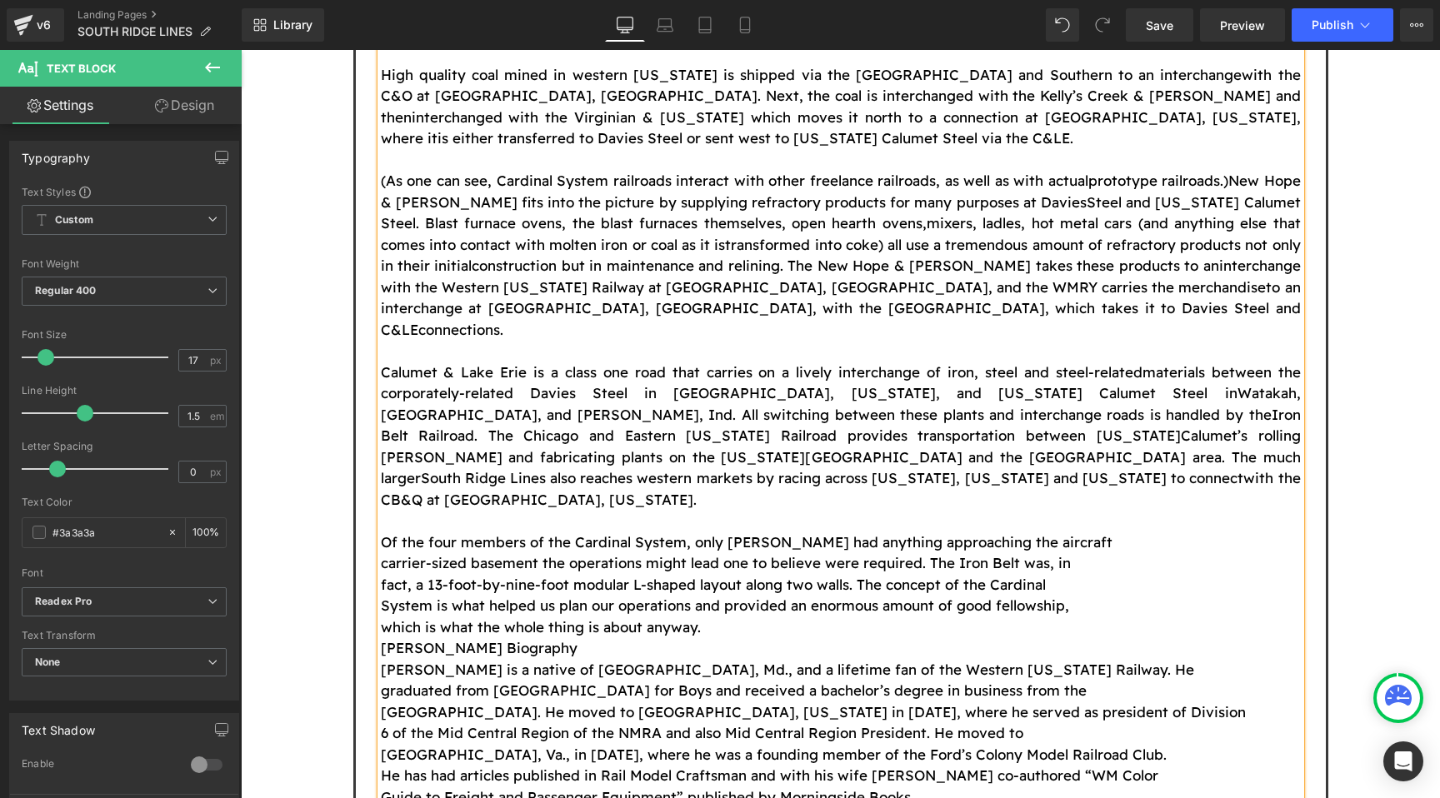
scroll to position [1684, 0]
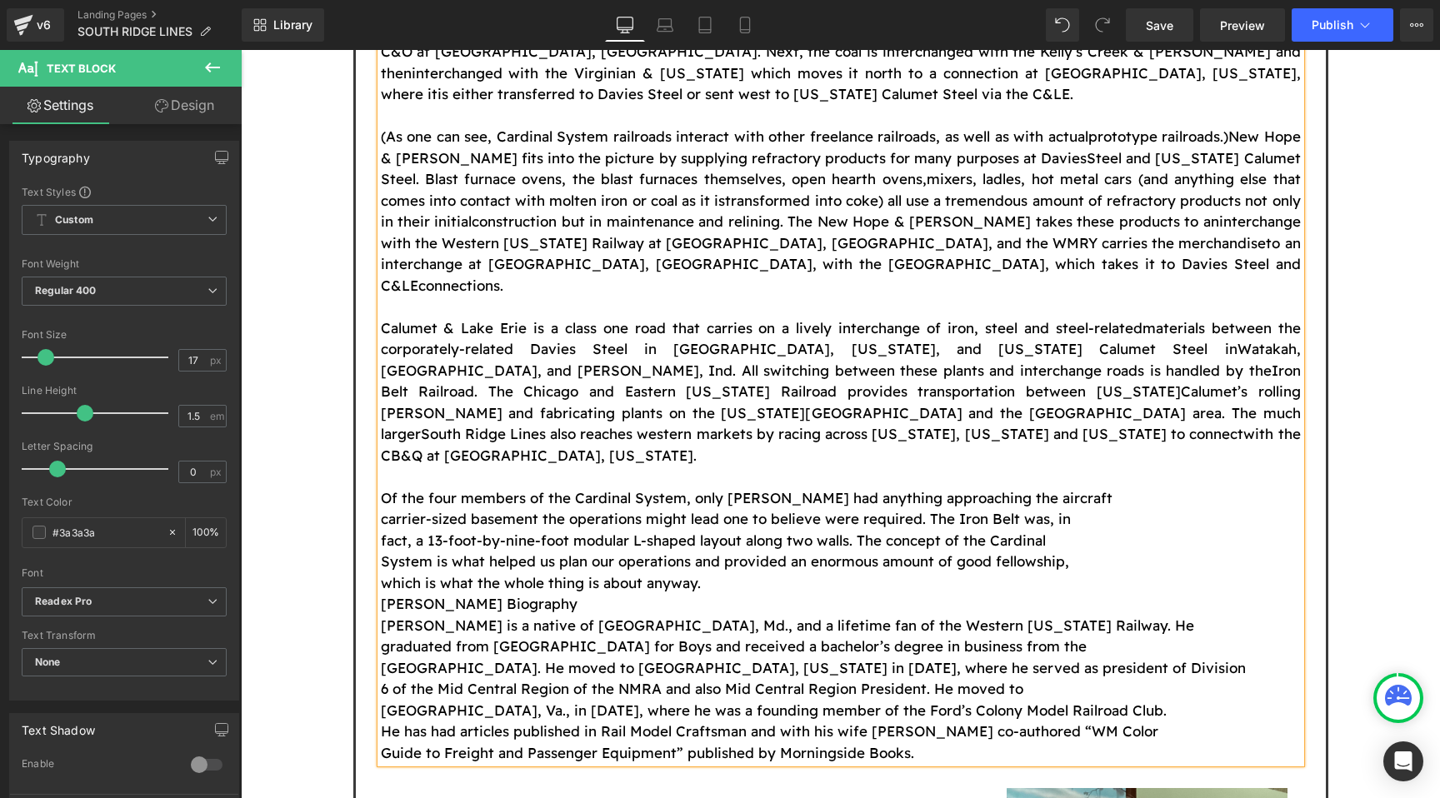
click at [1137, 487] on p "Of the four members of the Cardinal System, only [PERSON_NAME] had anything app…" at bounding box center [841, 498] width 920 height 22
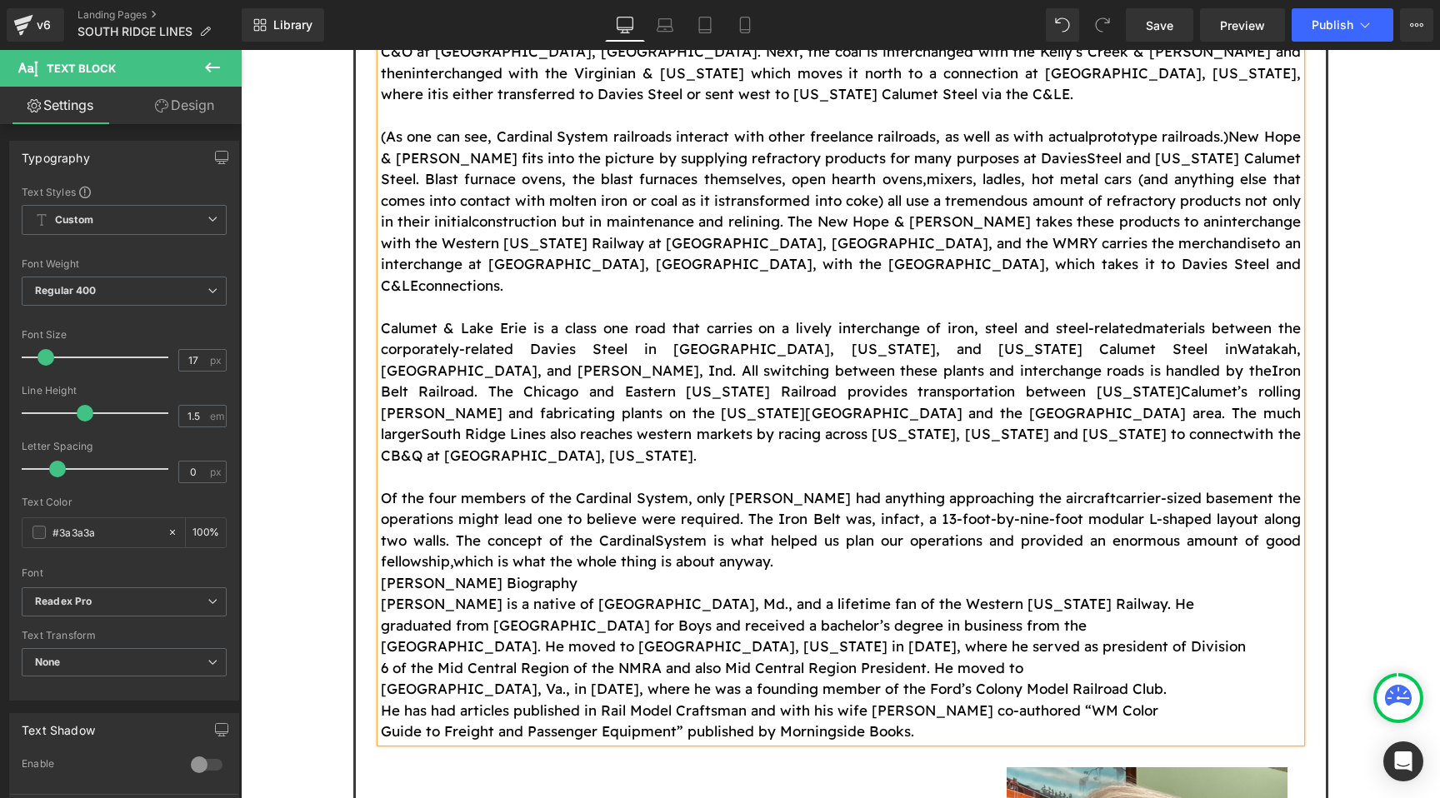
click at [1068, 487] on p "Of the four members of the Cardinal System, only [PERSON_NAME] had anything app…" at bounding box center [841, 529] width 920 height 85
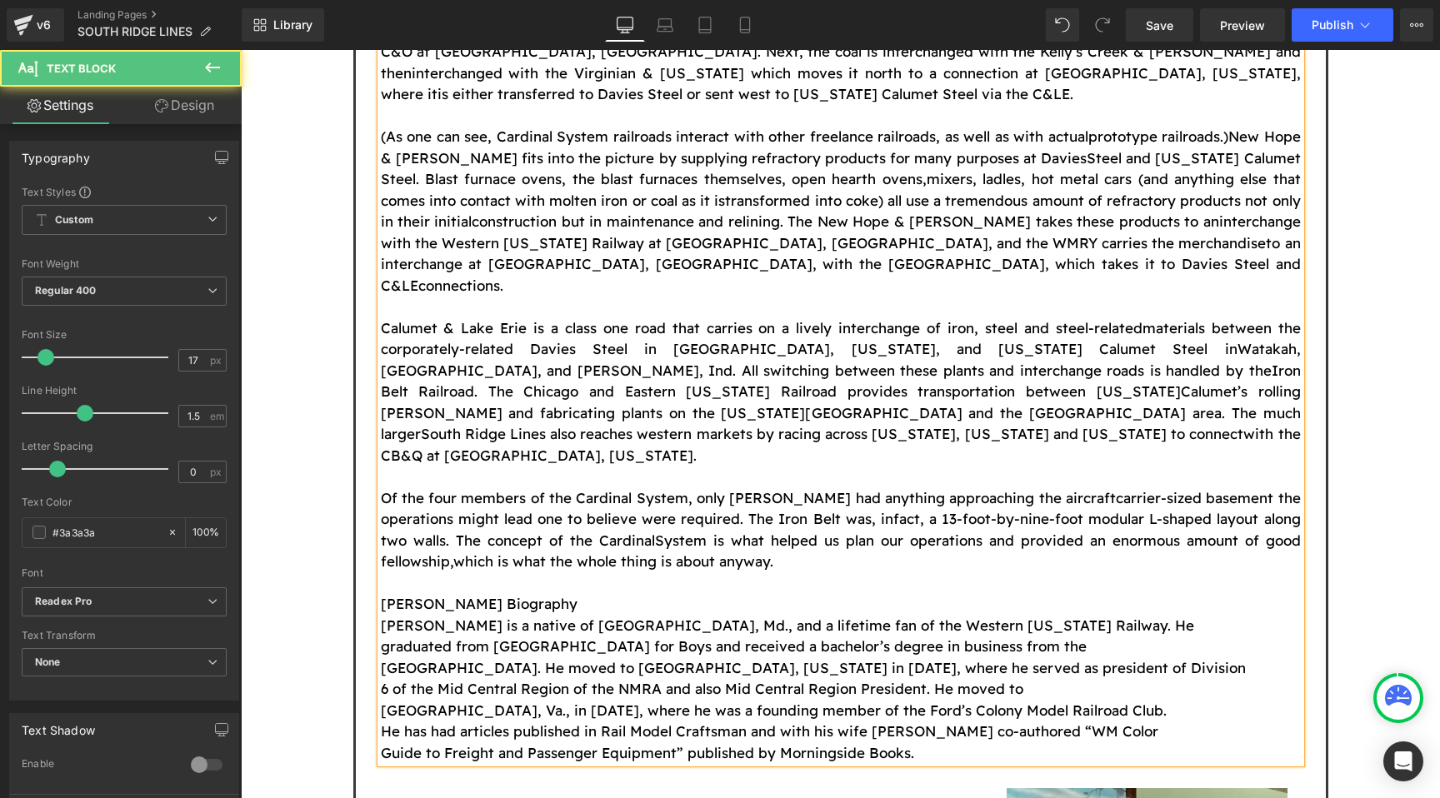
click at [990, 593] on p "[PERSON_NAME] Biography" at bounding box center [841, 604] width 920 height 22
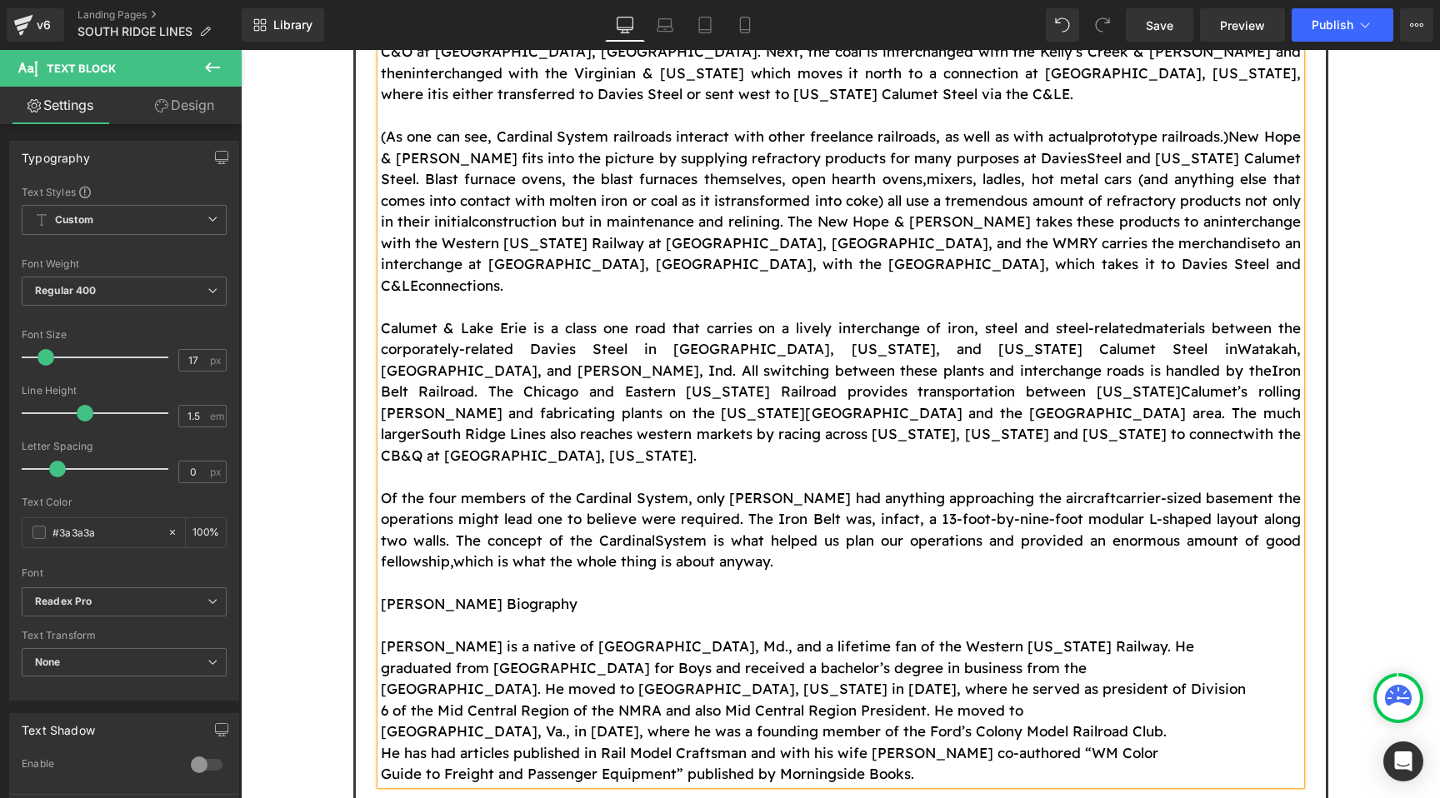
click at [1055, 636] on p "[PERSON_NAME] is a native of [GEOGRAPHIC_DATA], Md., and a lifetime fan of the …" at bounding box center [841, 647] width 920 height 22
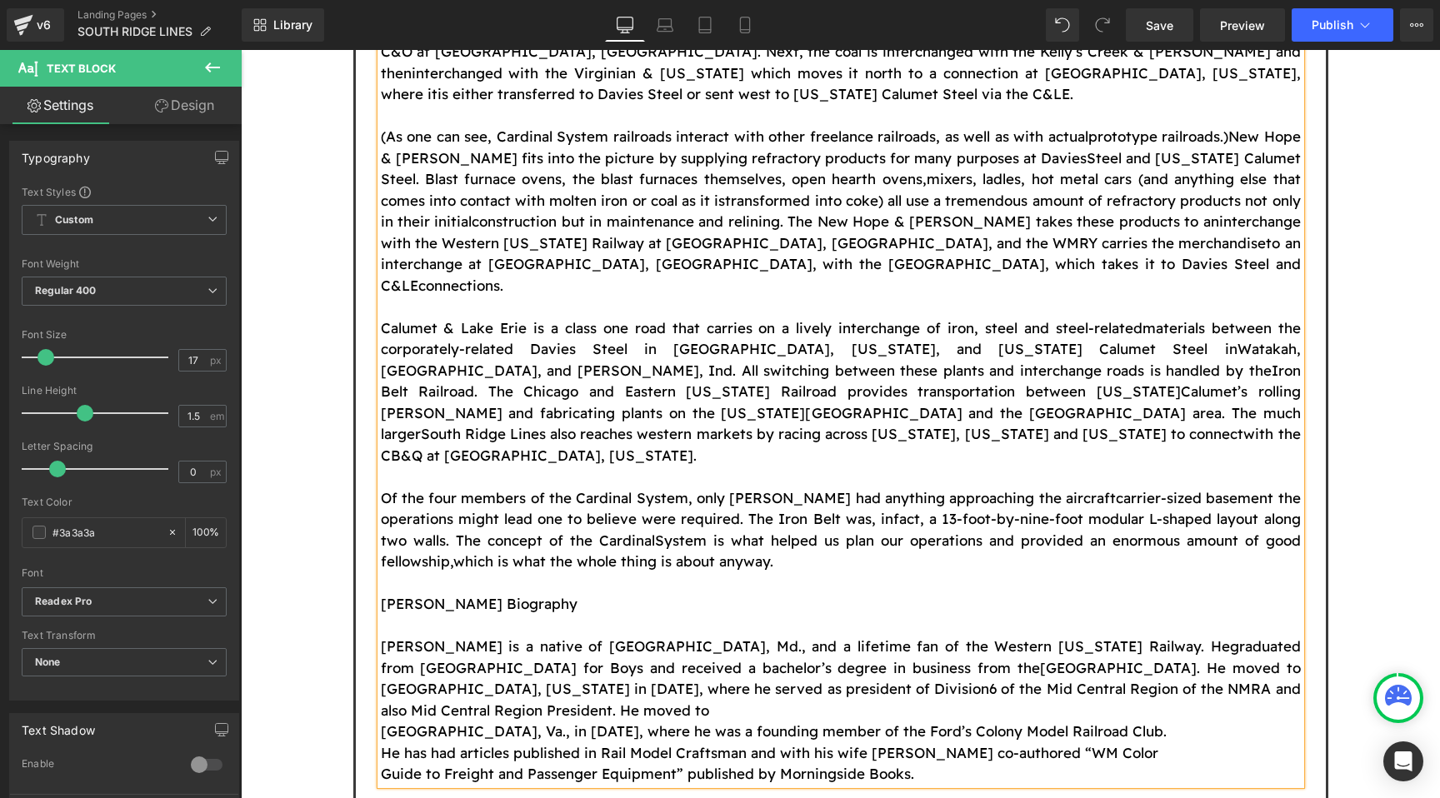
click at [1240, 636] on p "[PERSON_NAME] is a native of [GEOGRAPHIC_DATA], Md., and a lifetime fan of the …" at bounding box center [841, 678] width 920 height 85
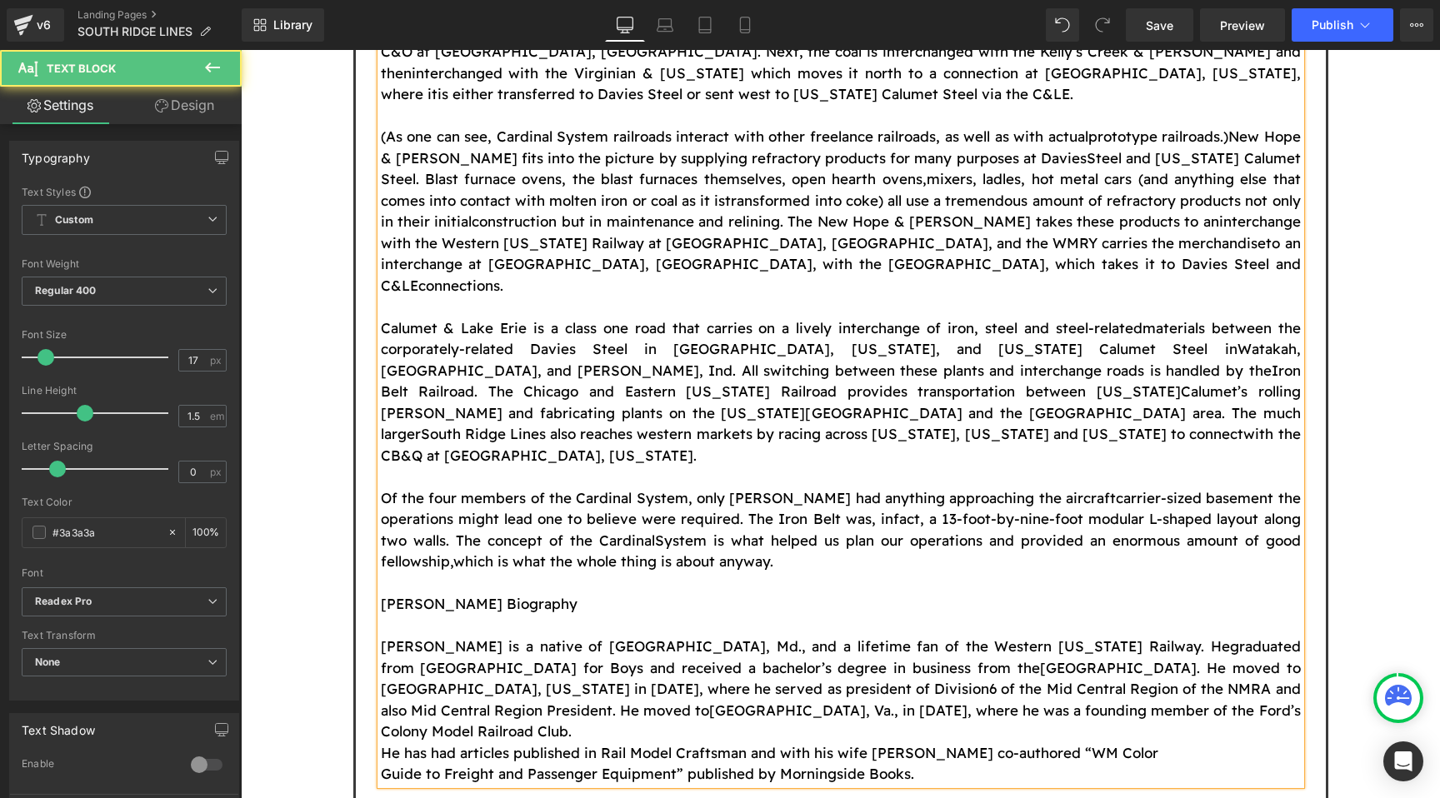
click at [1229, 680] on span "6 of the Mid Central Region of the NMRA and also Mid Central Region President. …" at bounding box center [841, 699] width 920 height 39
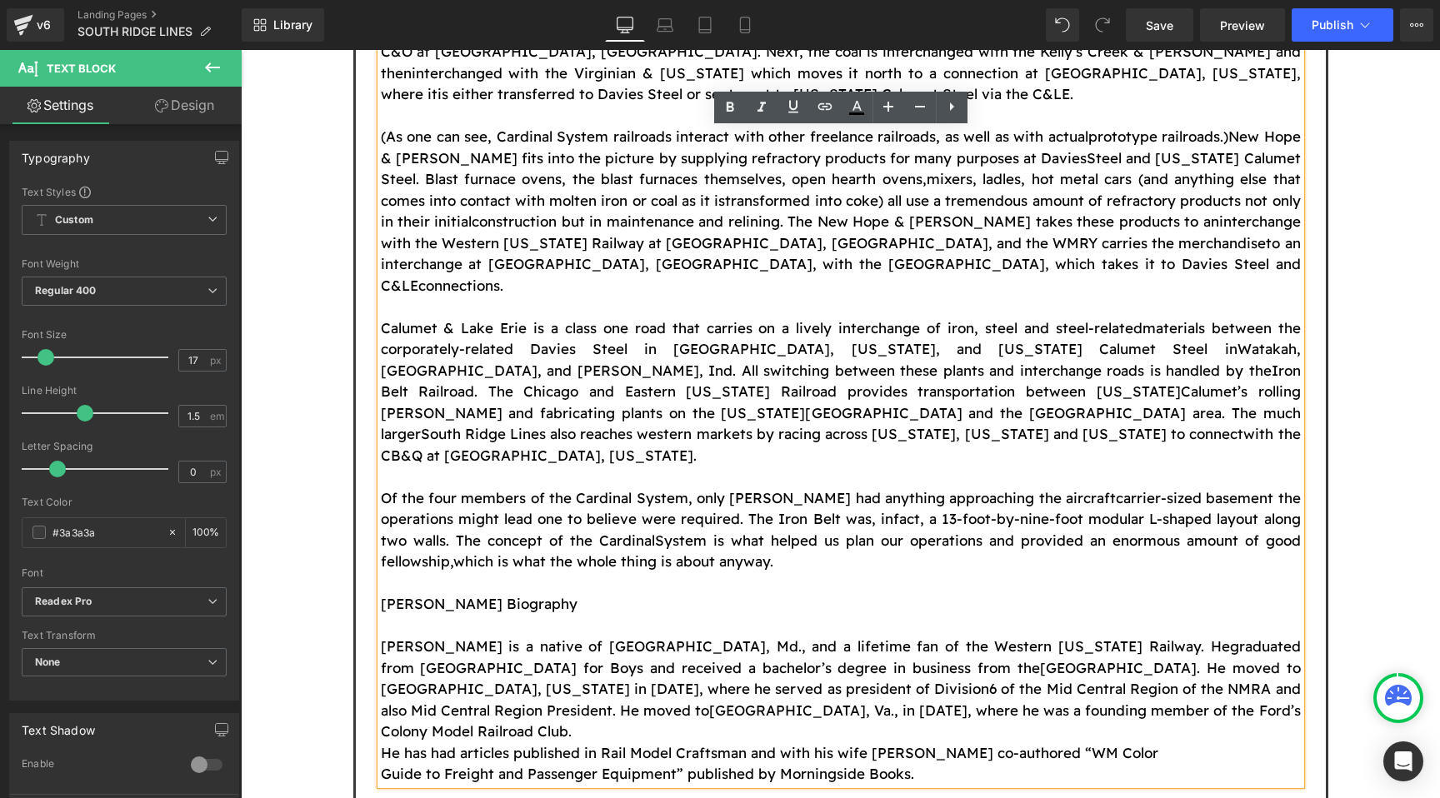
click at [1216, 636] on p "[PERSON_NAME] is a native of [GEOGRAPHIC_DATA], Md., and a lifetime fan of the …" at bounding box center [841, 689] width 920 height 107
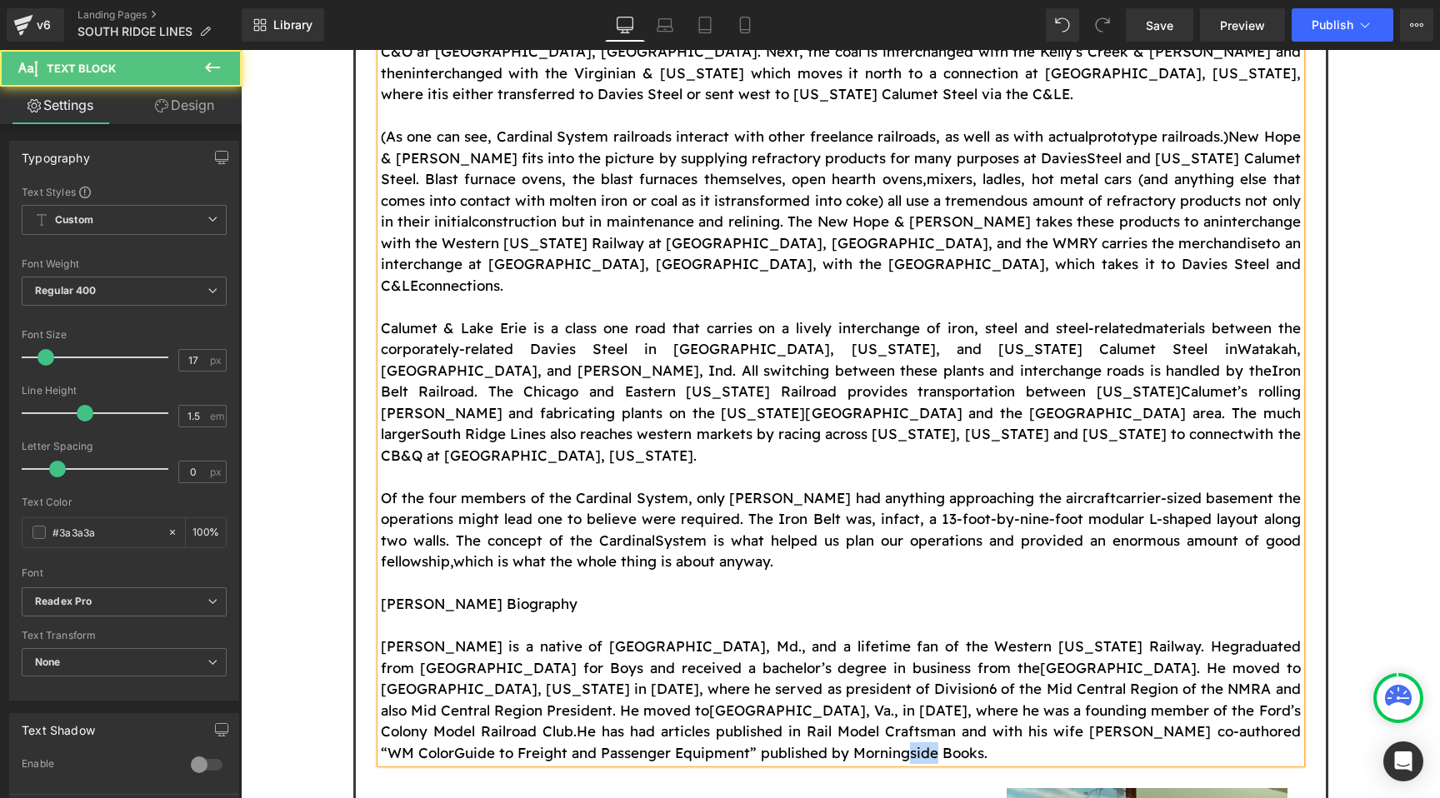
drag, startPoint x: 462, startPoint y: 561, endPoint x: 436, endPoint y: 558, distance: 26.8
click at [454, 744] on span "Guide to Freight and Passenger Equipment” published by Morningside Books." at bounding box center [720, 752] width 533 height 17
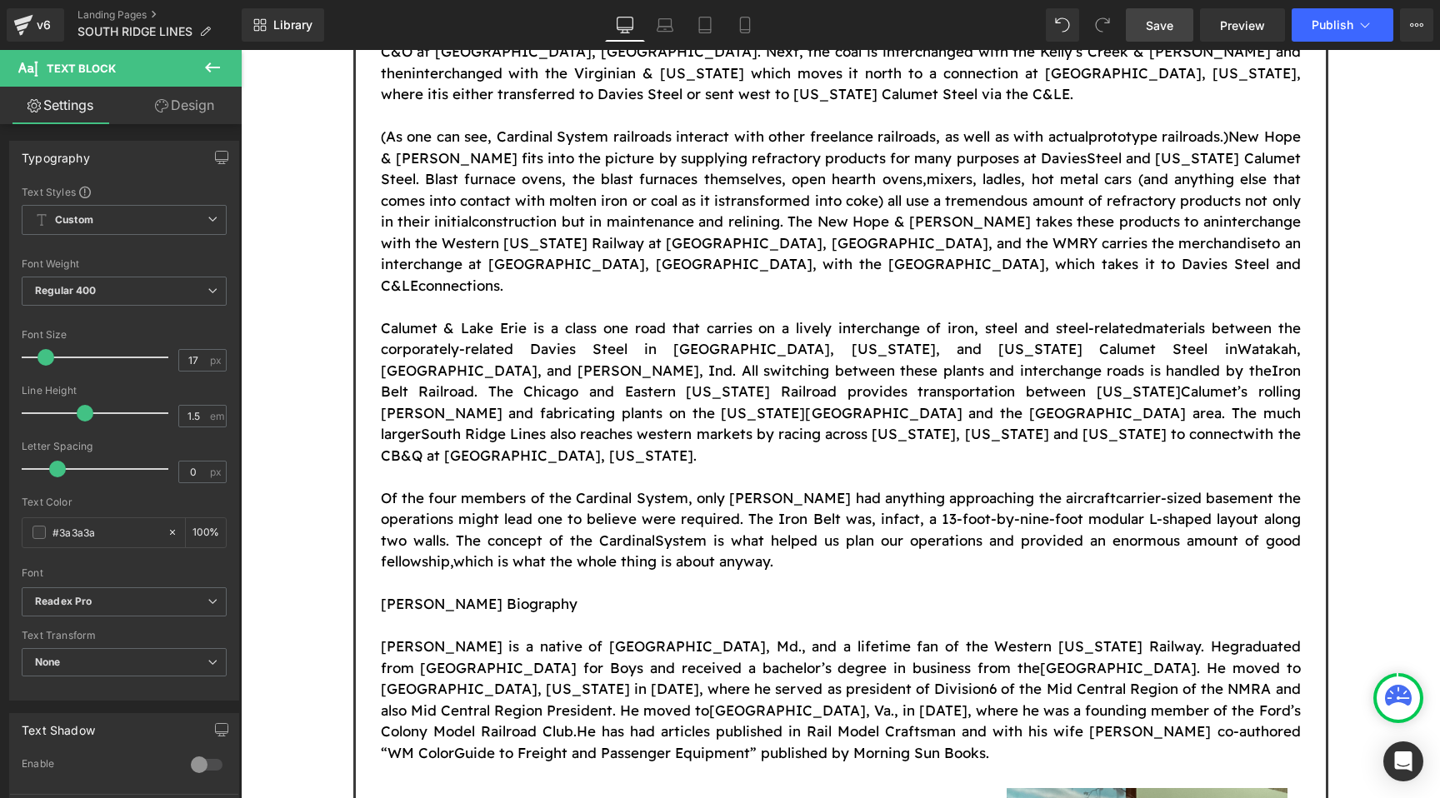
click at [1162, 22] on span "Save" at bounding box center [1159, 25] width 27 height 17
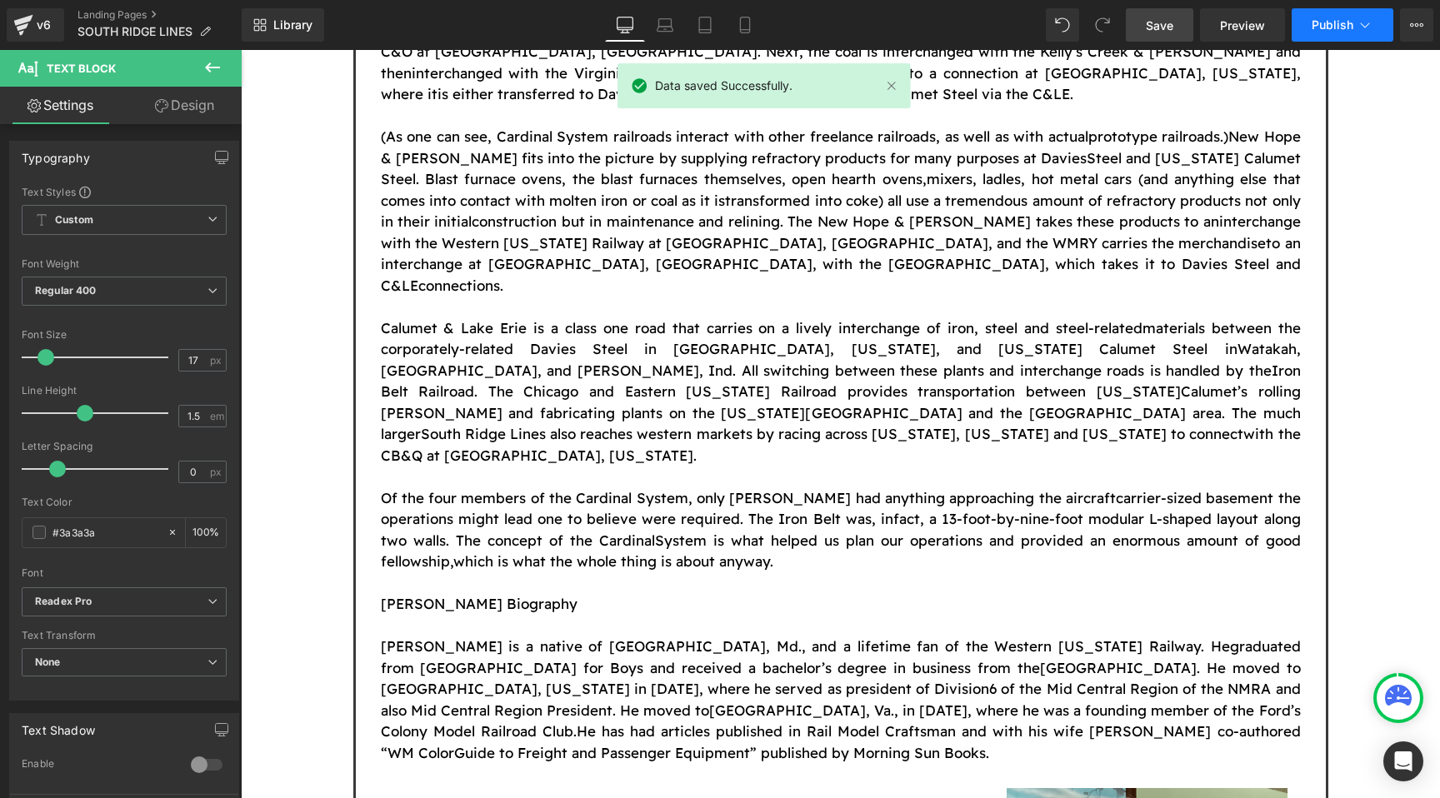
click at [1314, 26] on span "Publish" at bounding box center [1333, 24] width 42 height 13
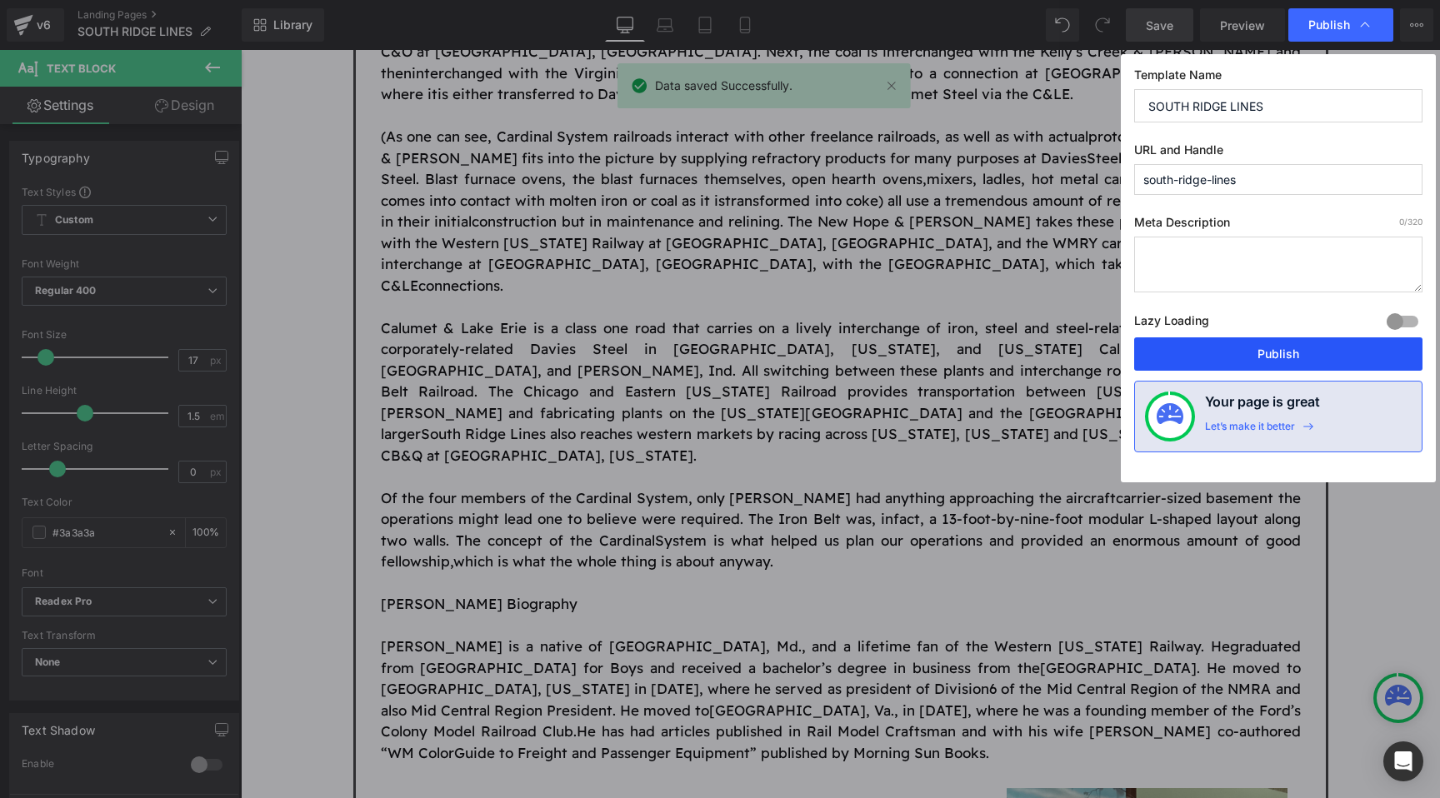
click at [1238, 342] on button "Publish" at bounding box center [1278, 353] width 288 height 33
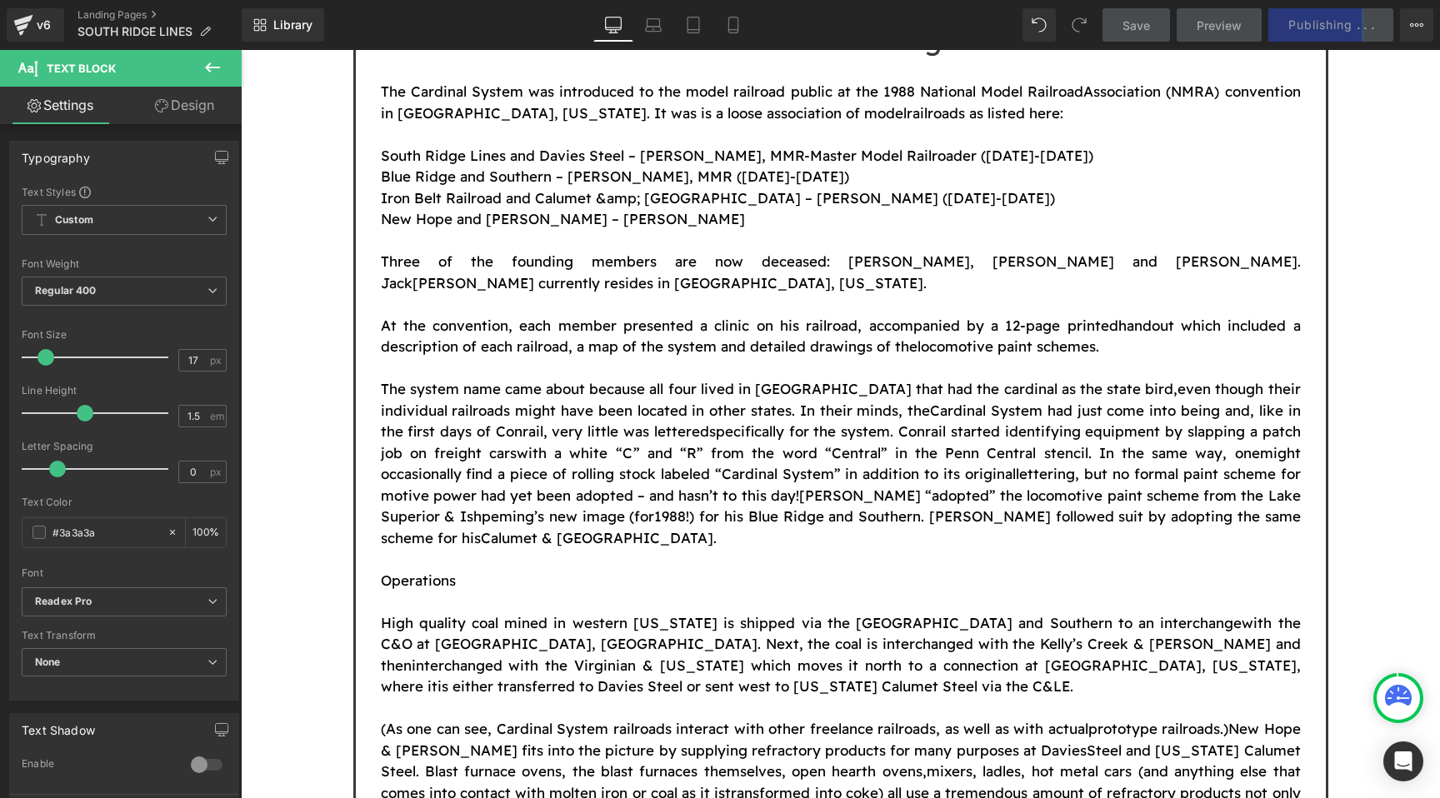
scroll to position [1093, 0]
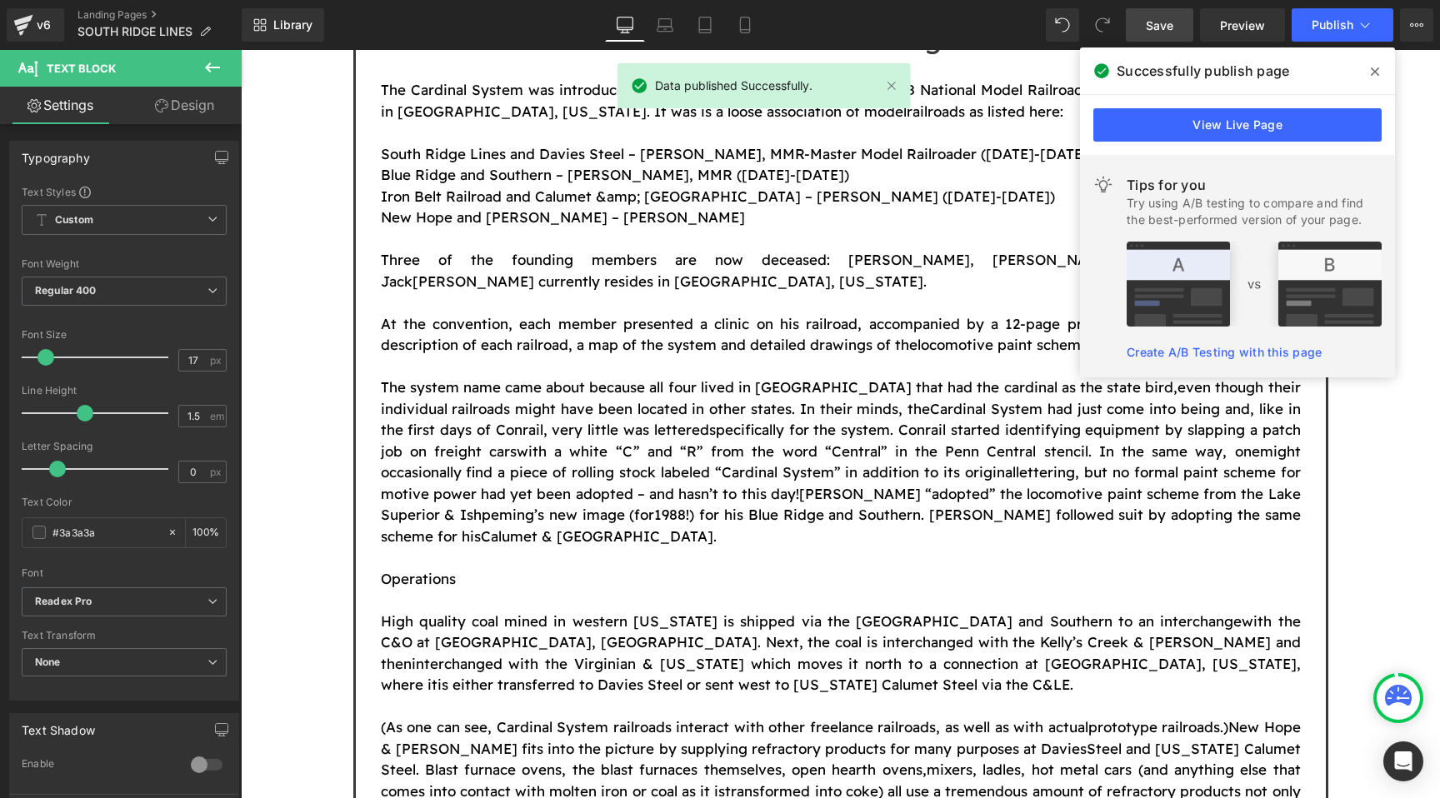
click at [1376, 65] on icon at bounding box center [1375, 71] width 8 height 13
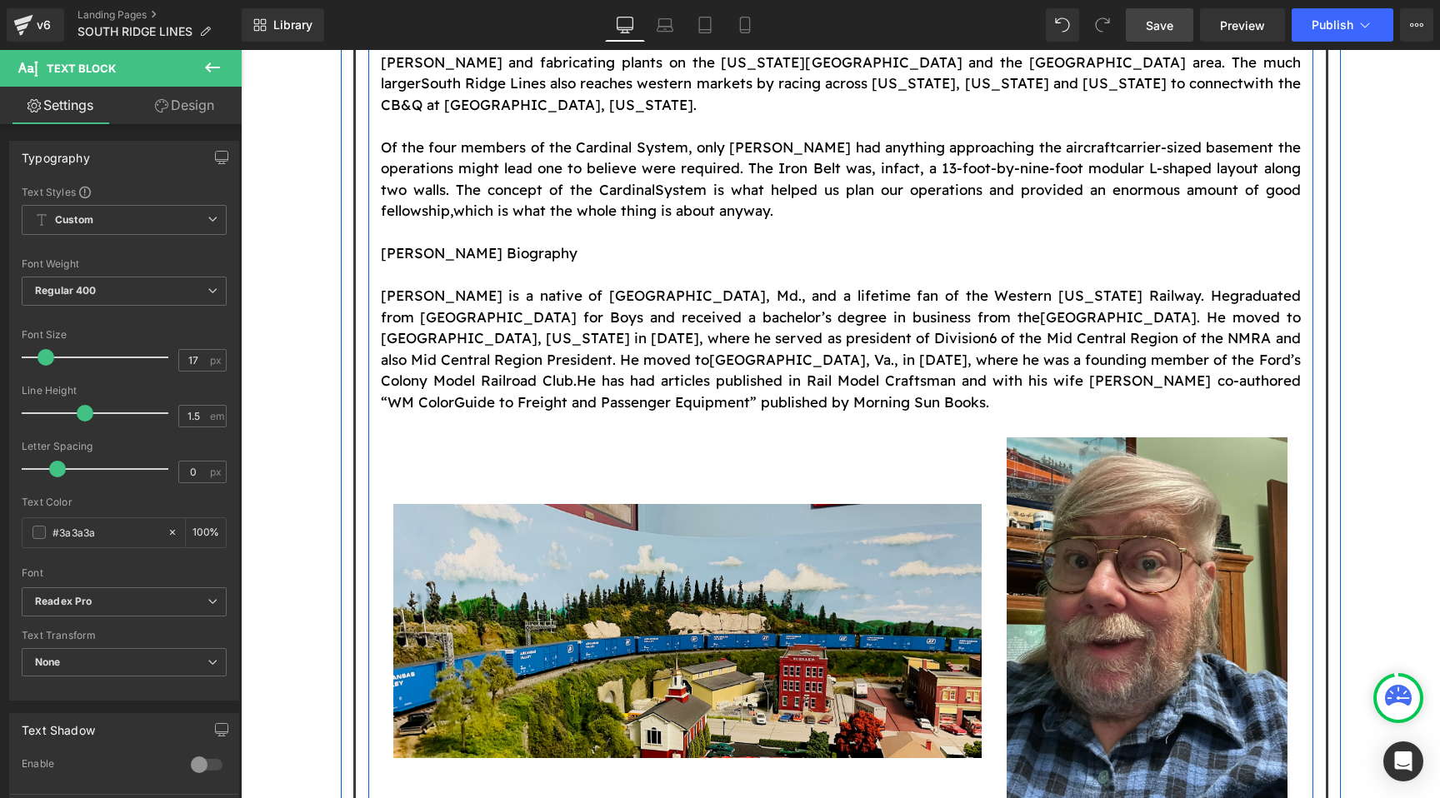
scroll to position [2054, 0]
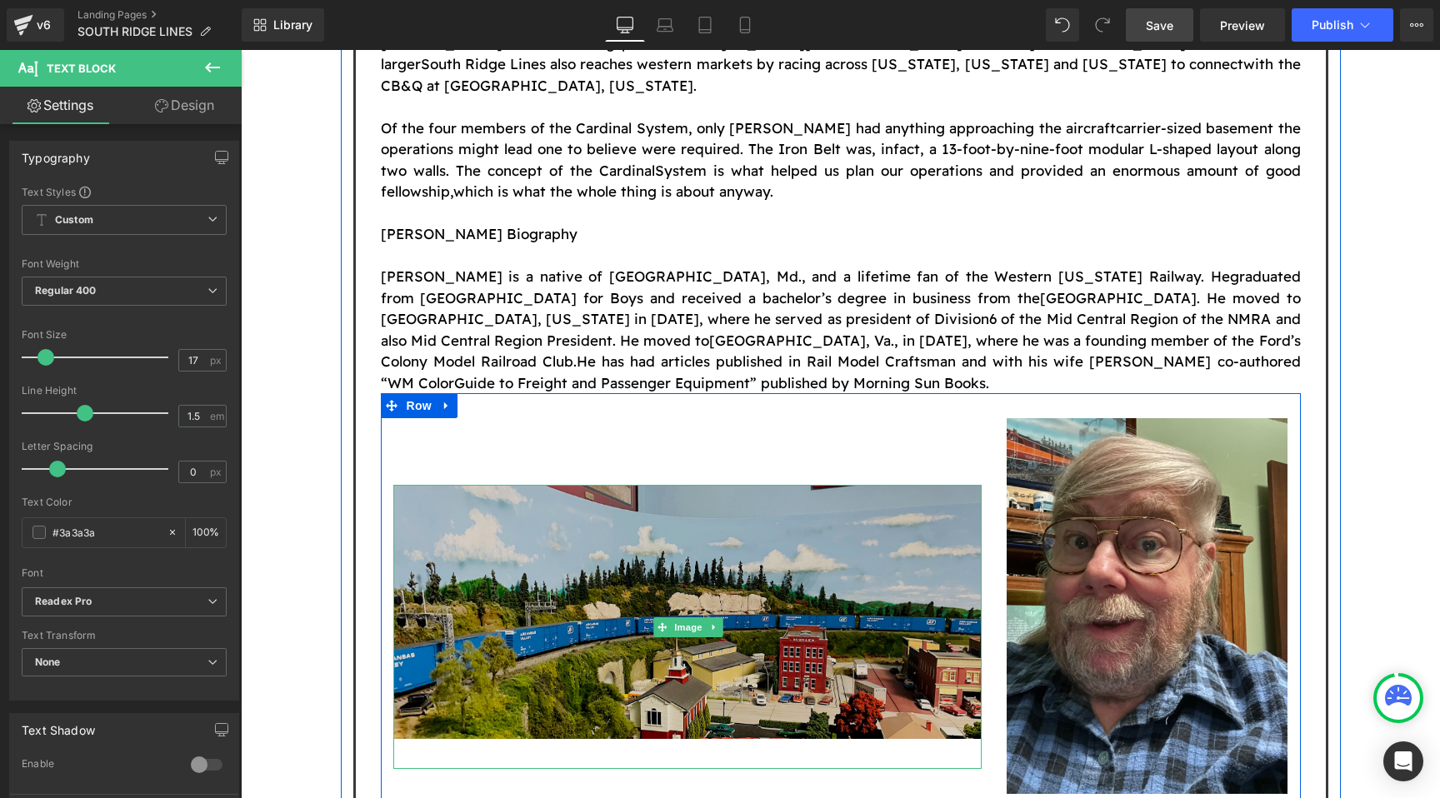
click at [735, 485] on img at bounding box center [687, 627] width 588 height 284
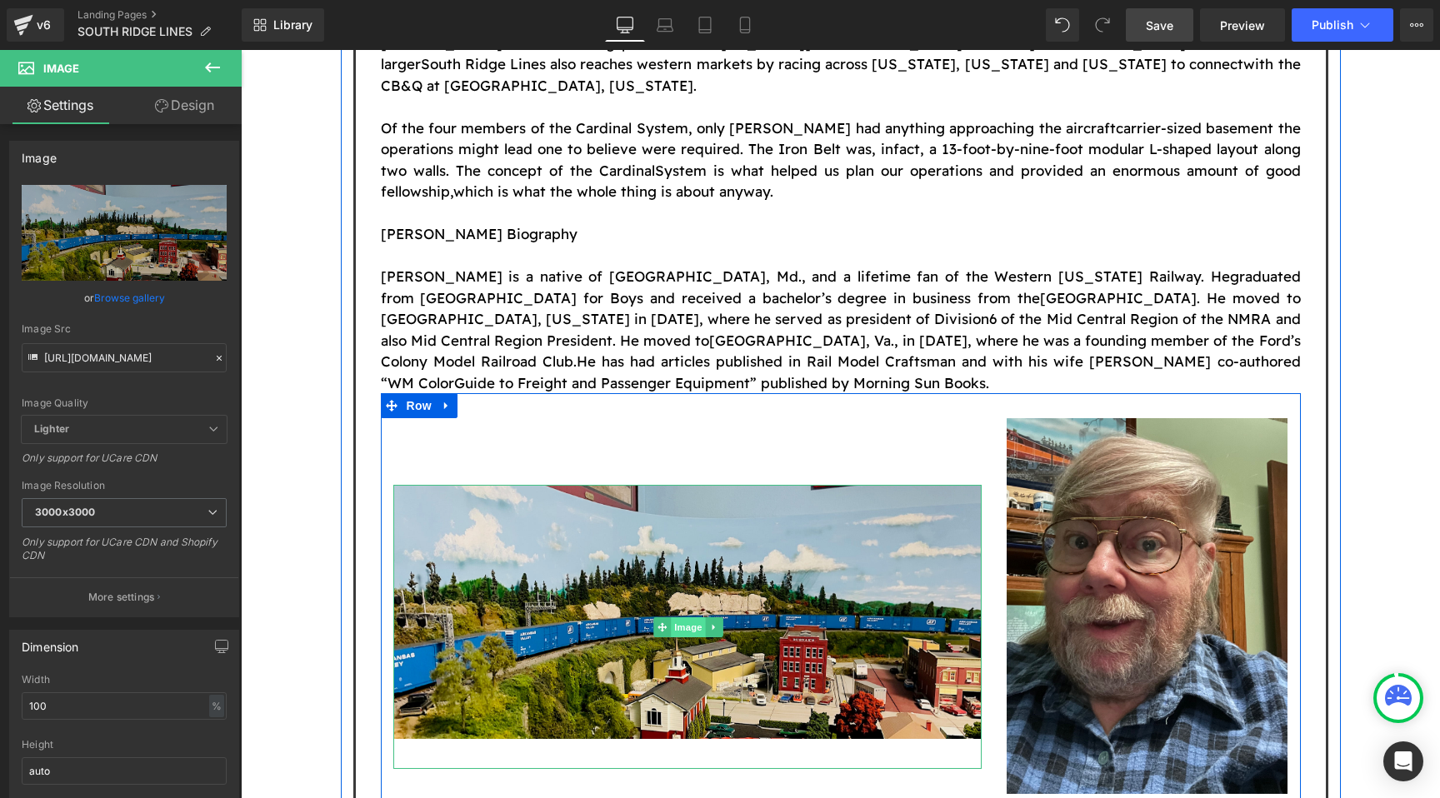
click at [693, 617] on span "Image" at bounding box center [688, 627] width 35 height 20
click at [685, 617] on span "Image" at bounding box center [688, 627] width 35 height 20
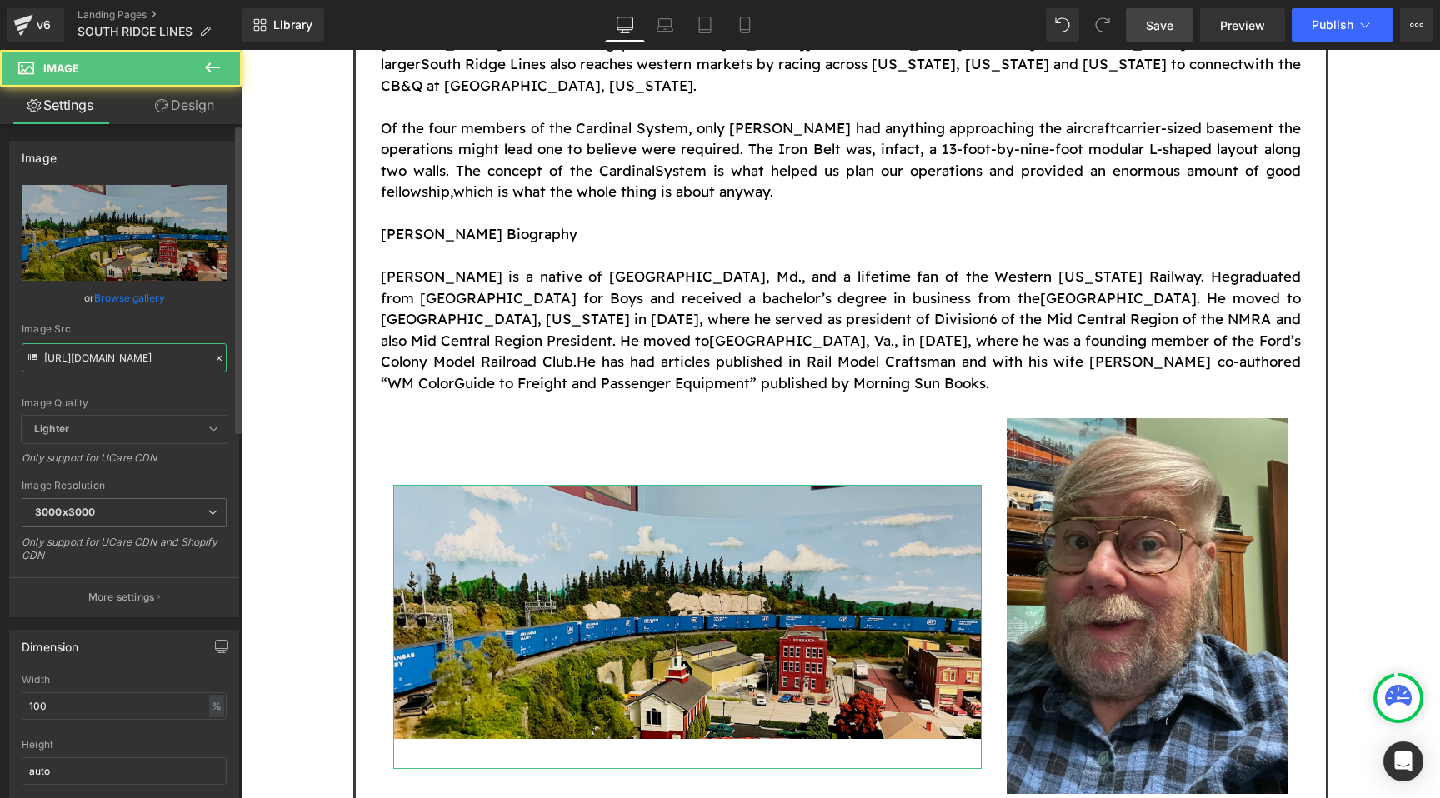
click at [125, 359] on input "[URL][DOMAIN_NAME]" at bounding box center [124, 357] width 205 height 29
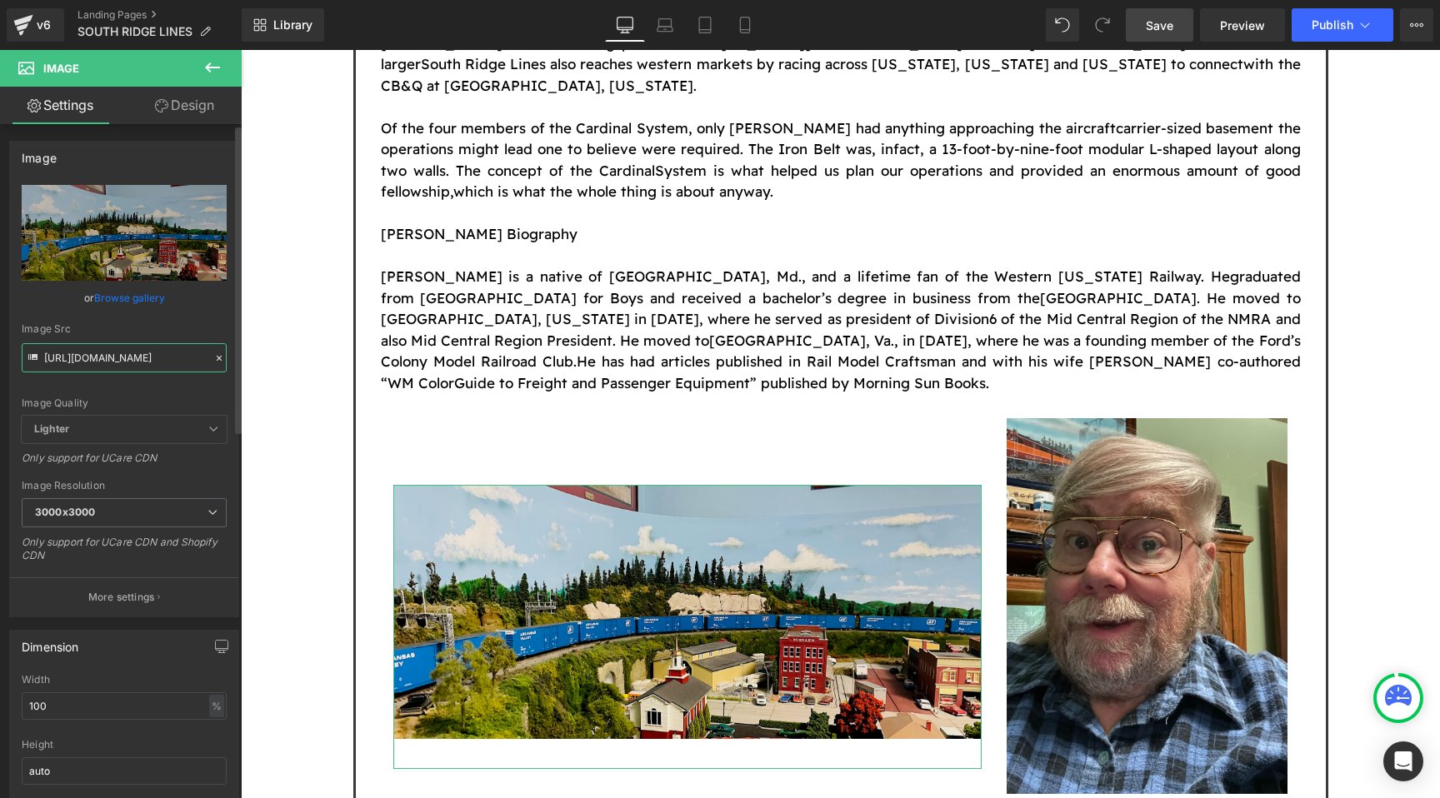
paste input "CARDINAL_MAP.png?v=1755638861"
type input "[URL][DOMAIN_NAME]"
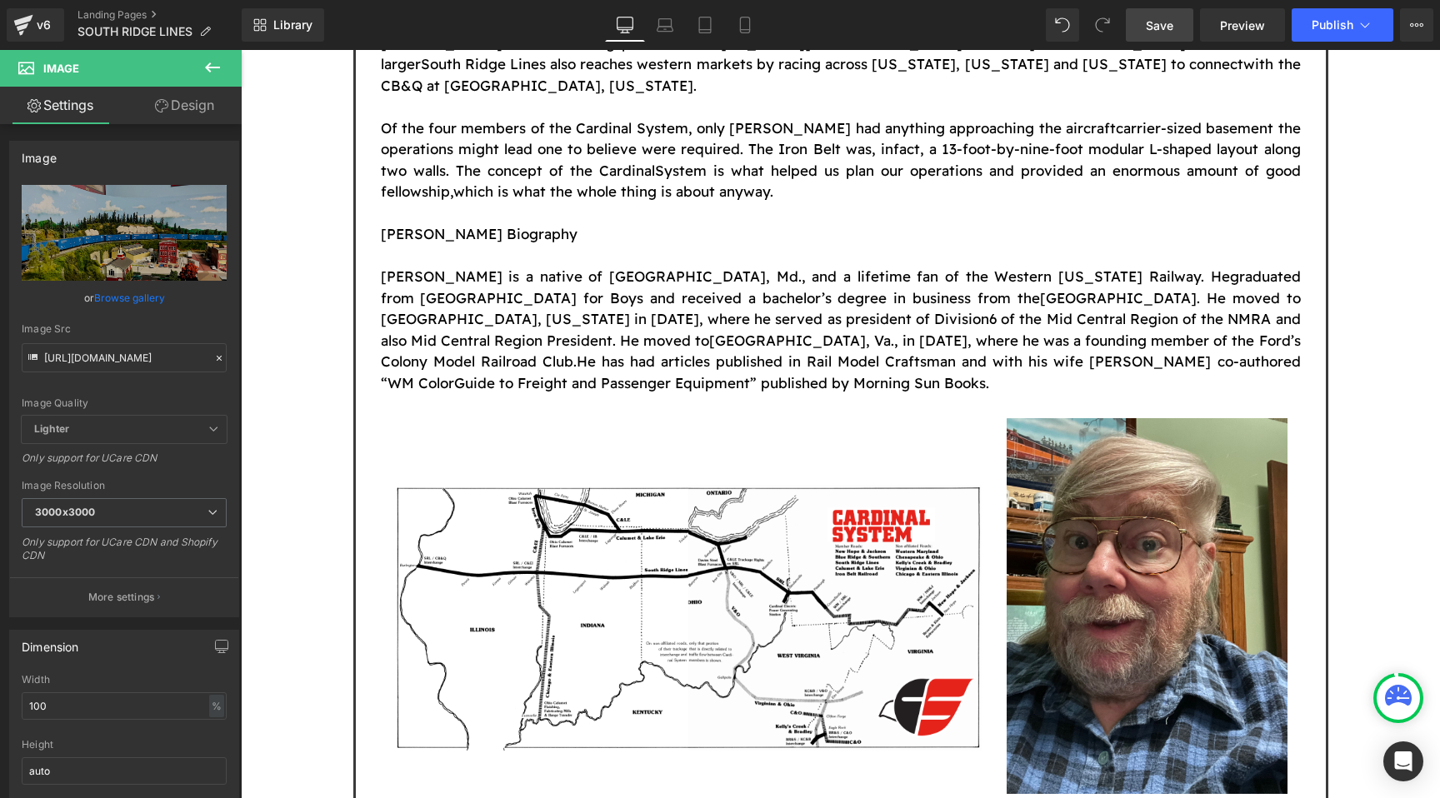
scroll to position [0, 0]
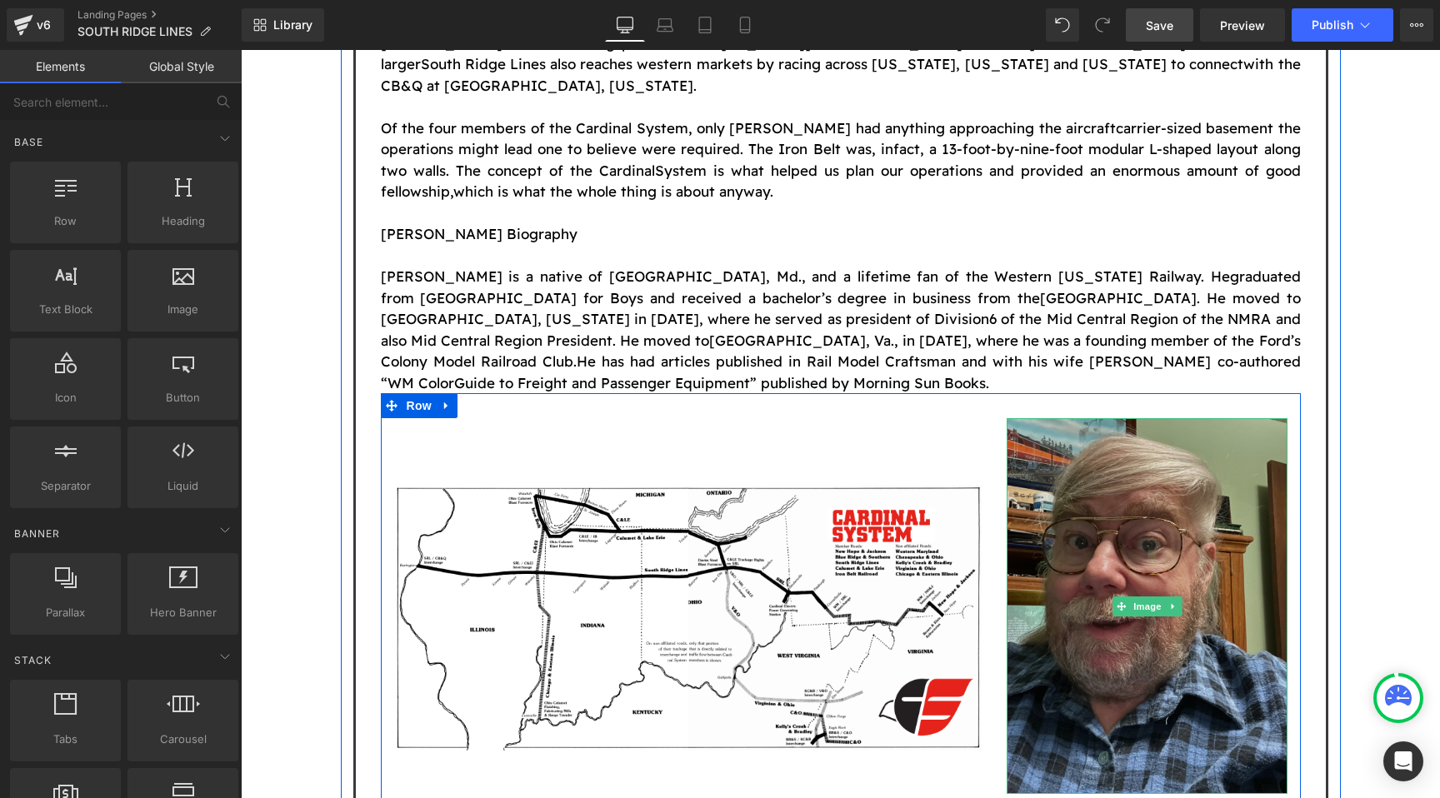
click at [1153, 423] on img at bounding box center [1148, 606] width 282 height 376
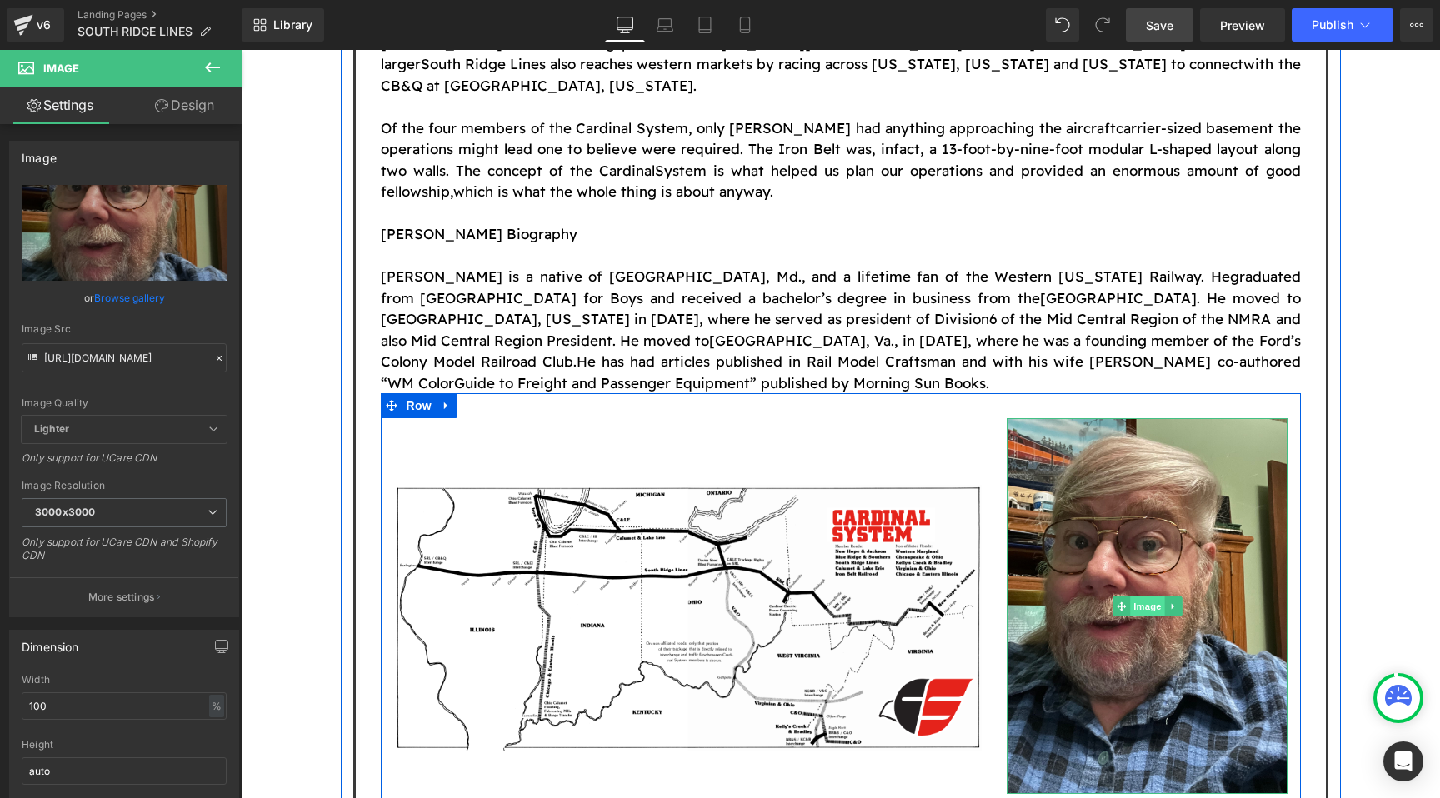
click at [1143, 597] on span "Image" at bounding box center [1147, 607] width 35 height 20
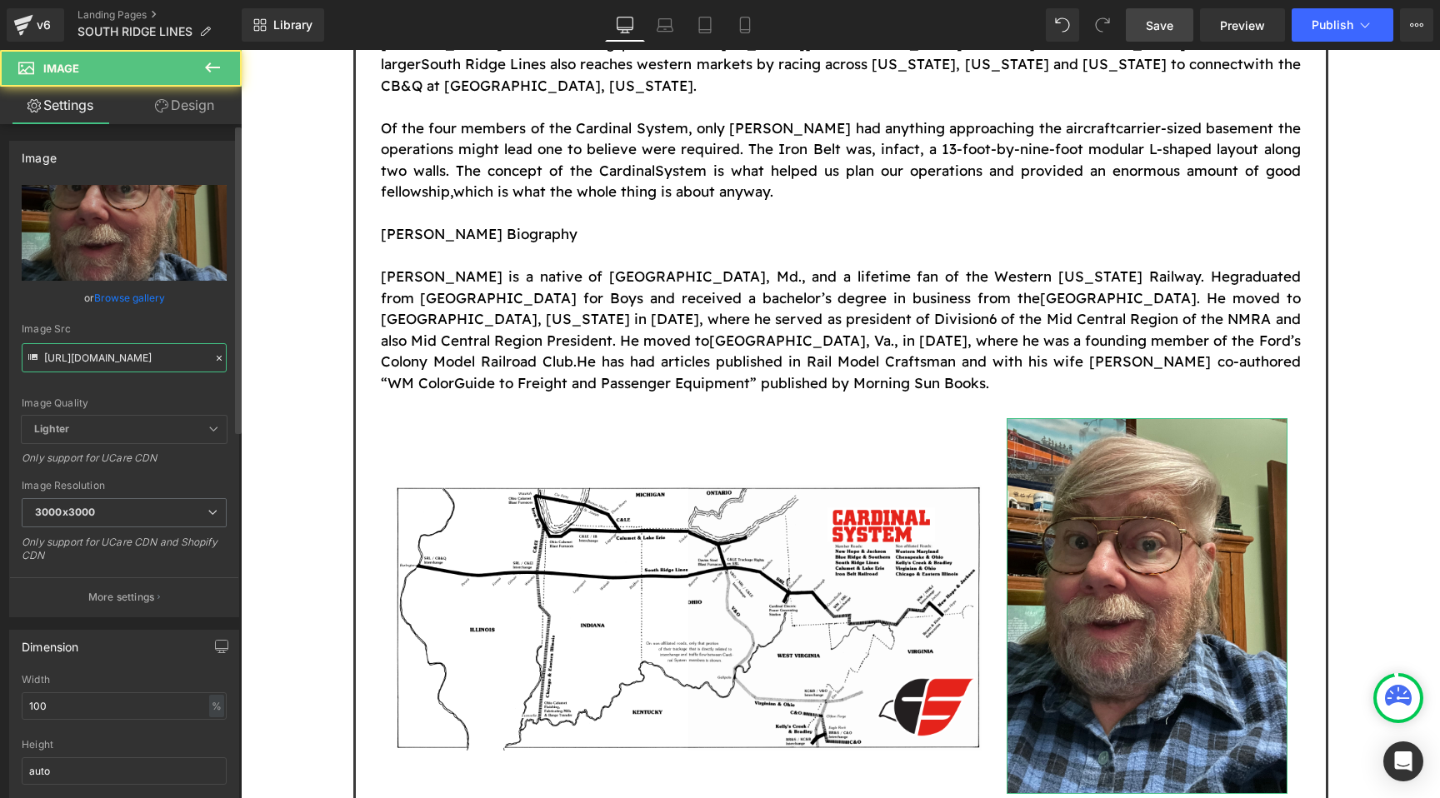
click at [123, 355] on input "[URL][DOMAIN_NAME]" at bounding box center [124, 357] width 205 height 29
paste input "CARDINAL_PAINT_p6.jpg?v=1755638861"
type input "[URL][DOMAIN_NAME]"
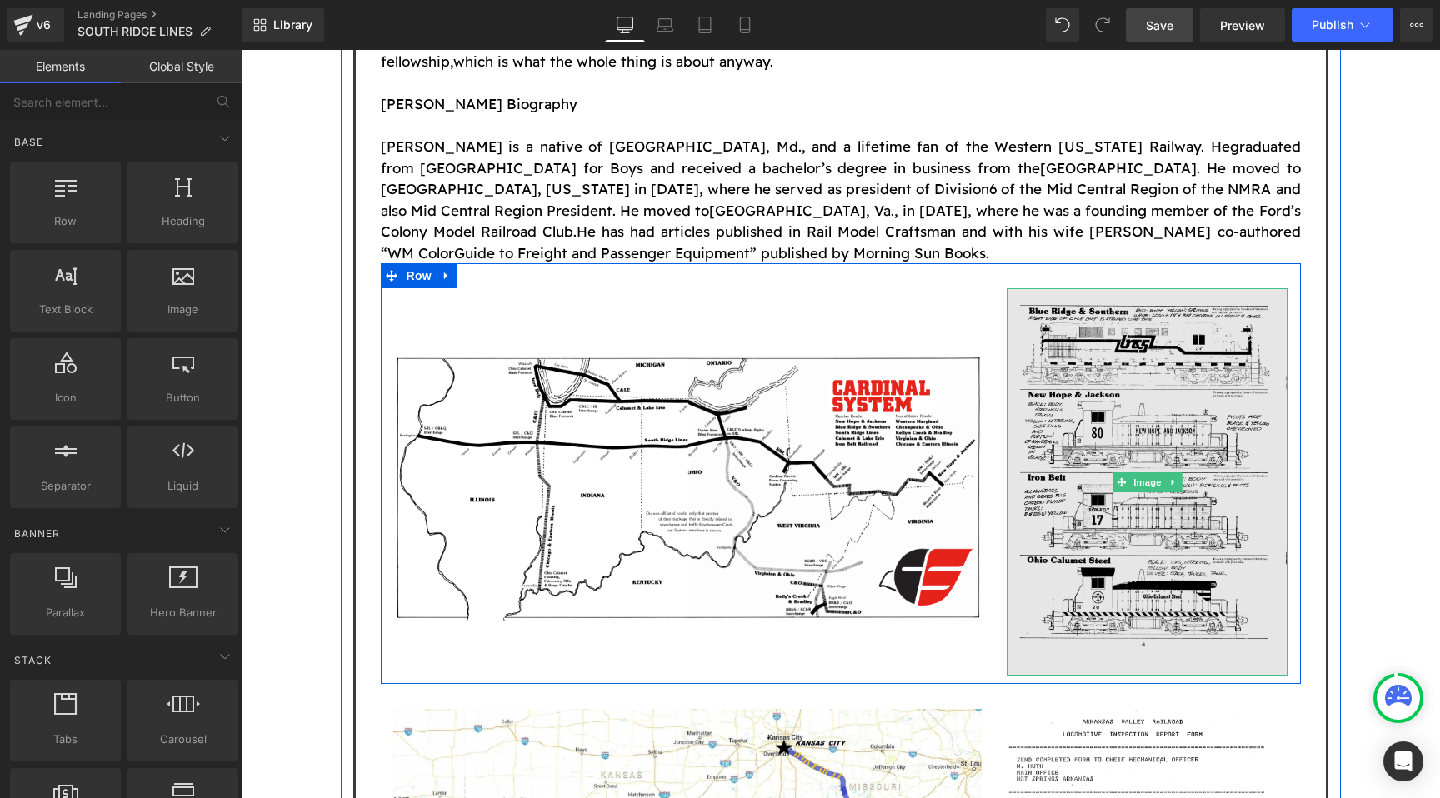
scroll to position [2243, 0]
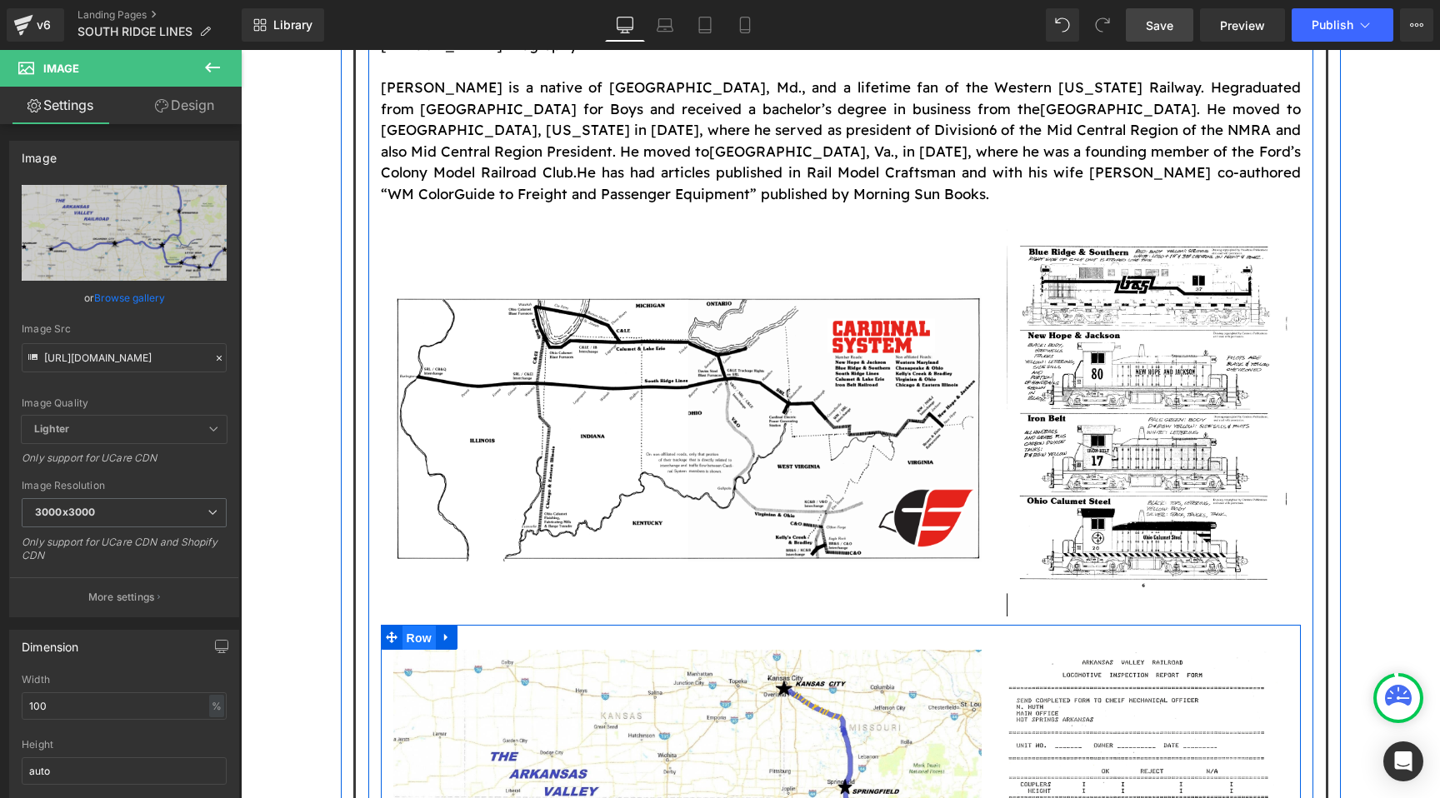
click at [427, 626] on span "Row" at bounding box center [418, 638] width 33 height 25
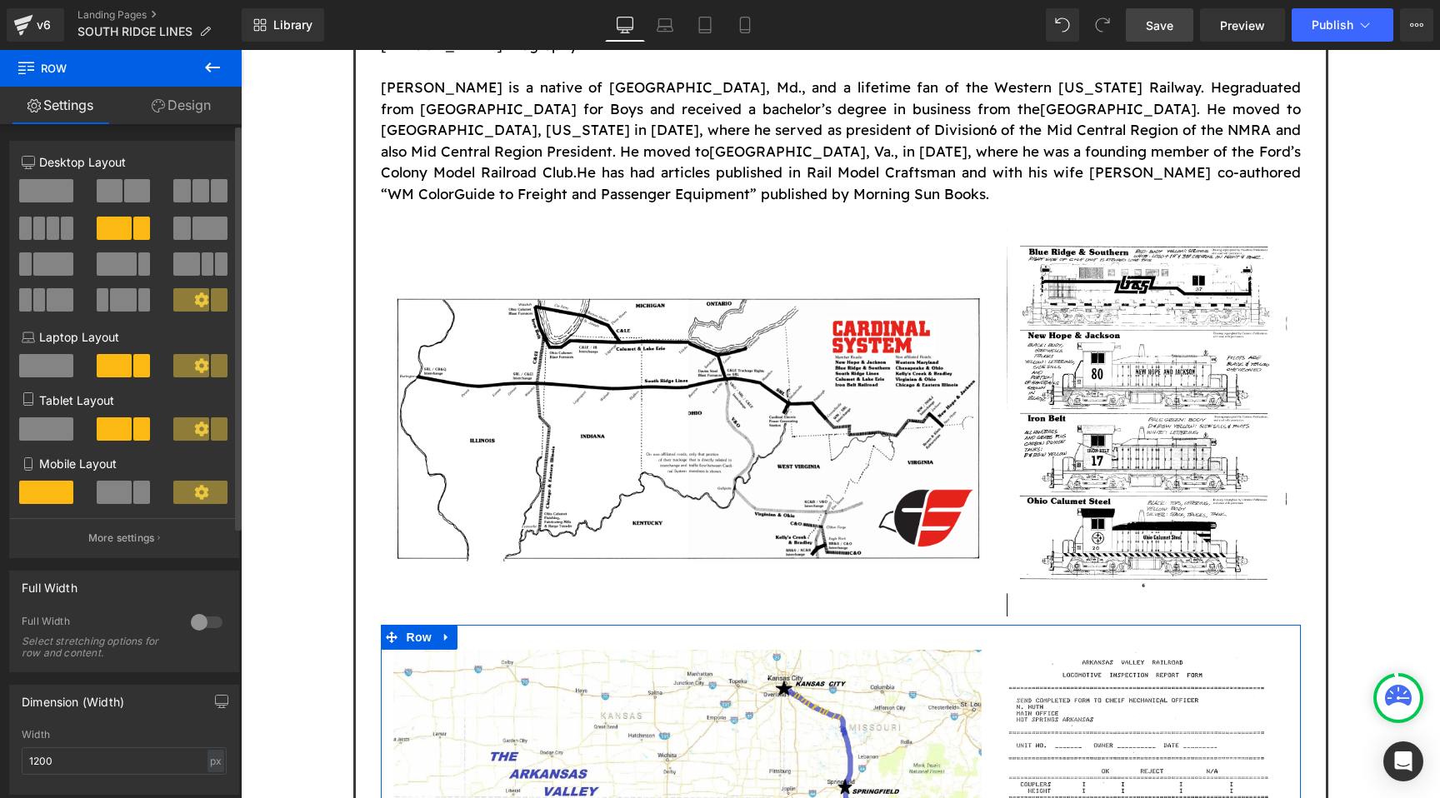
click at [128, 192] on span at bounding box center [137, 190] width 26 height 23
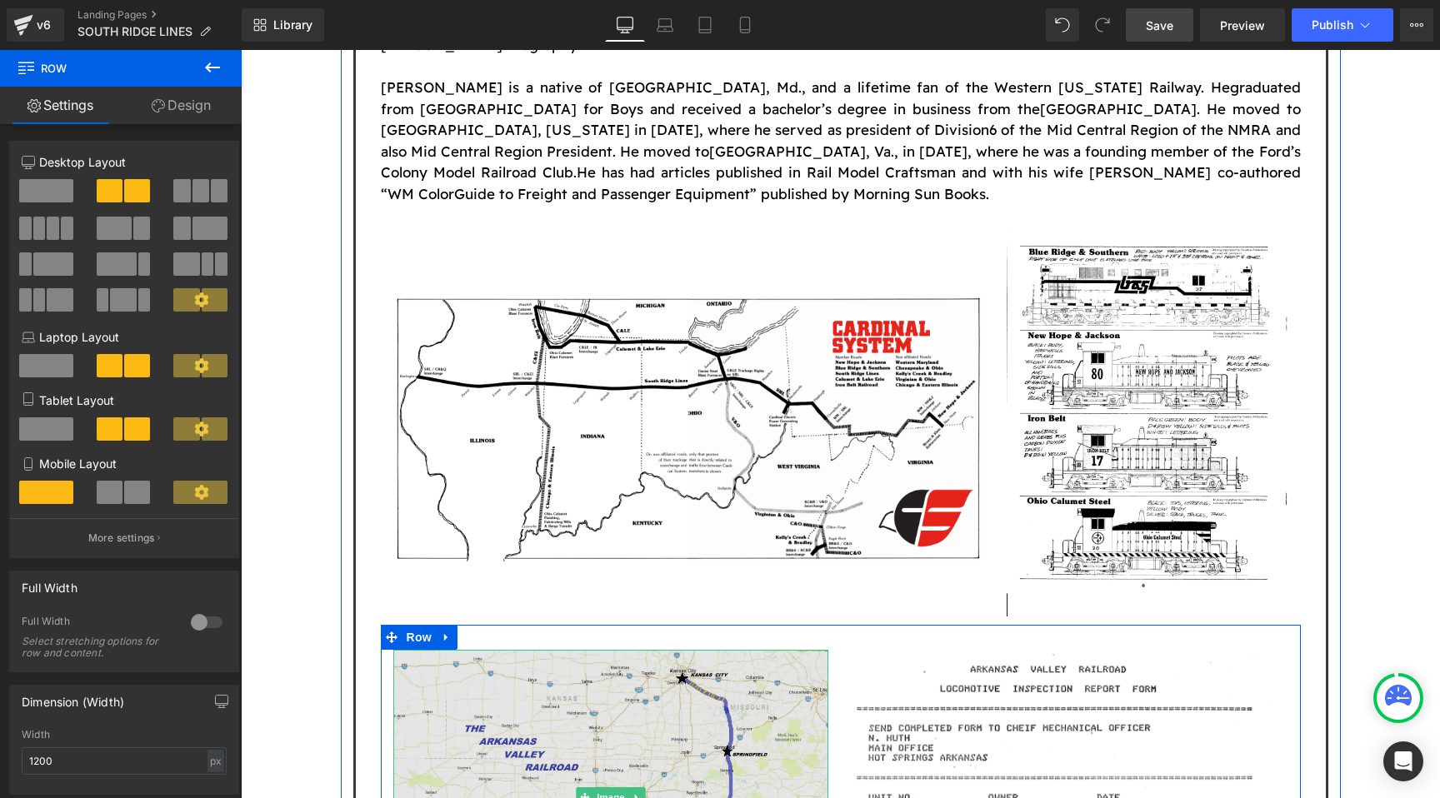
click at [547, 650] on img at bounding box center [610, 797] width 435 height 294
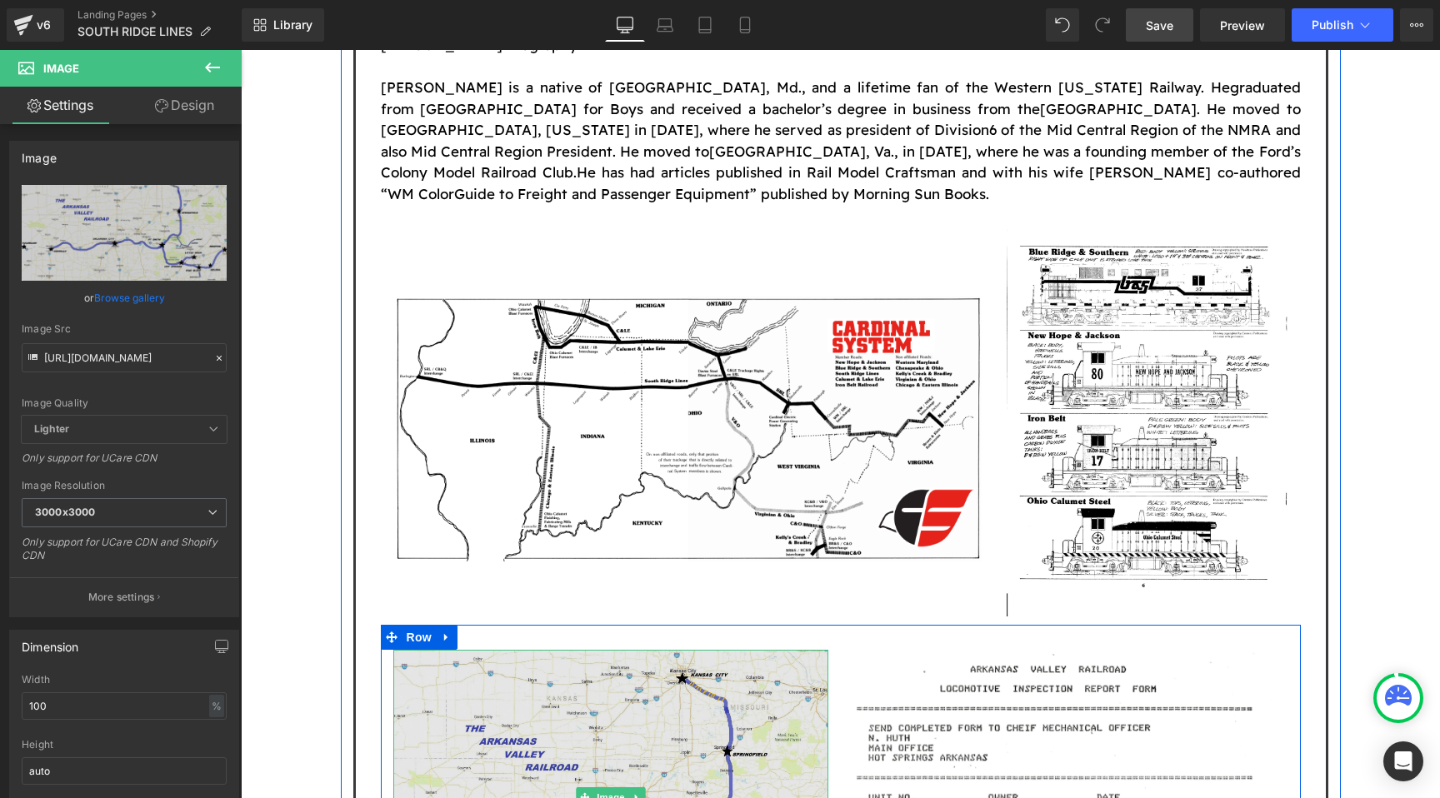
click at [623, 650] on img at bounding box center [610, 797] width 435 height 294
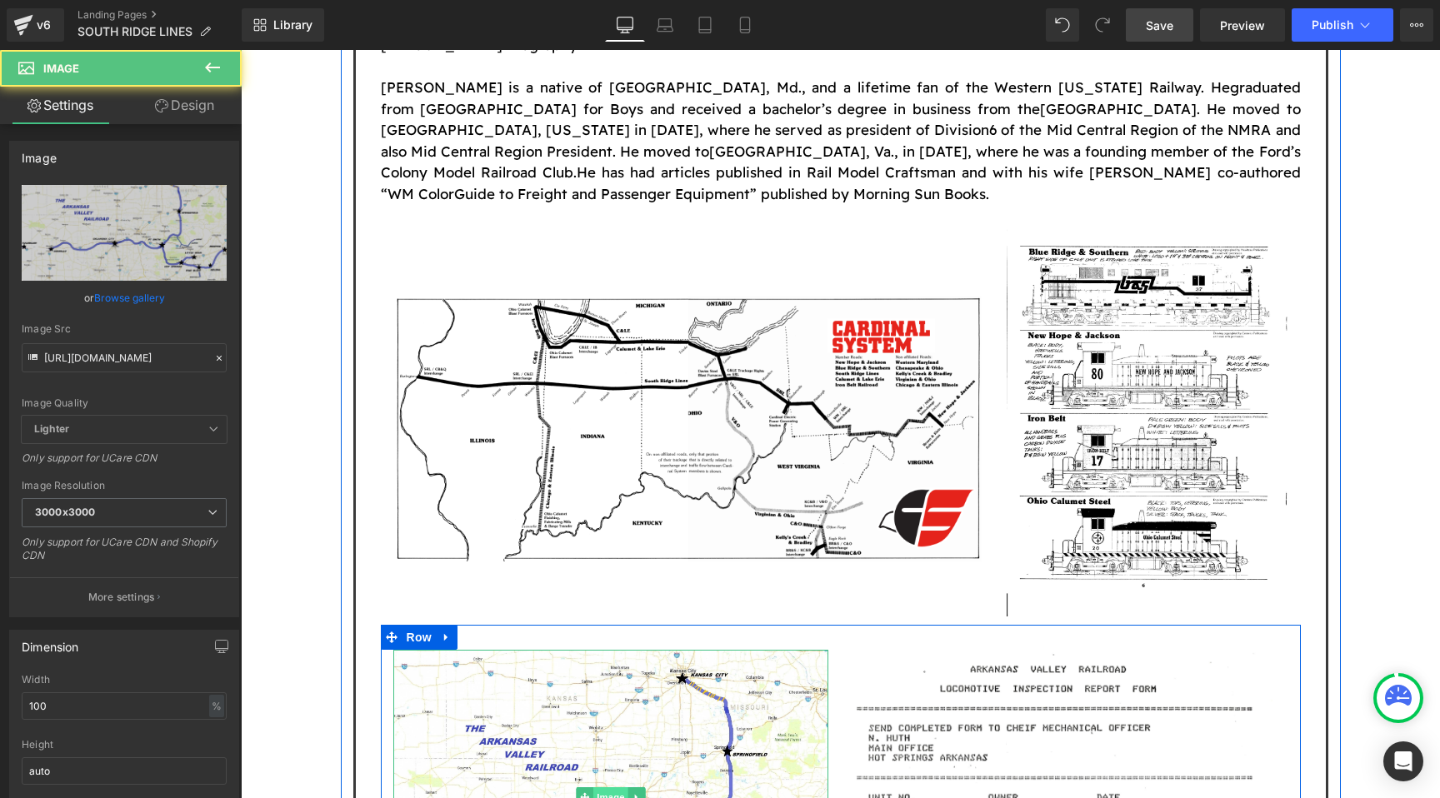
click at [616, 787] on span "Image" at bounding box center [610, 797] width 35 height 20
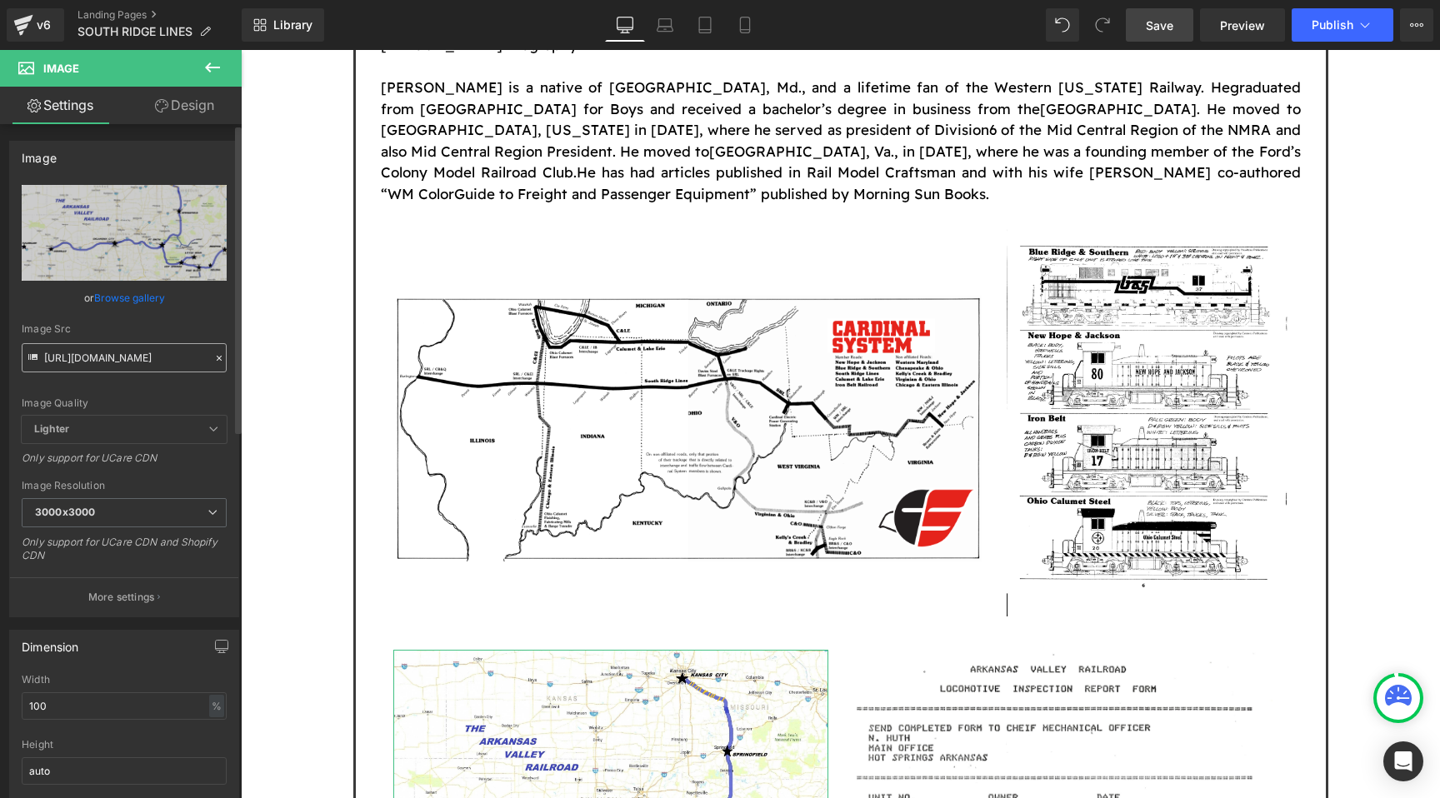
click at [119, 363] on input "[URL][DOMAIN_NAME]" at bounding box center [124, 357] width 205 height 29
type input "[URL][DOMAIN_NAME]"
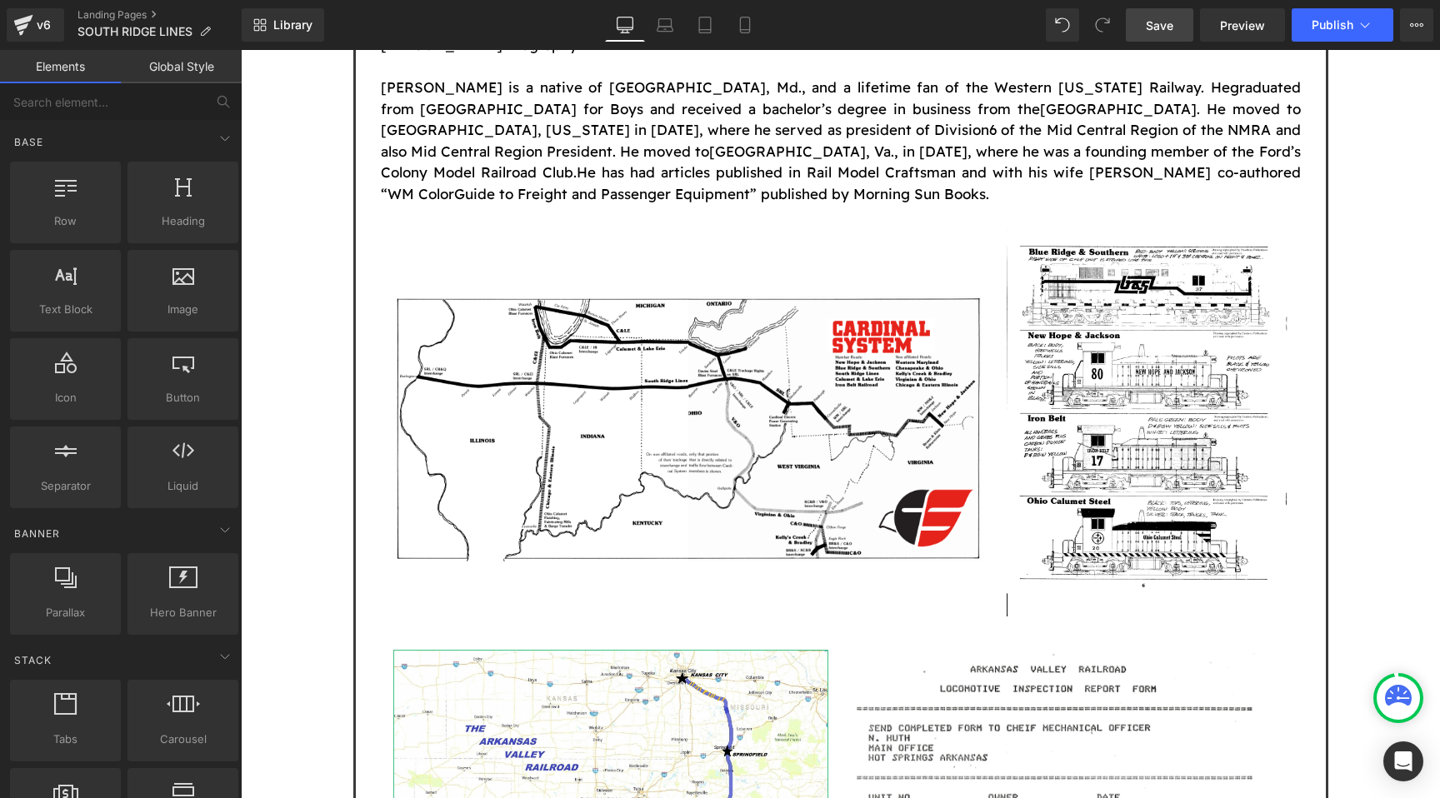
scroll to position [0, 0]
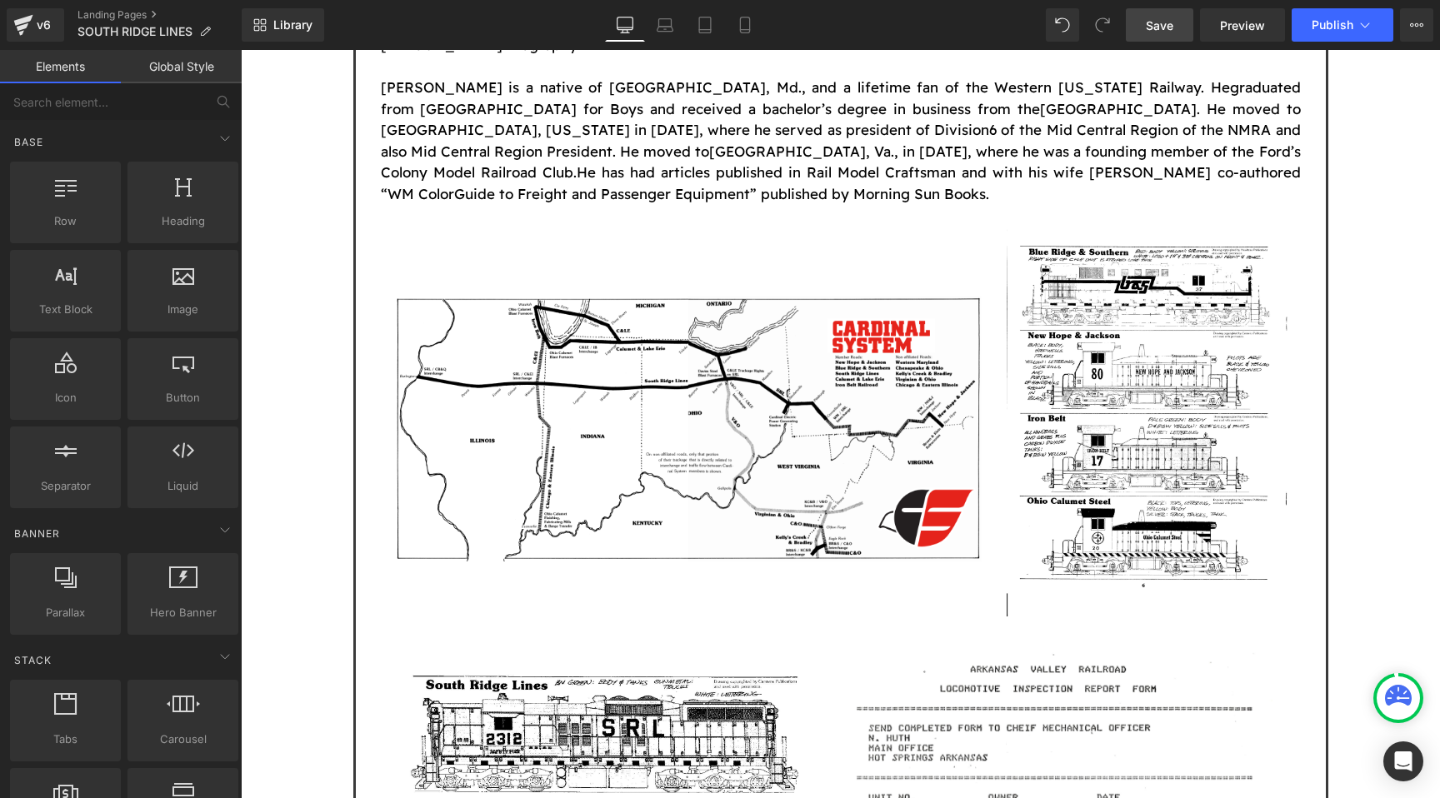
click at [292, 347] on div "Image Creator: The Late [PERSON_NAME] Owner: [PERSON_NAME] Location: [GEOGRAPHI…" at bounding box center [840, 752] width 1199 height 5613
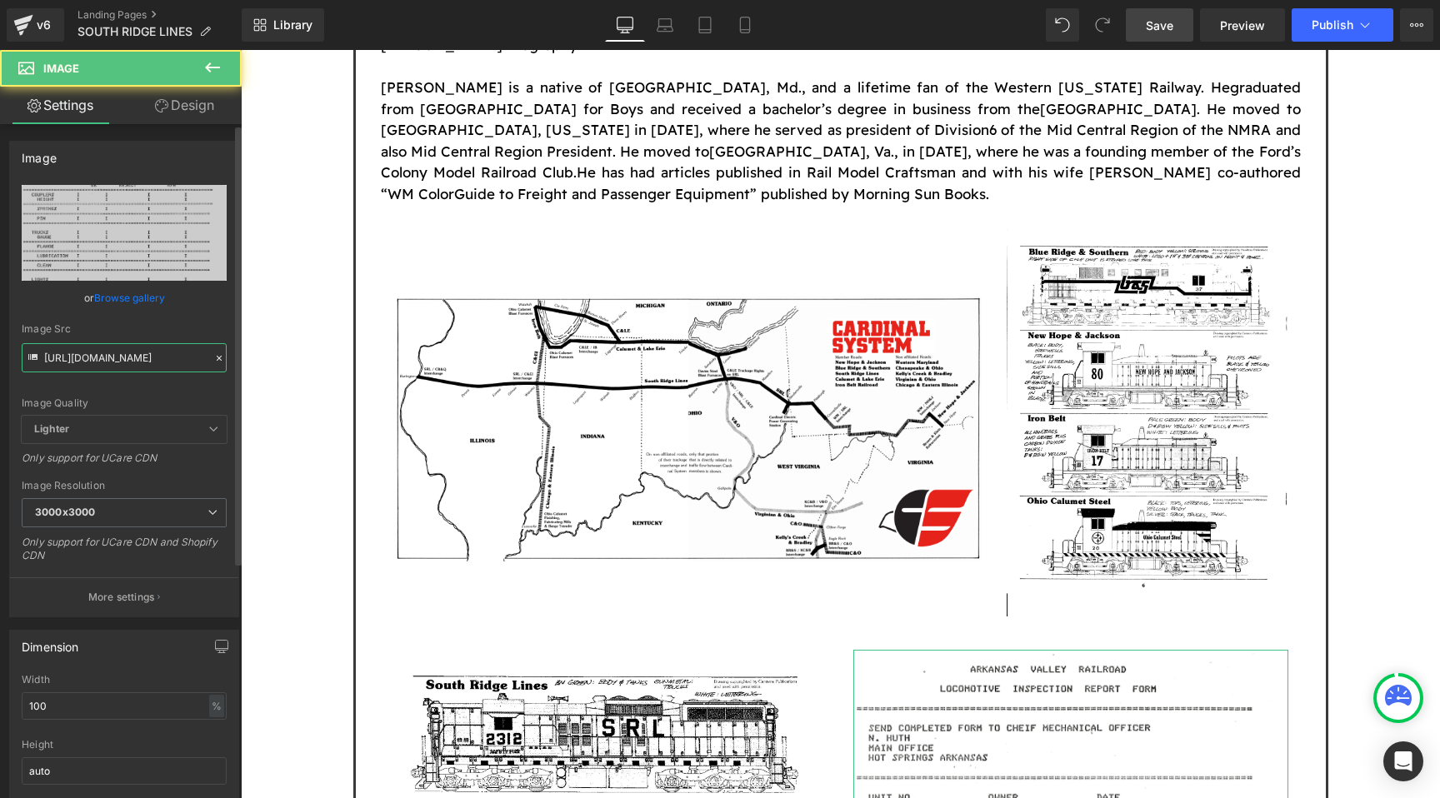
click at [172, 361] on input "[URL][DOMAIN_NAME]" at bounding box center [124, 357] width 205 height 29
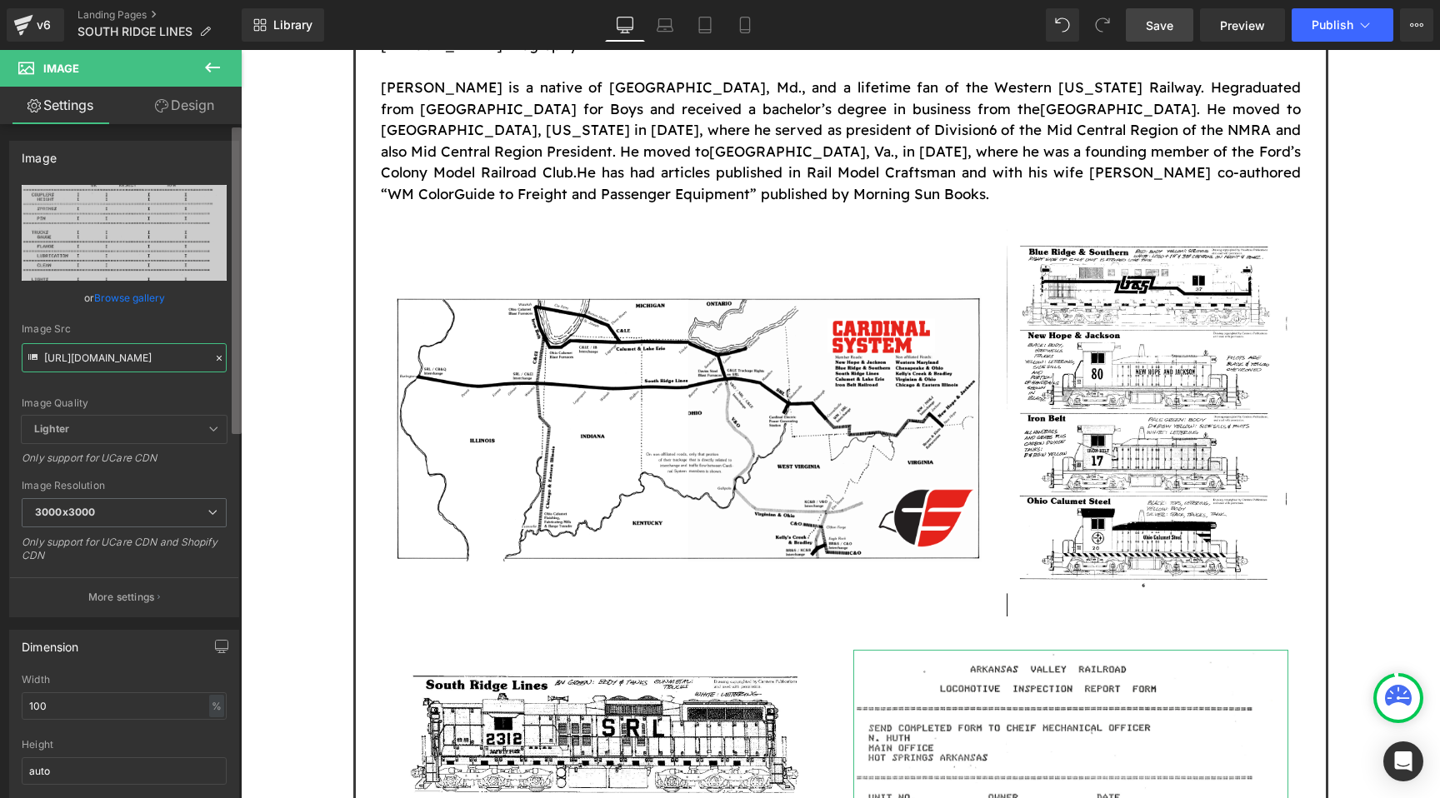
type input "[URL][DOMAIN_NAME]"
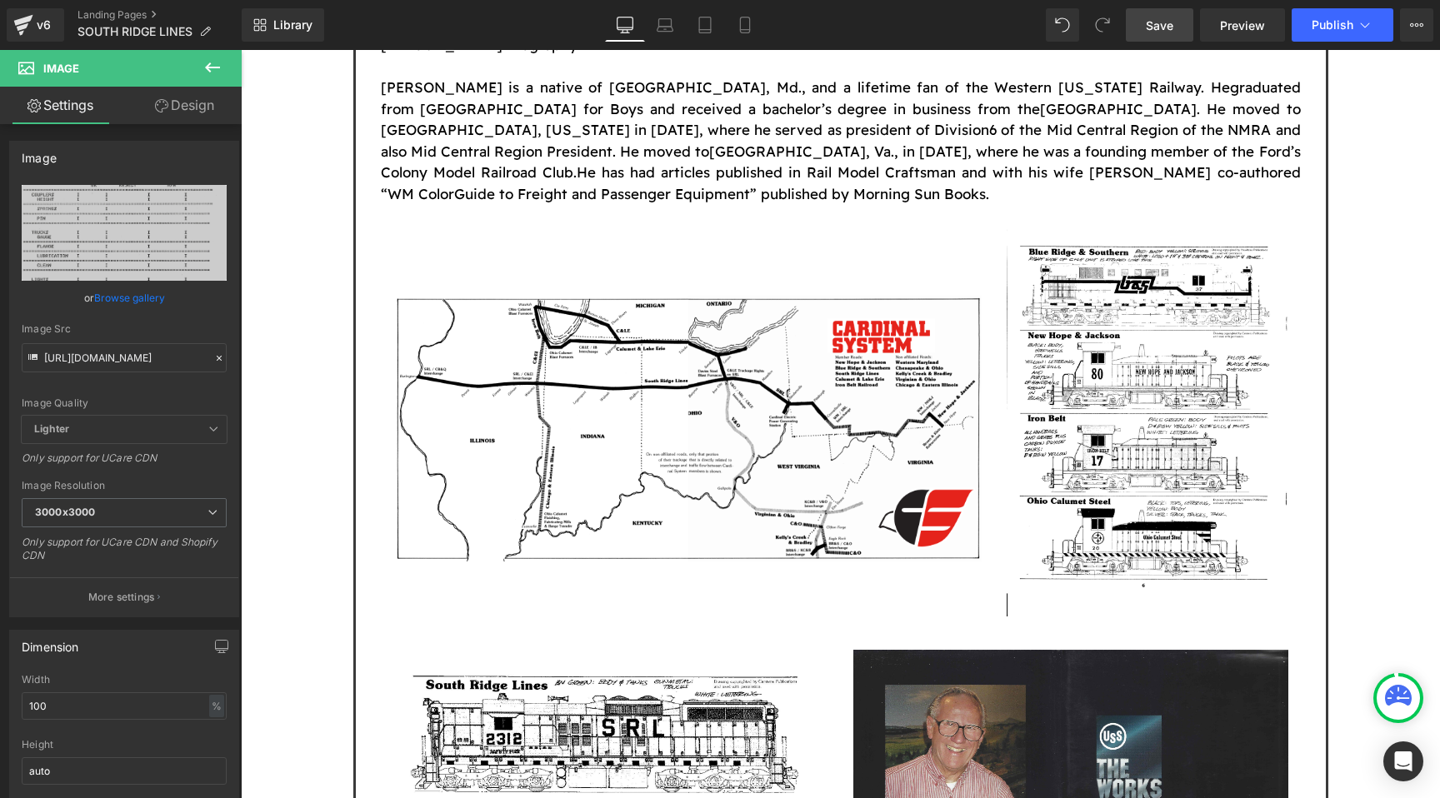
click at [284, 327] on div "Image Creator: The Late [PERSON_NAME] Owner: [PERSON_NAME] Location: [GEOGRAPHI…" at bounding box center [840, 767] width 1199 height 5642
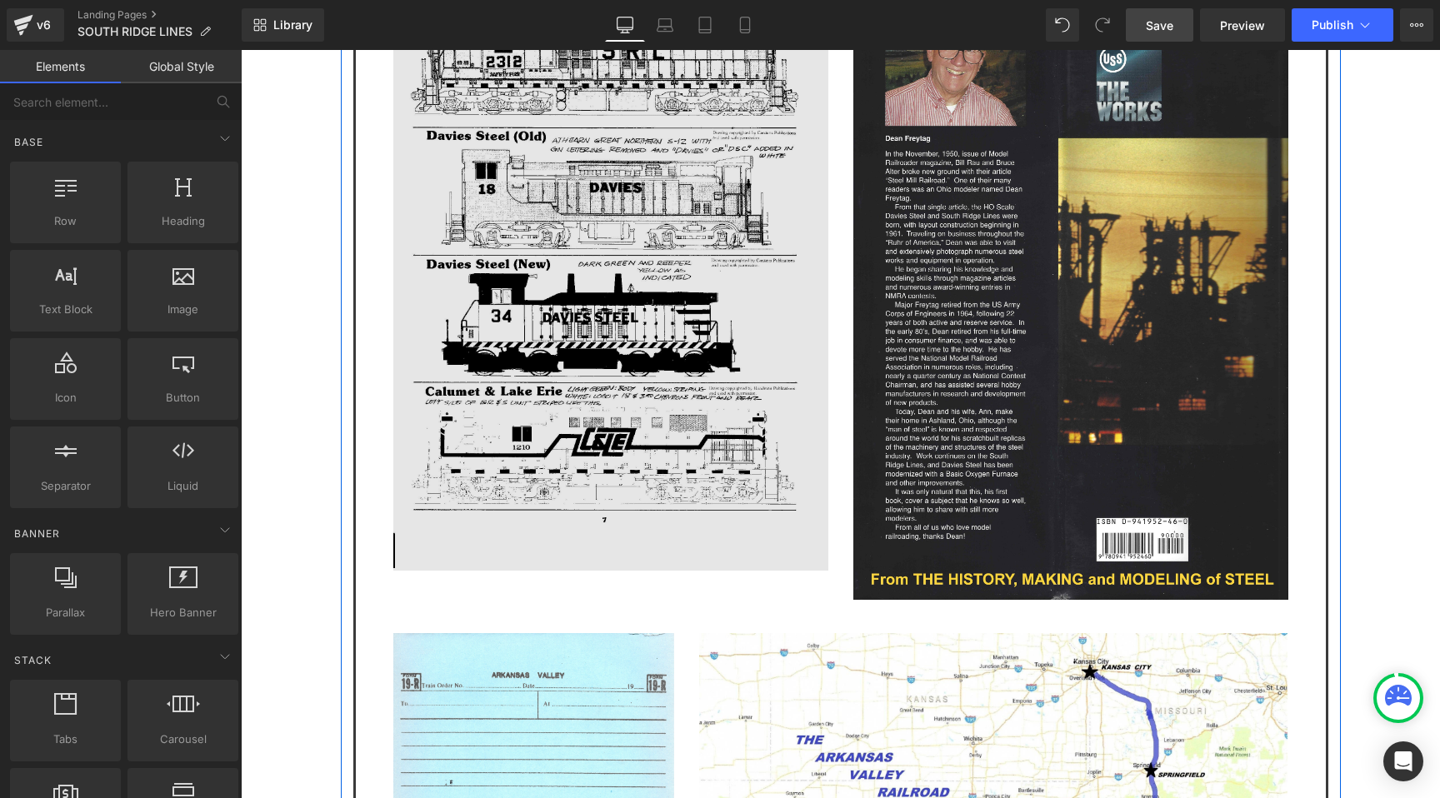
scroll to position [2948, 0]
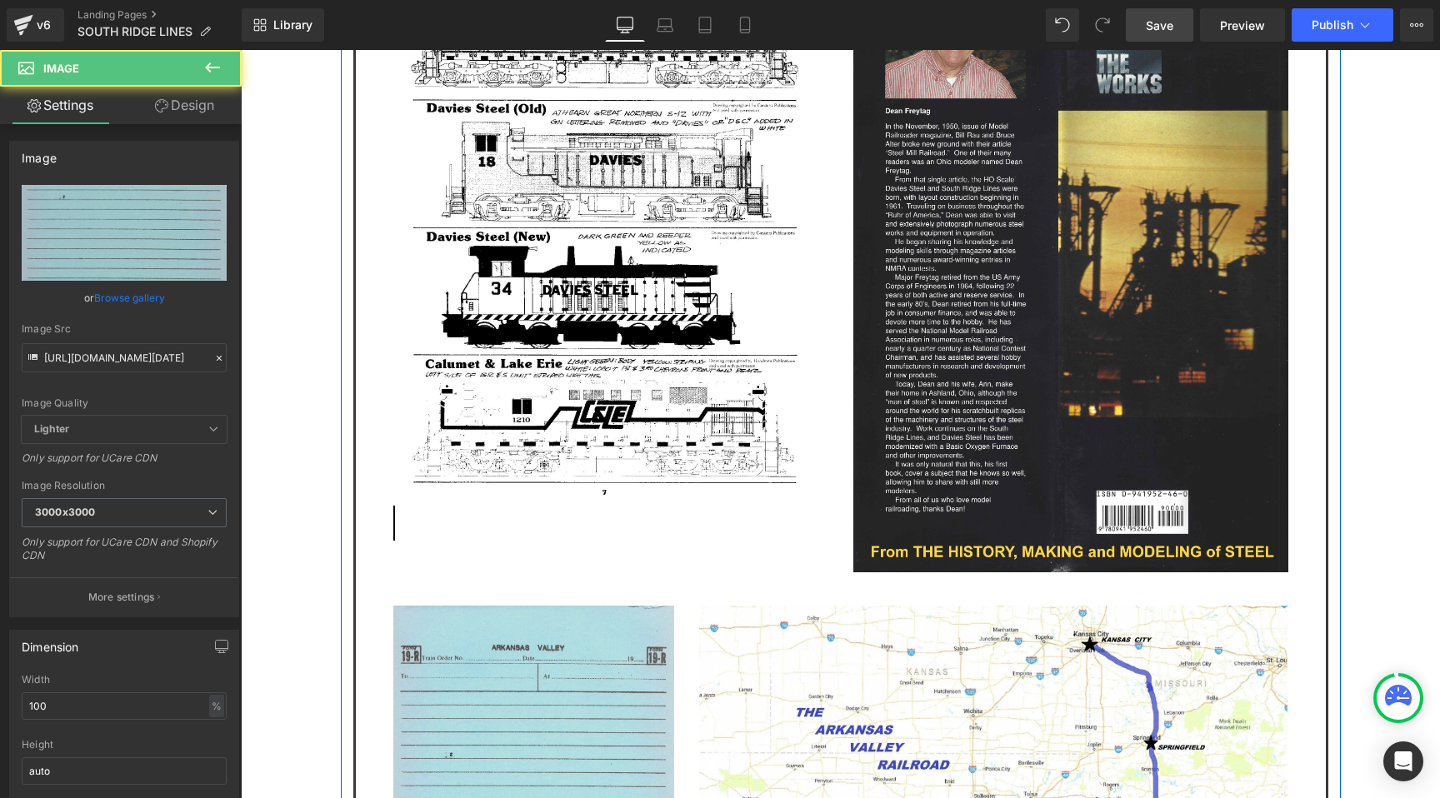
click at [481, 606] on img at bounding box center [534, 804] width 282 height 397
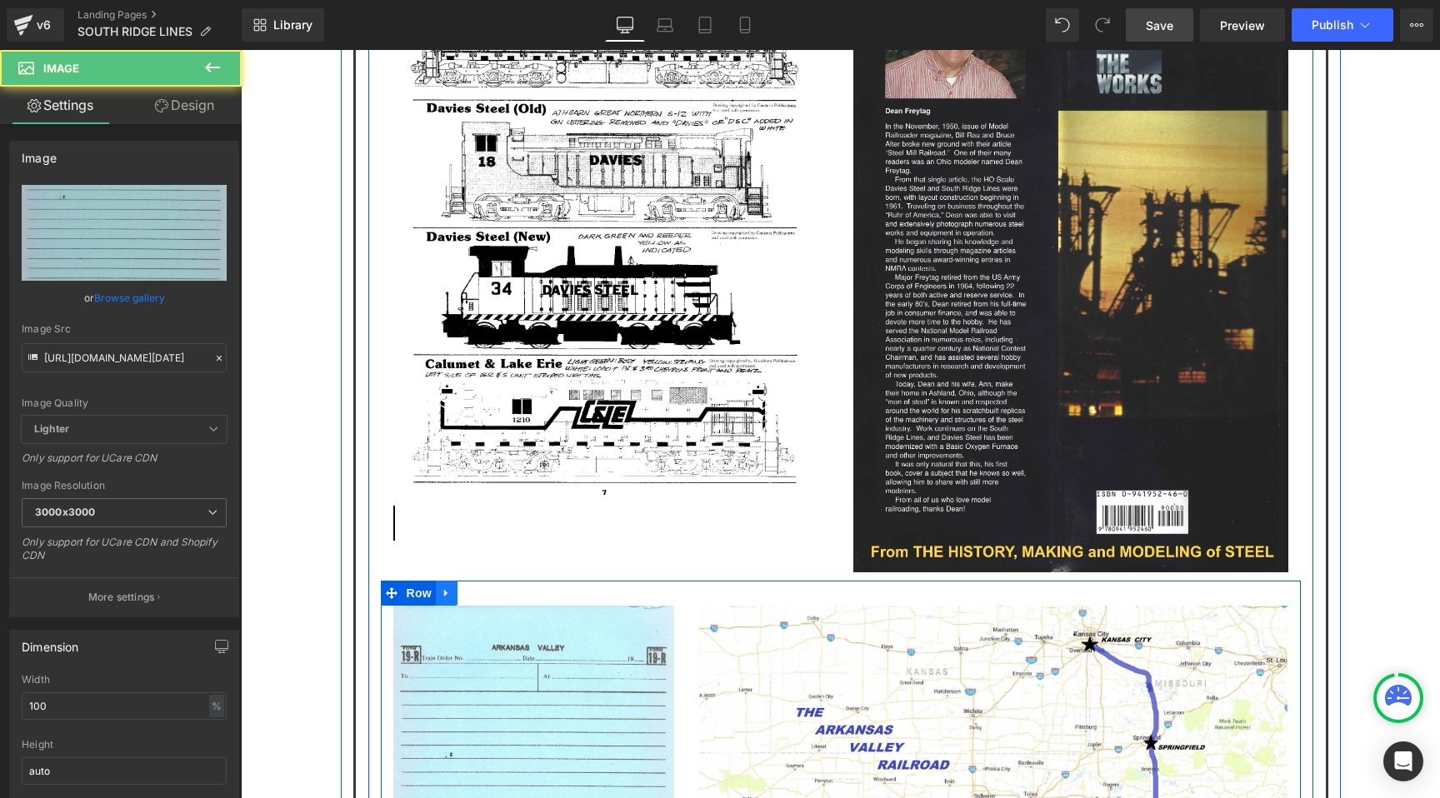
click at [453, 581] on link at bounding box center [447, 593] width 22 height 25
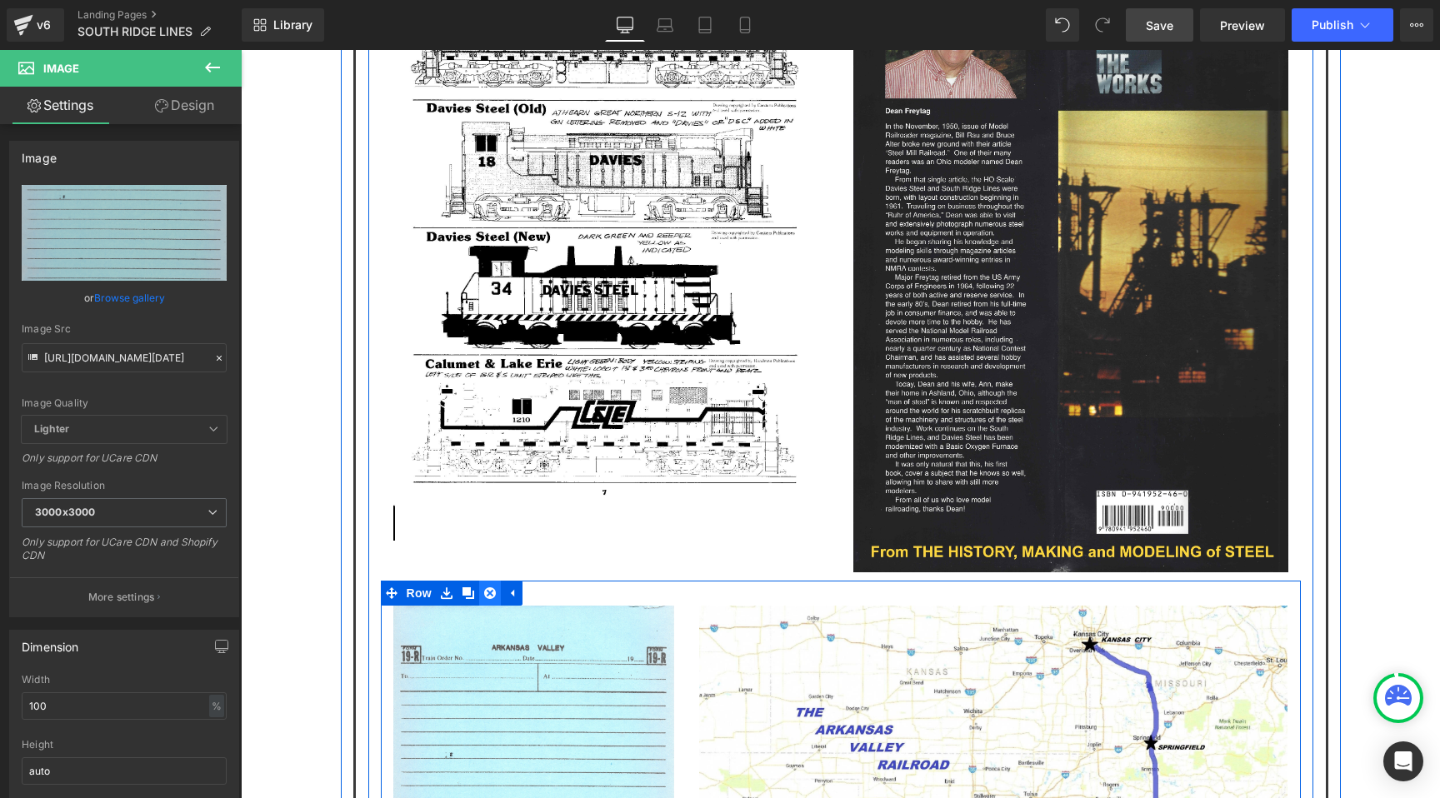
click at [491, 587] on icon at bounding box center [490, 593] width 12 height 12
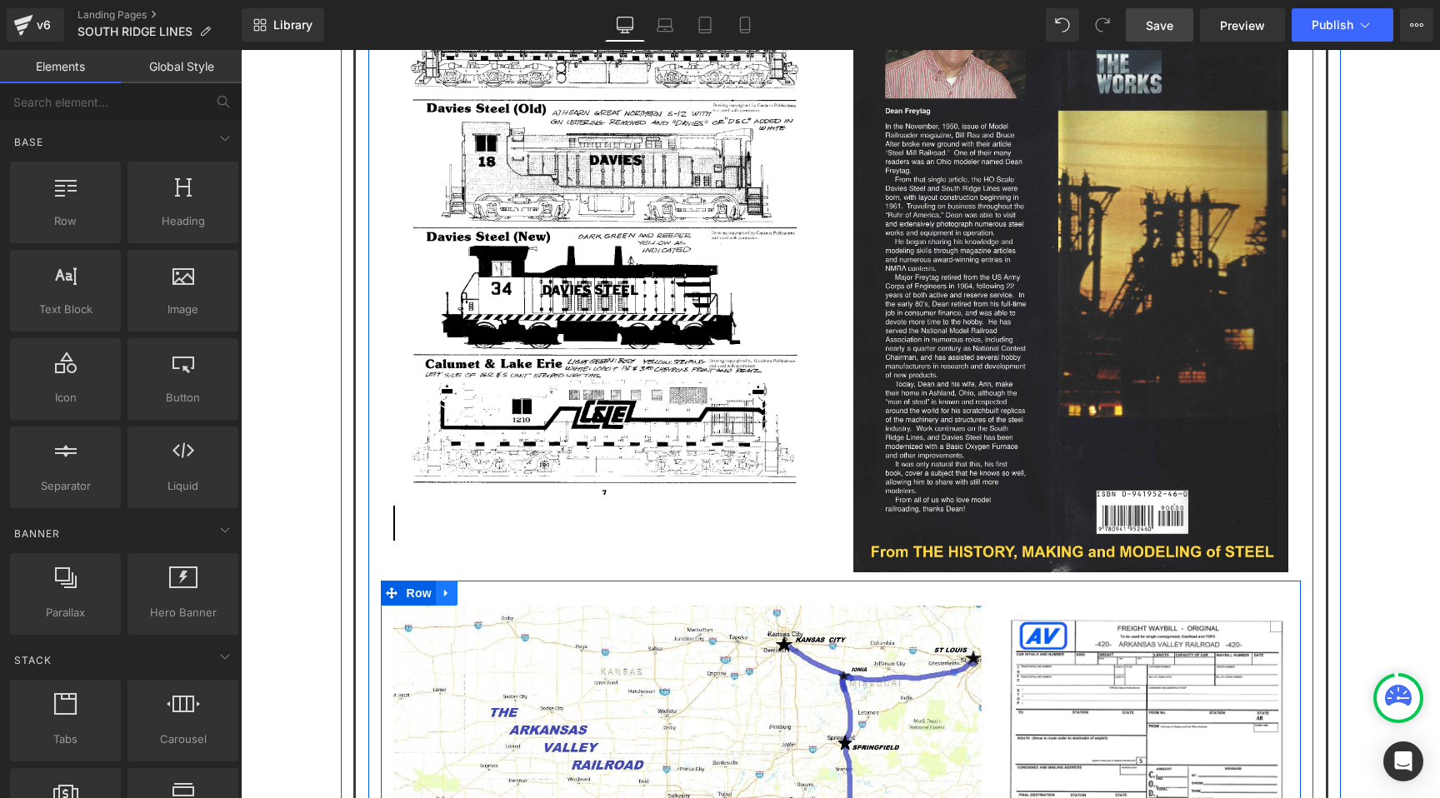
click at [447, 587] on icon at bounding box center [447, 593] width 12 height 12
click at [484, 587] on icon at bounding box center [490, 593] width 12 height 12
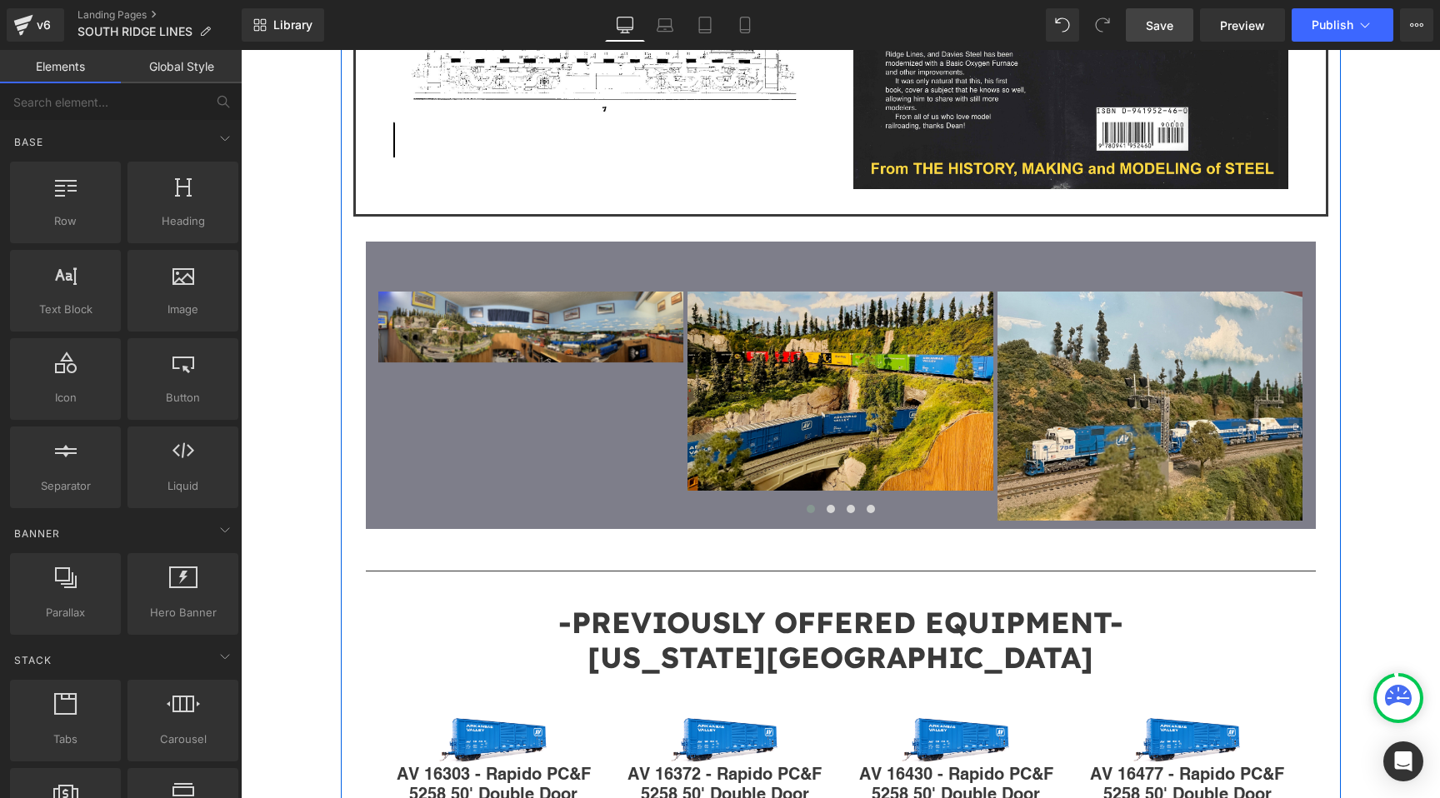
scroll to position [3182, 0]
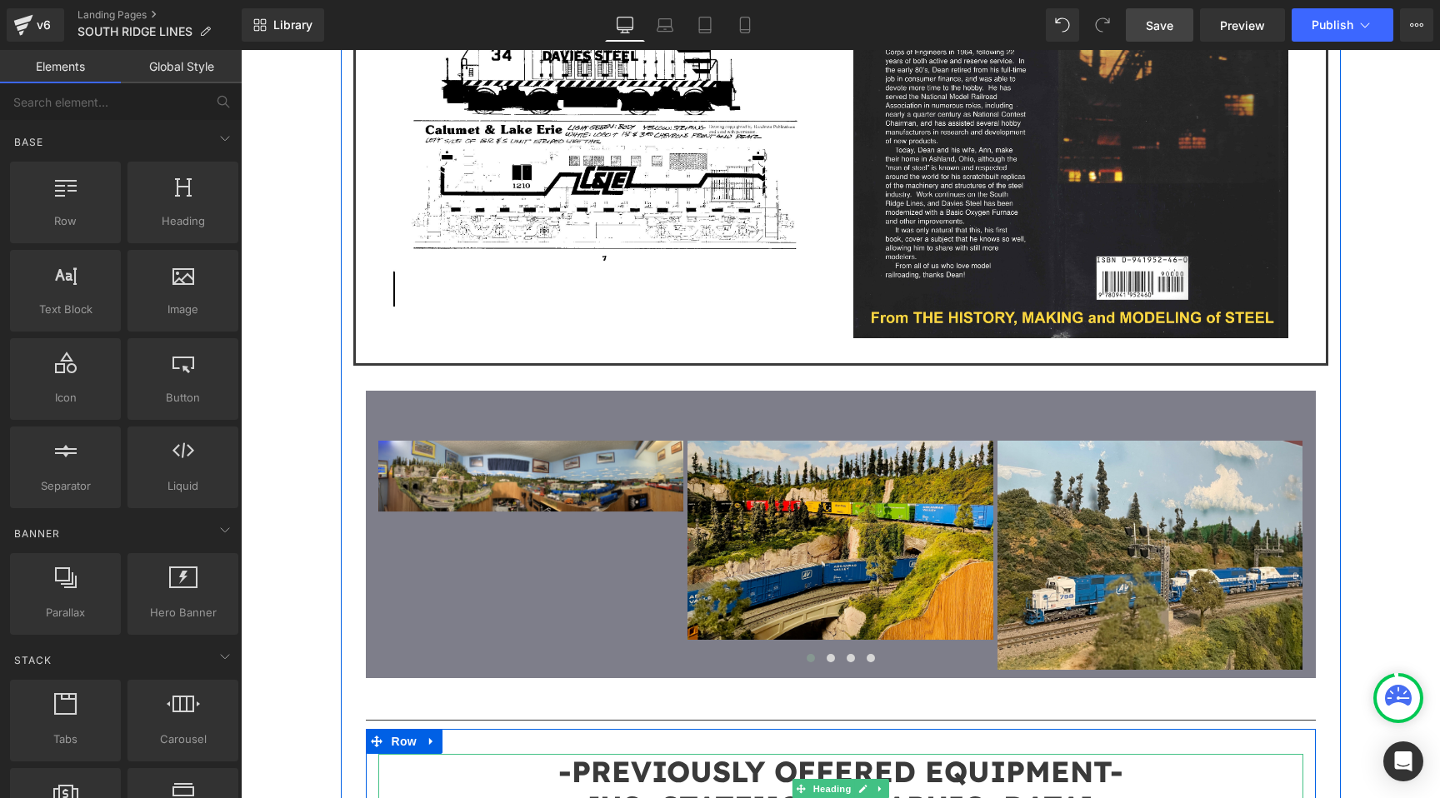
click at [747, 788] on span "[US_STATE][GEOGRAPHIC_DATA]" at bounding box center [840, 806] width 506 height 37
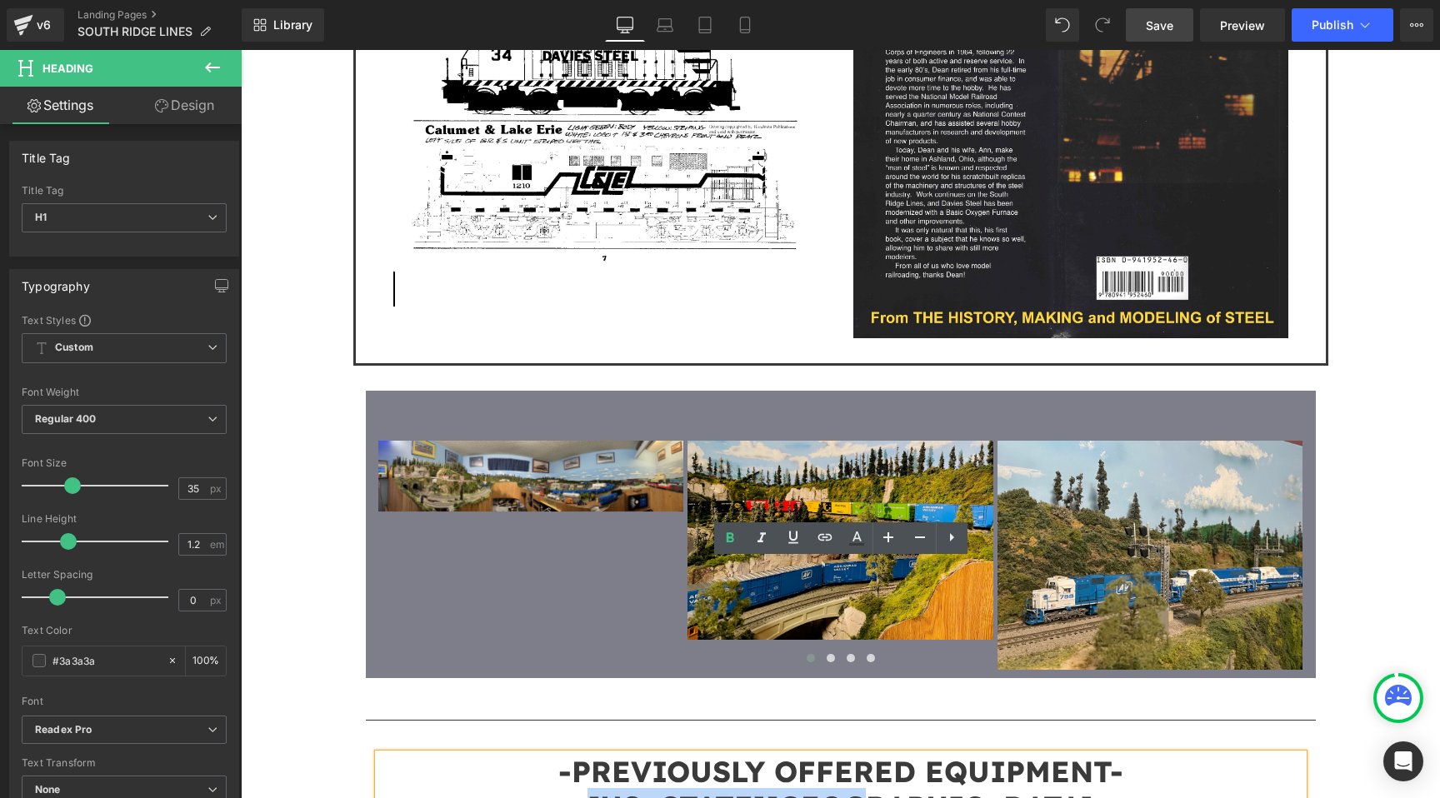
drag, startPoint x: 698, startPoint y: 611, endPoint x: 1042, endPoint y: 609, distance: 344.1
click at [1042, 789] on h1 "[US_STATE][GEOGRAPHIC_DATA]" at bounding box center [840, 806] width 925 height 35
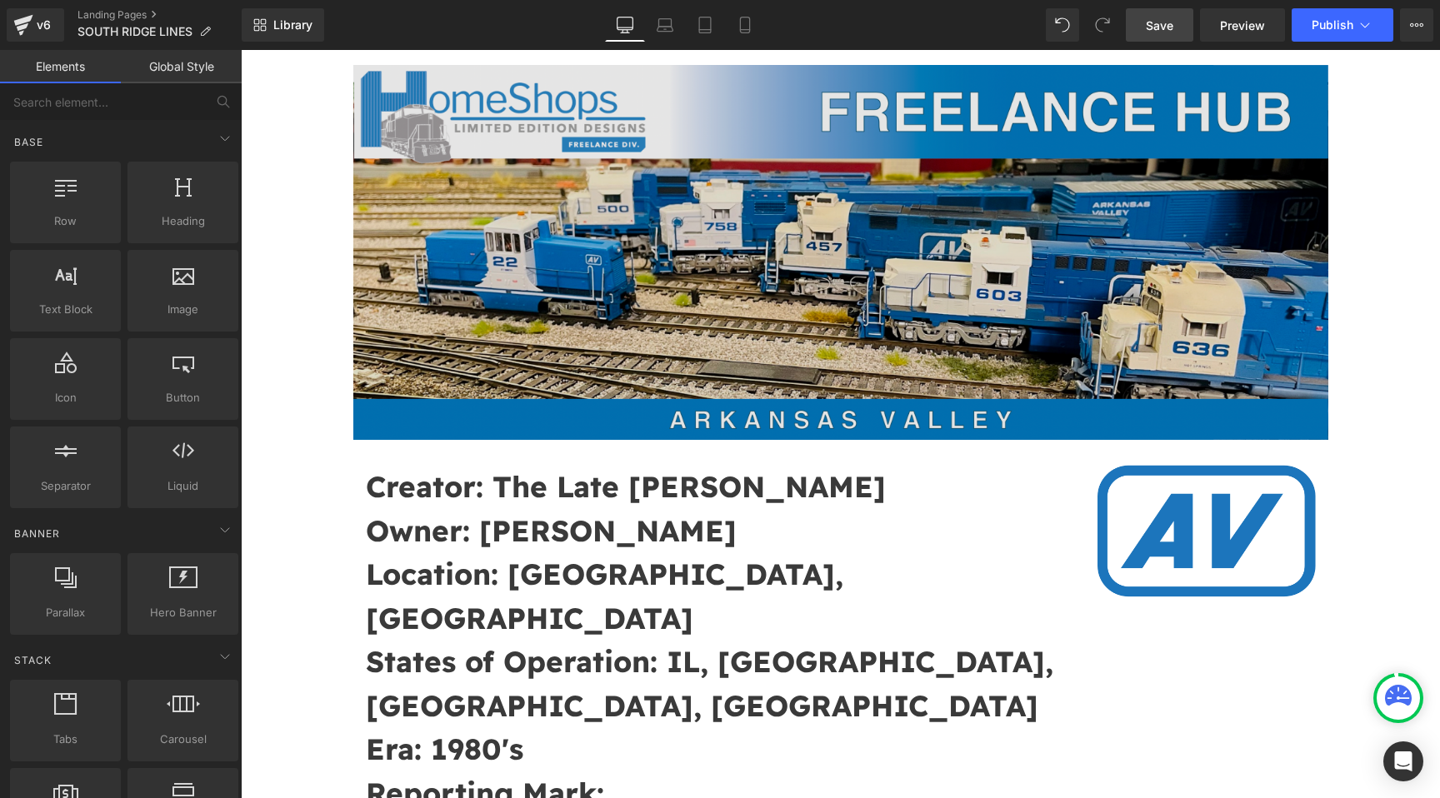
scroll to position [181, 0]
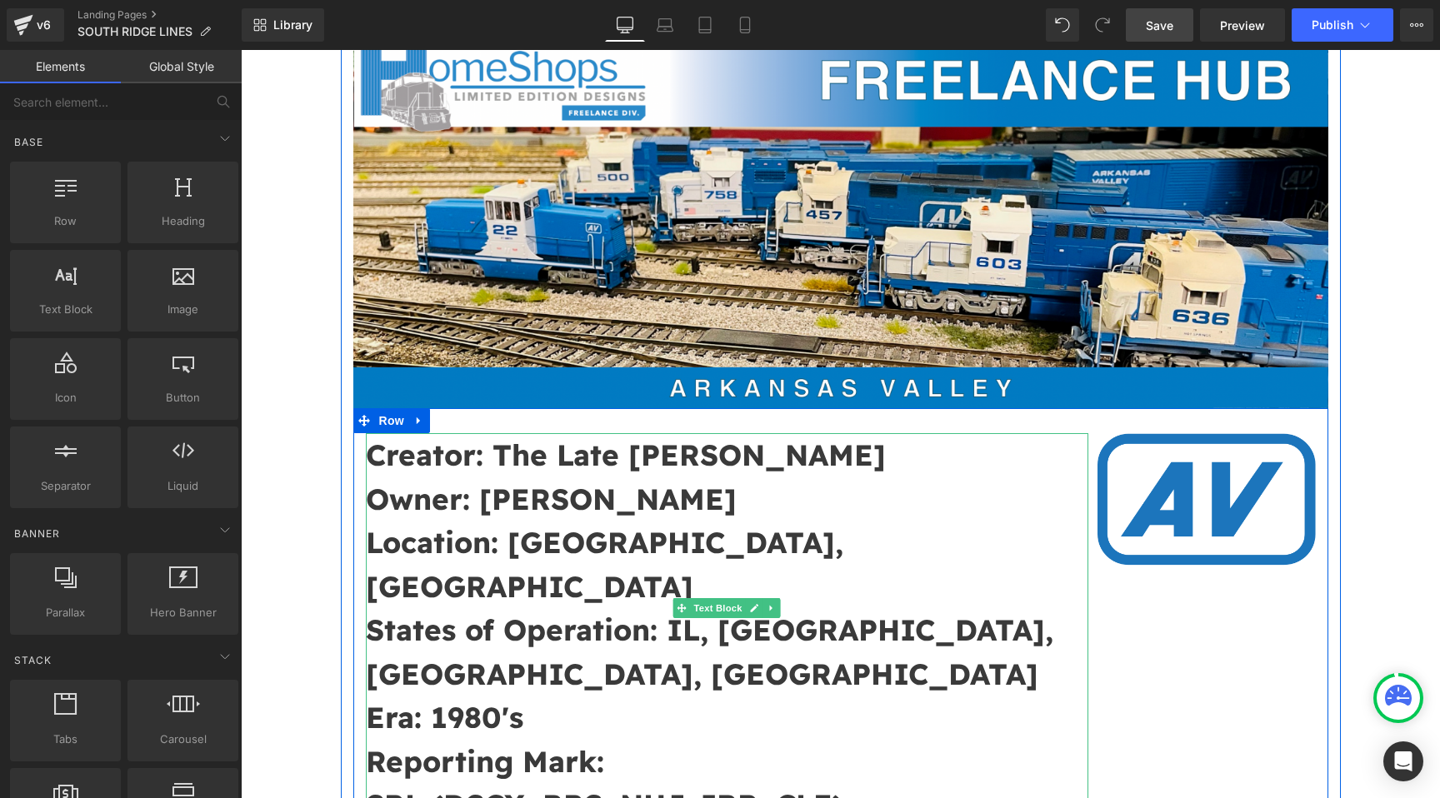
click at [683, 479] on p "Owner: [PERSON_NAME]" at bounding box center [727, 499] width 723 height 44
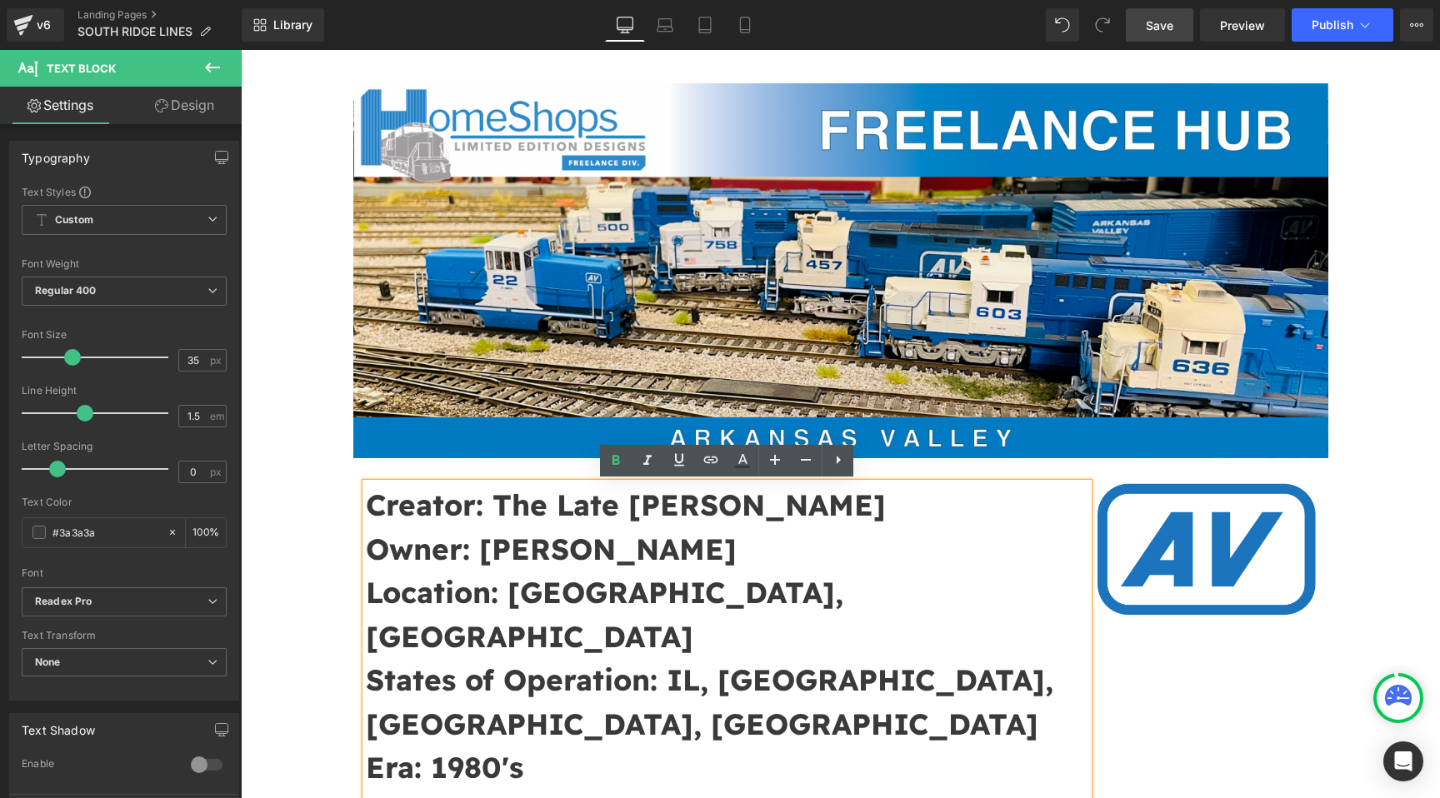
scroll to position [124, 0]
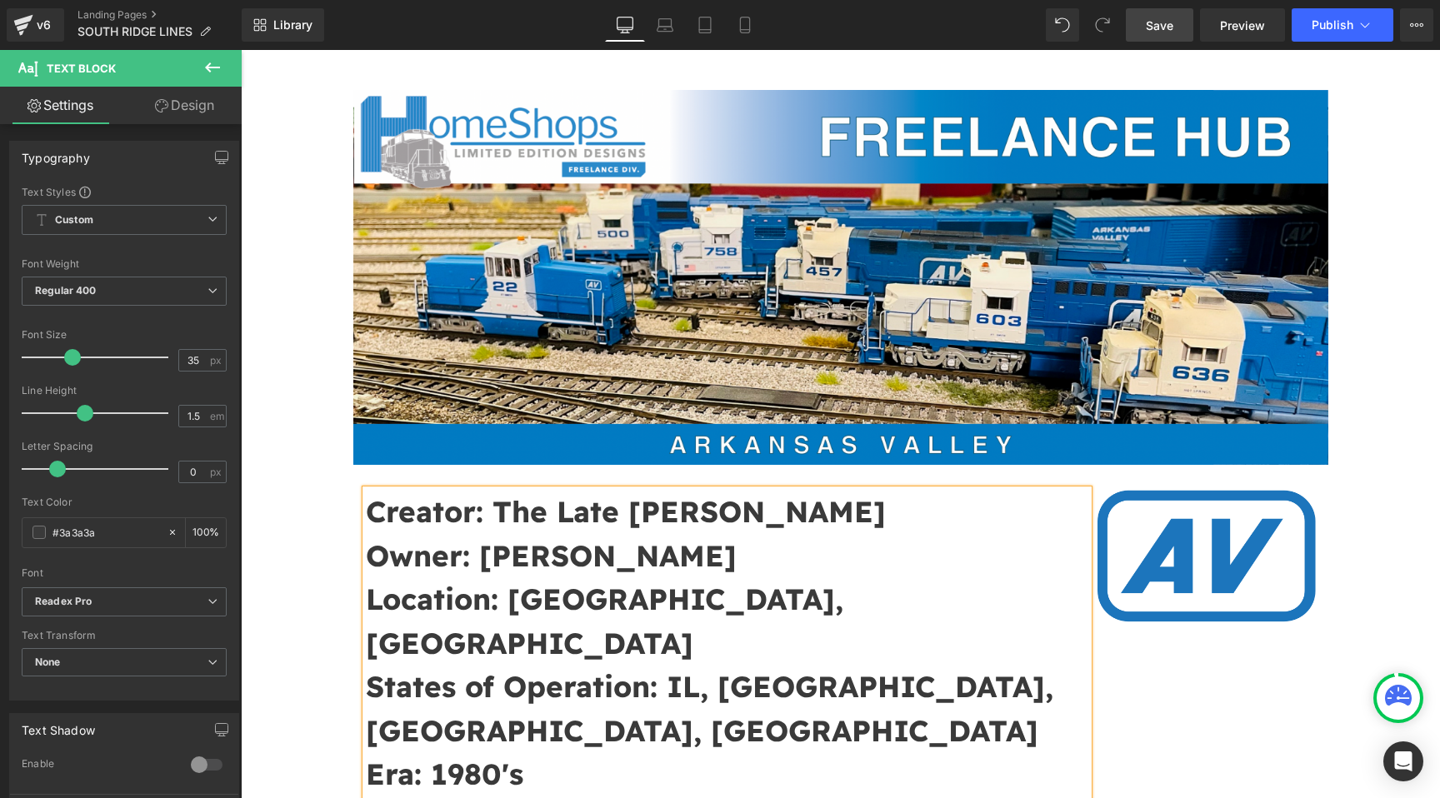
click at [1152, 21] on span "Save" at bounding box center [1159, 25] width 27 height 17
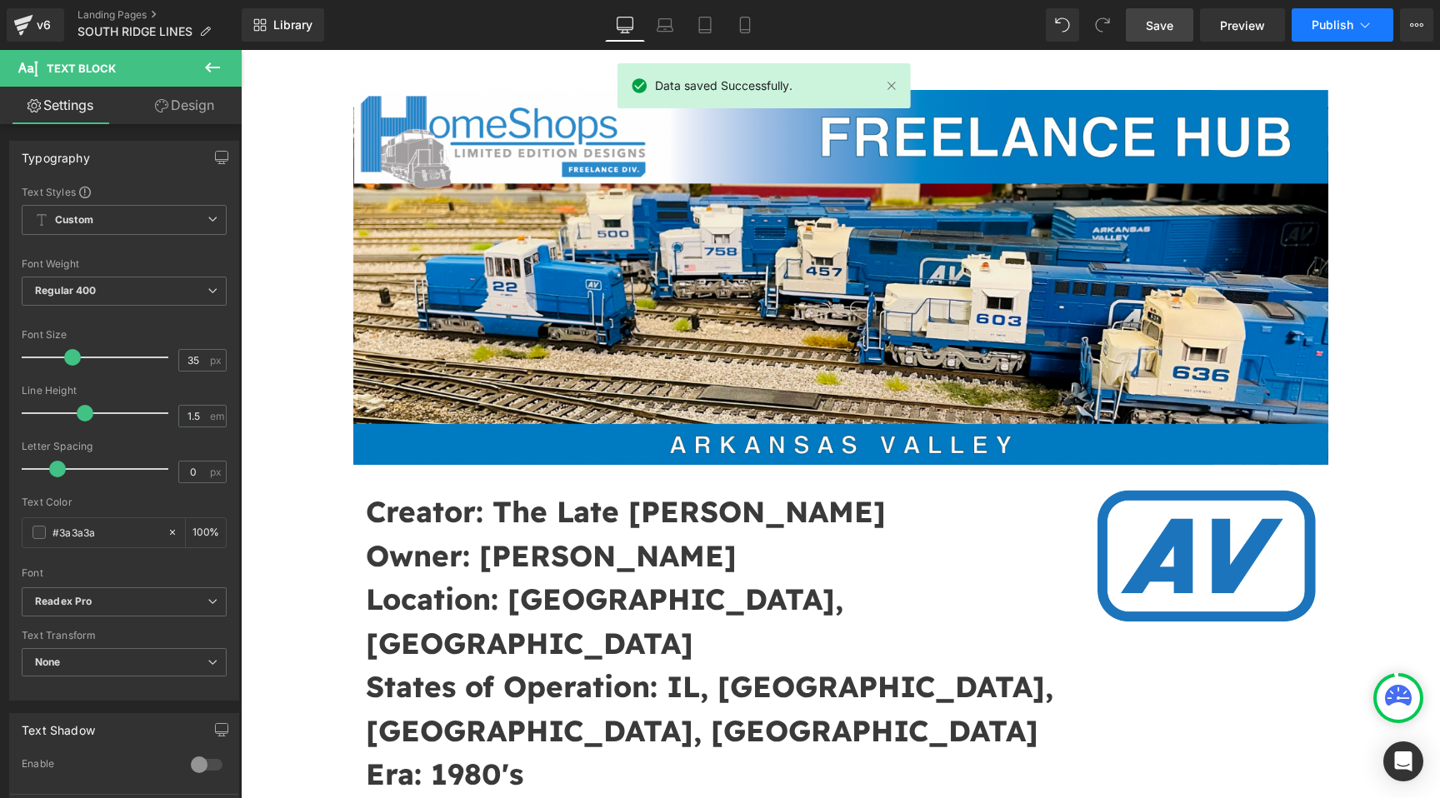
click at [1320, 25] on span "Publish" at bounding box center [1333, 24] width 42 height 13
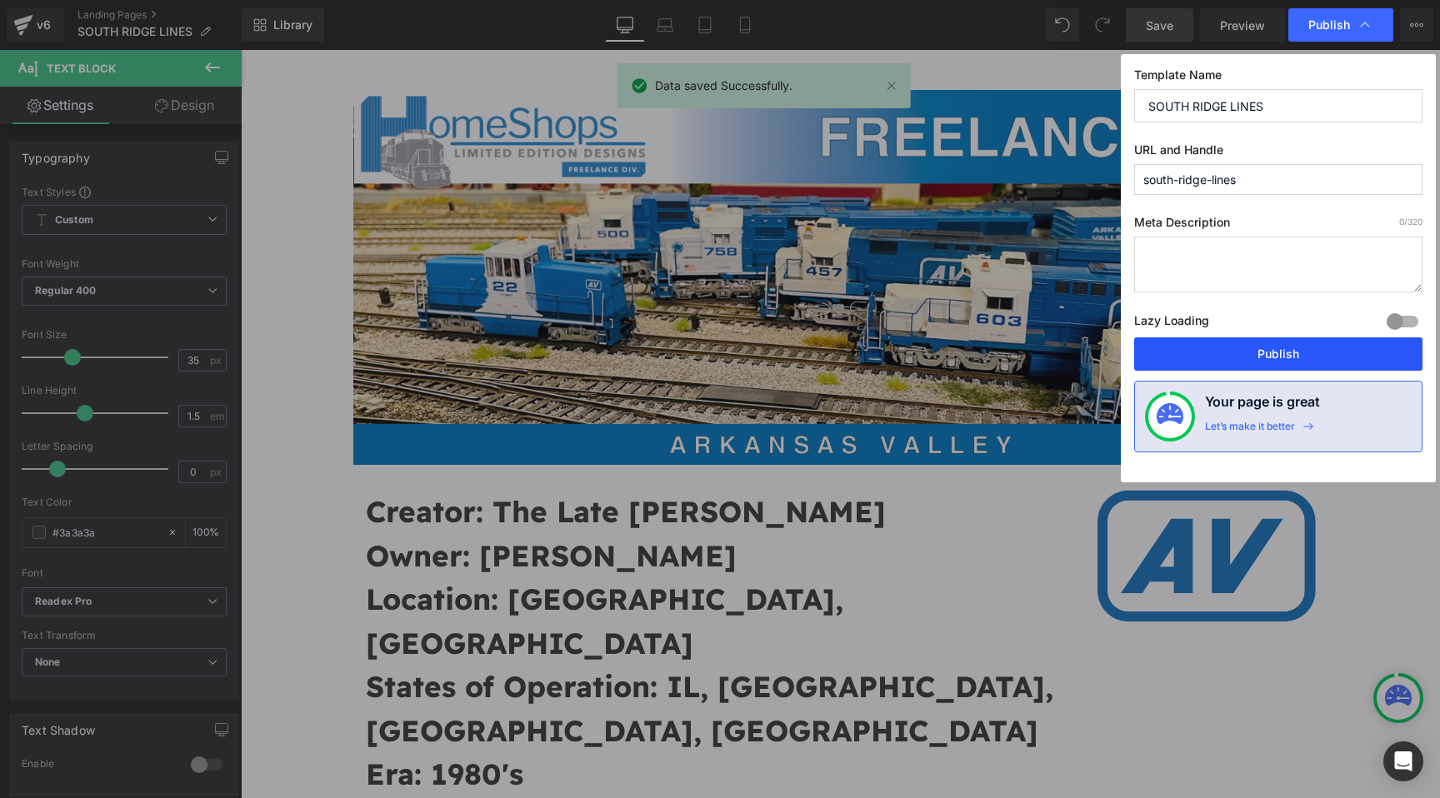
click at [1240, 357] on button "Publish" at bounding box center [1278, 353] width 288 height 33
